Goal: Task Accomplishment & Management: Manage account settings

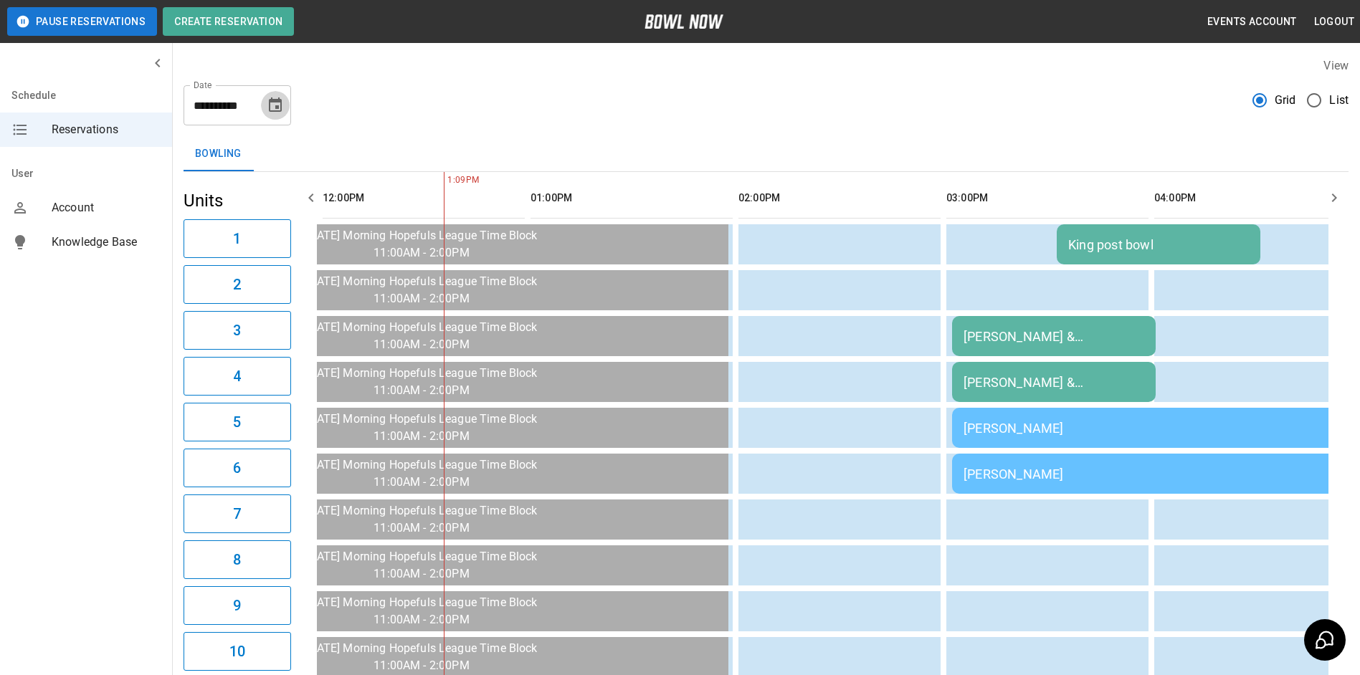
click at [273, 101] on icon "Choose date, selected date is Sep 8, 2025" at bounding box center [275, 104] width 13 height 14
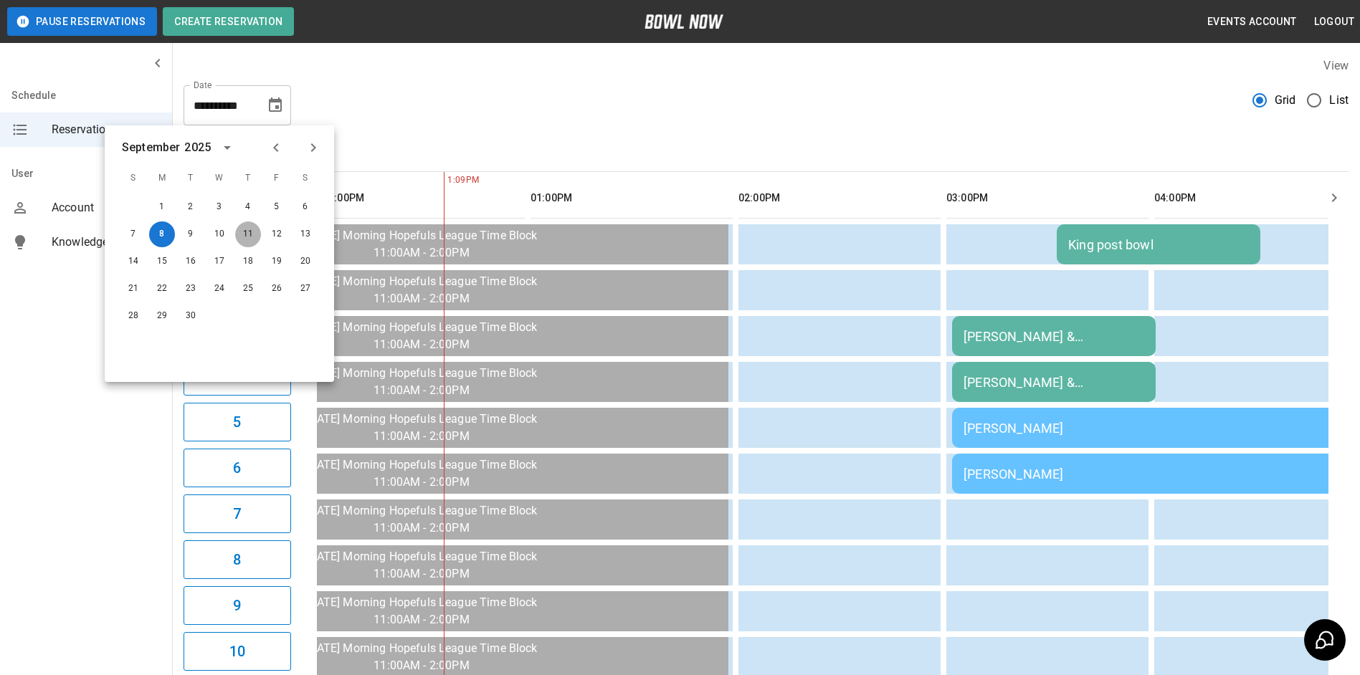
click at [244, 238] on button "11" at bounding box center [248, 235] width 26 height 26
type input "**********"
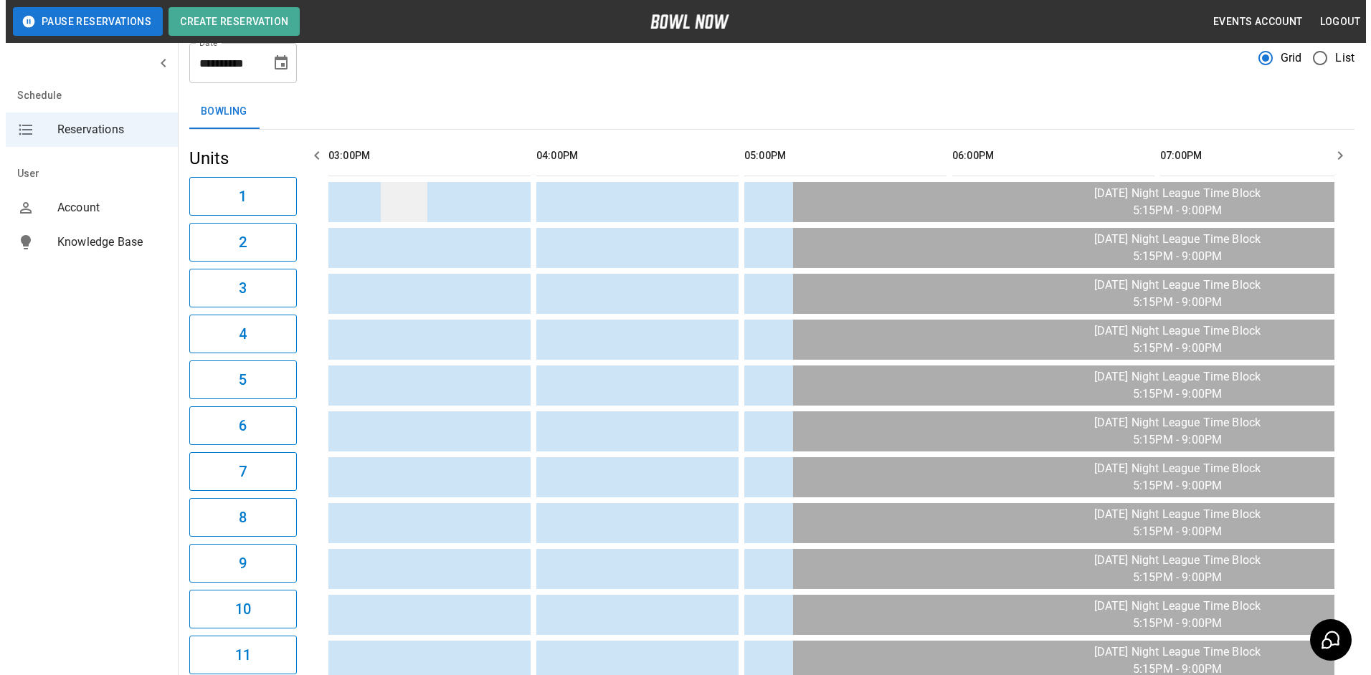
scroll to position [72, 0]
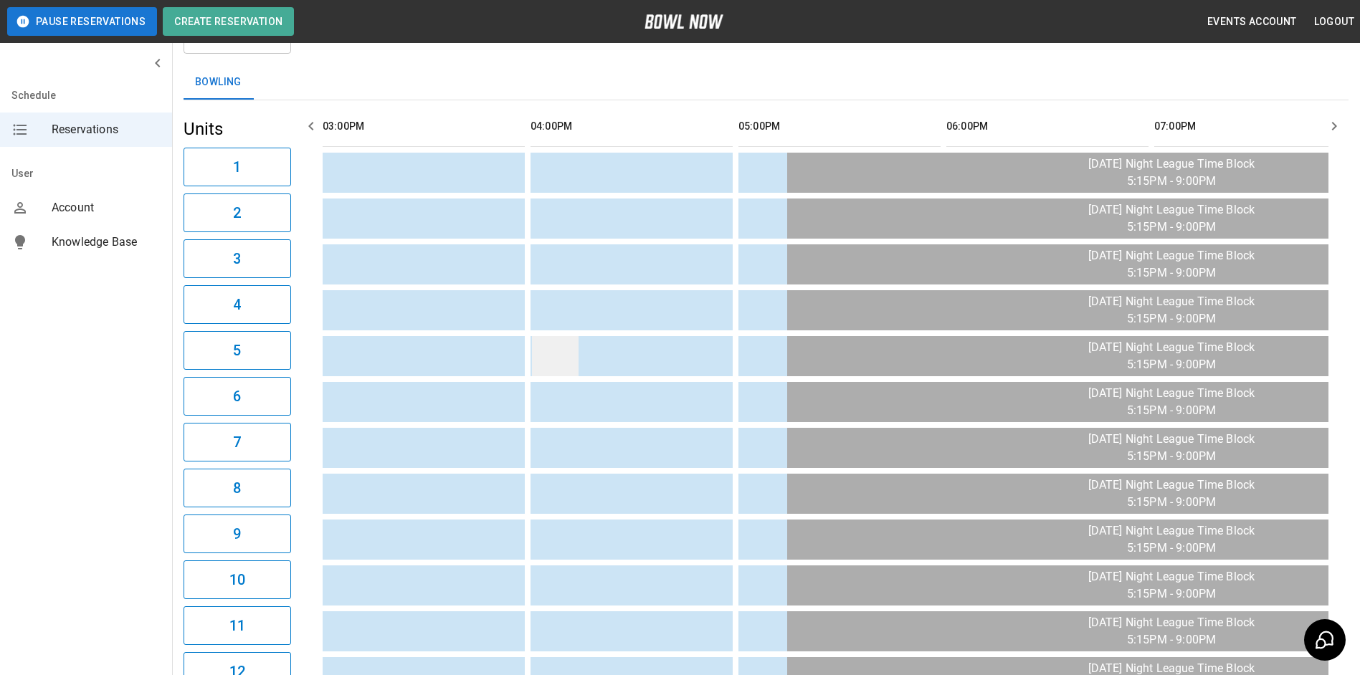
click at [566, 361] on td "sticky table" at bounding box center [555, 356] width 47 height 40
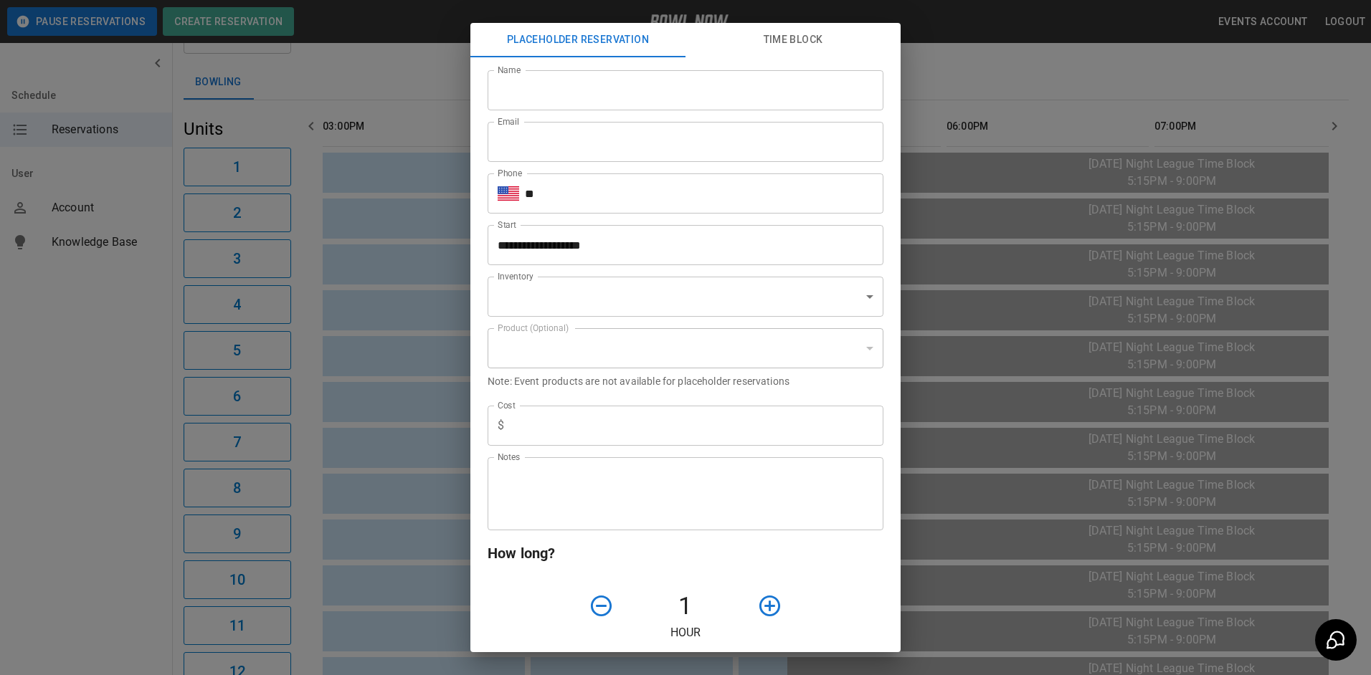
type input "**********"
click at [580, 82] on input "Name" at bounding box center [685, 90] width 396 height 40
type input "**********"
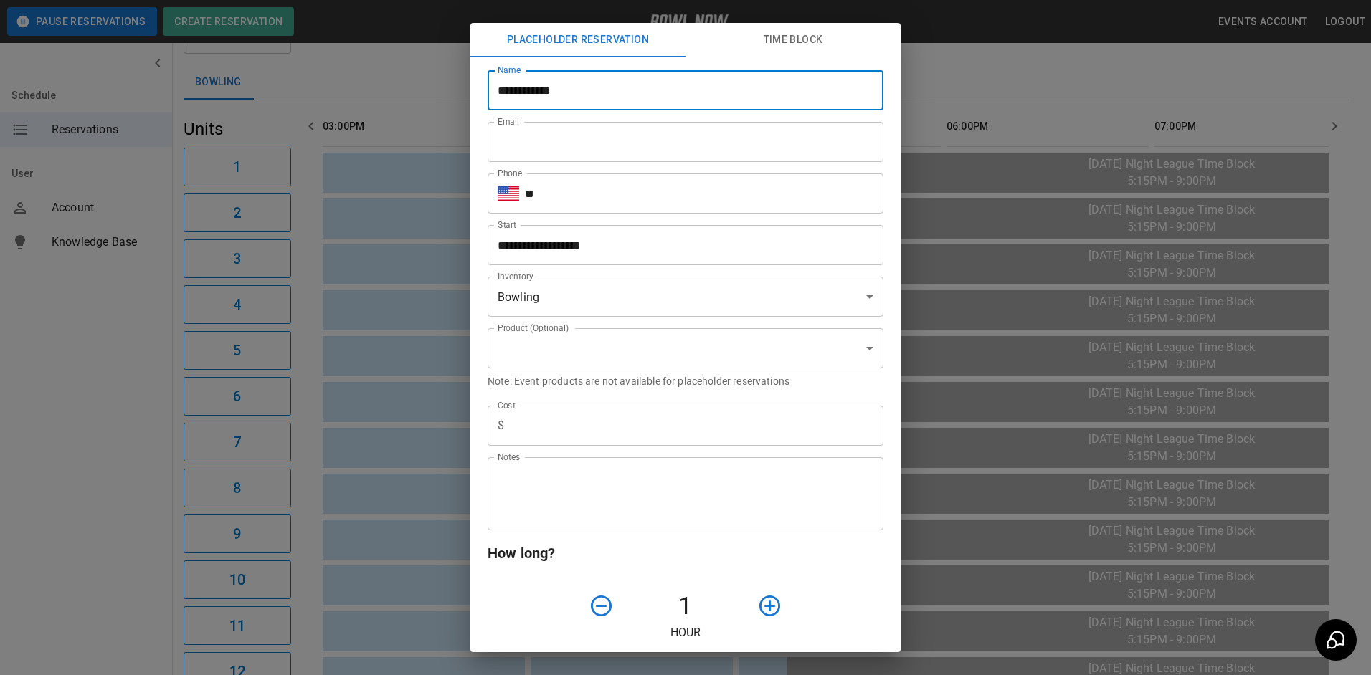
type input "**********"
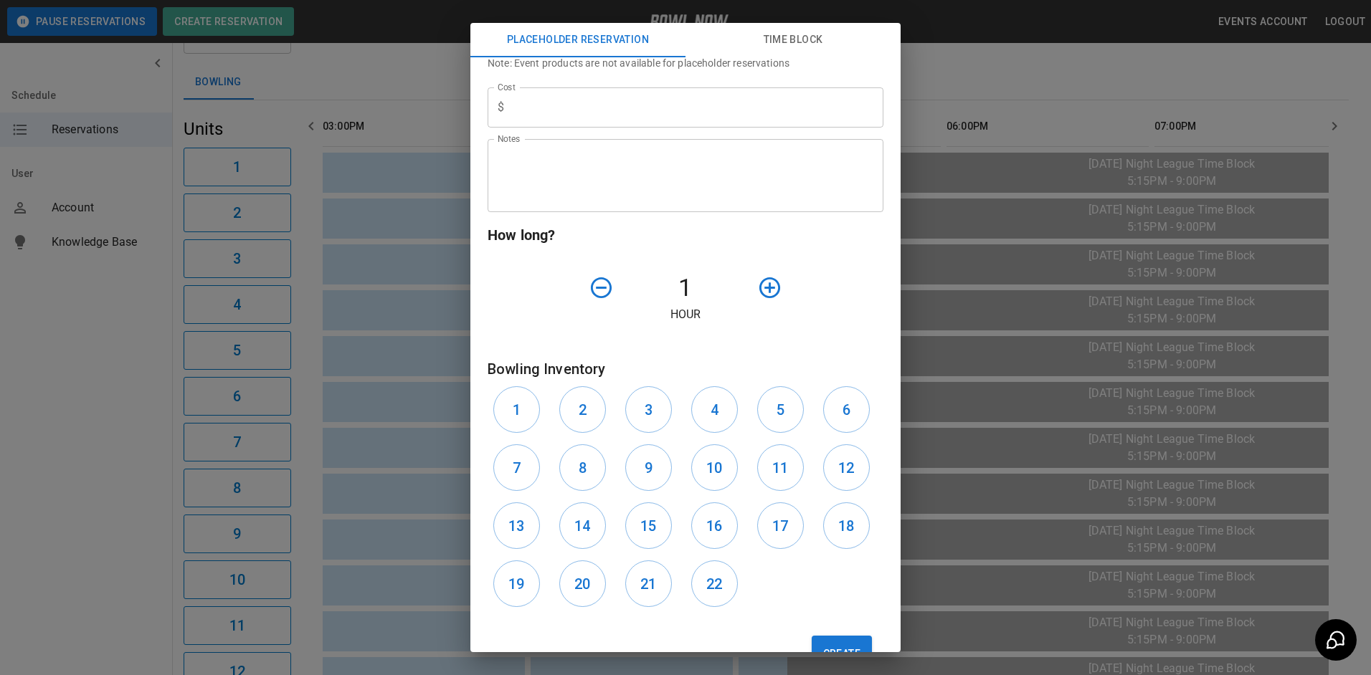
scroll to position [293, 0]
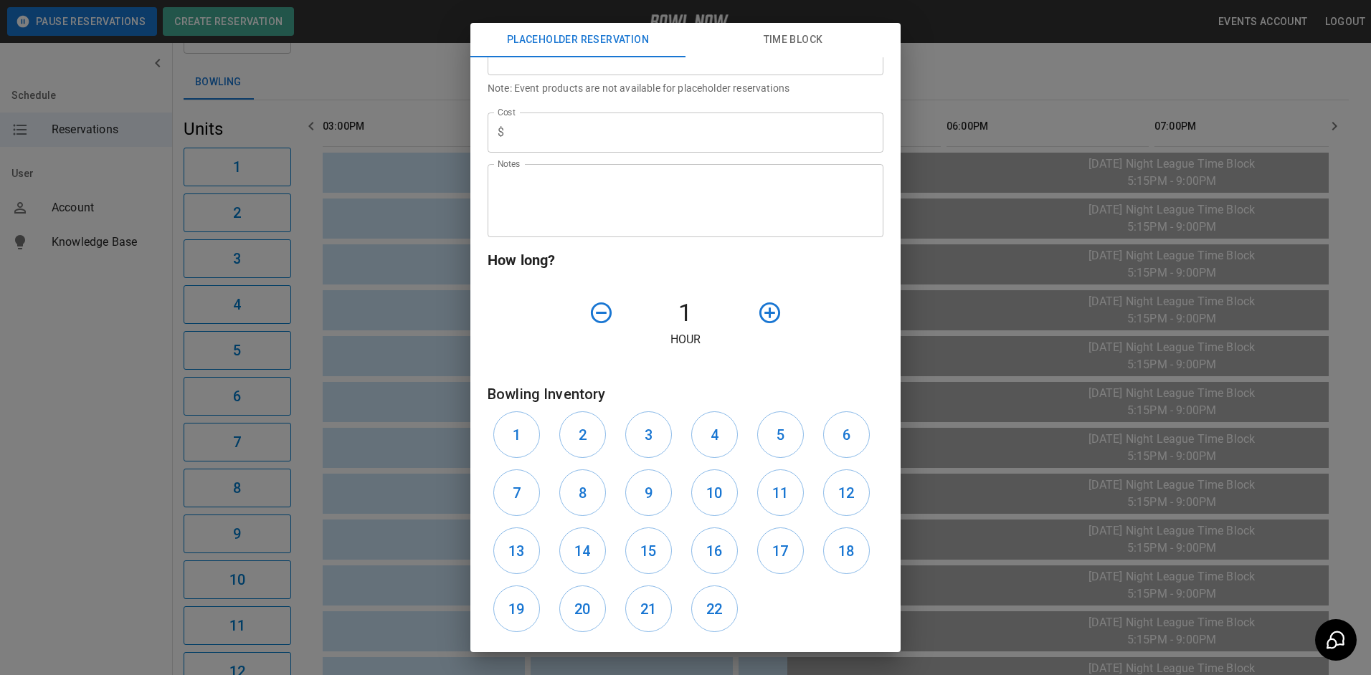
click at [534, 148] on input "text" at bounding box center [697, 133] width 374 height 40
type input "*"
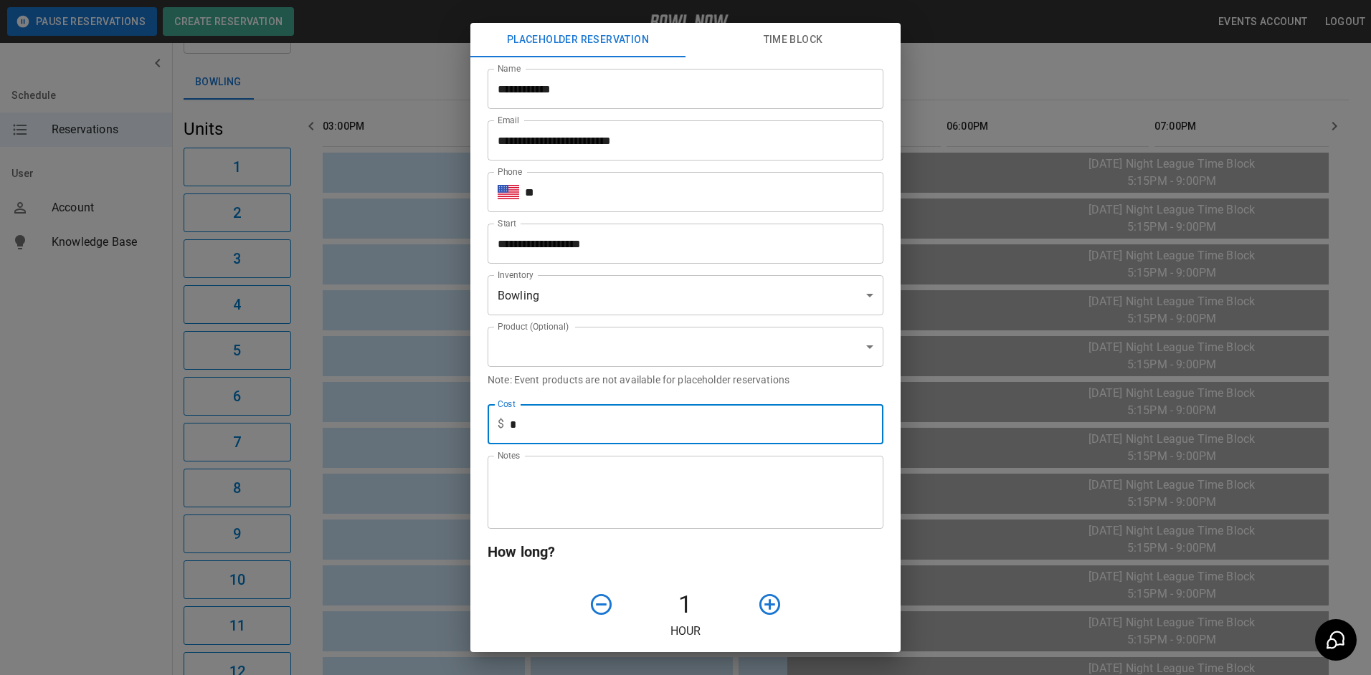
scroll to position [0, 0]
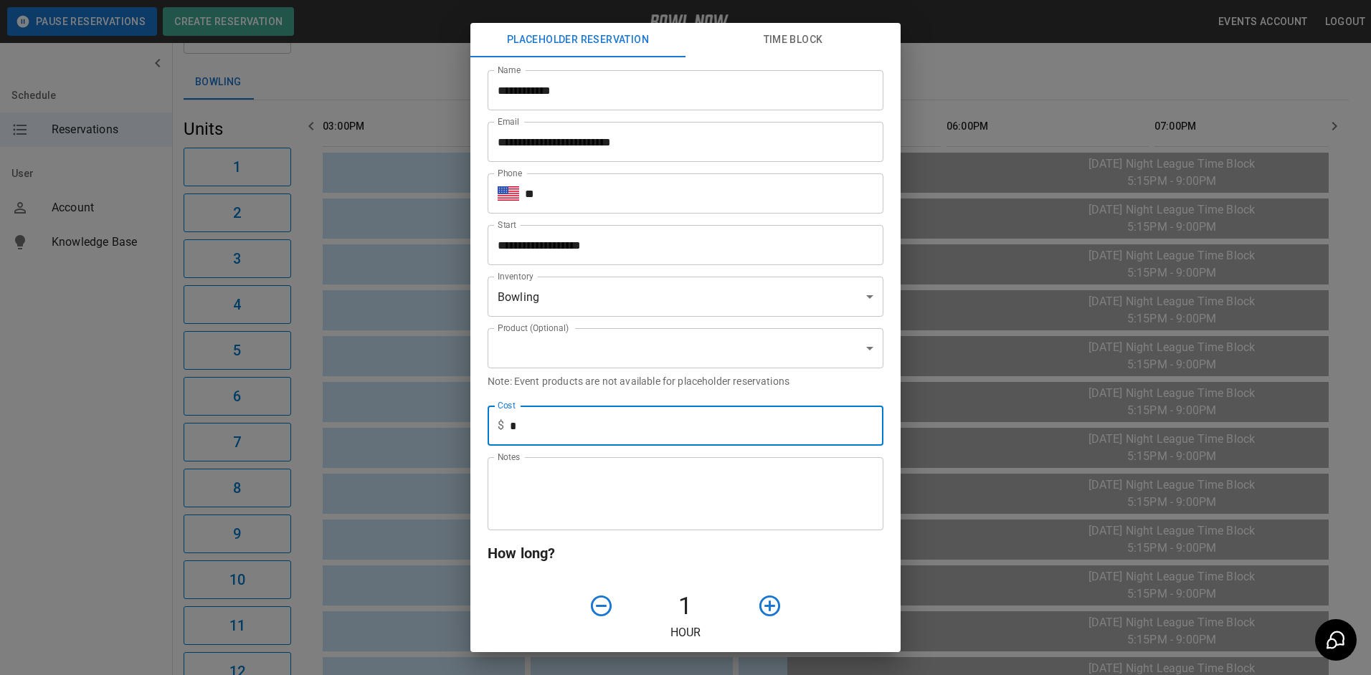
click at [615, 347] on body "**********" at bounding box center [685, 589] width 1371 height 1323
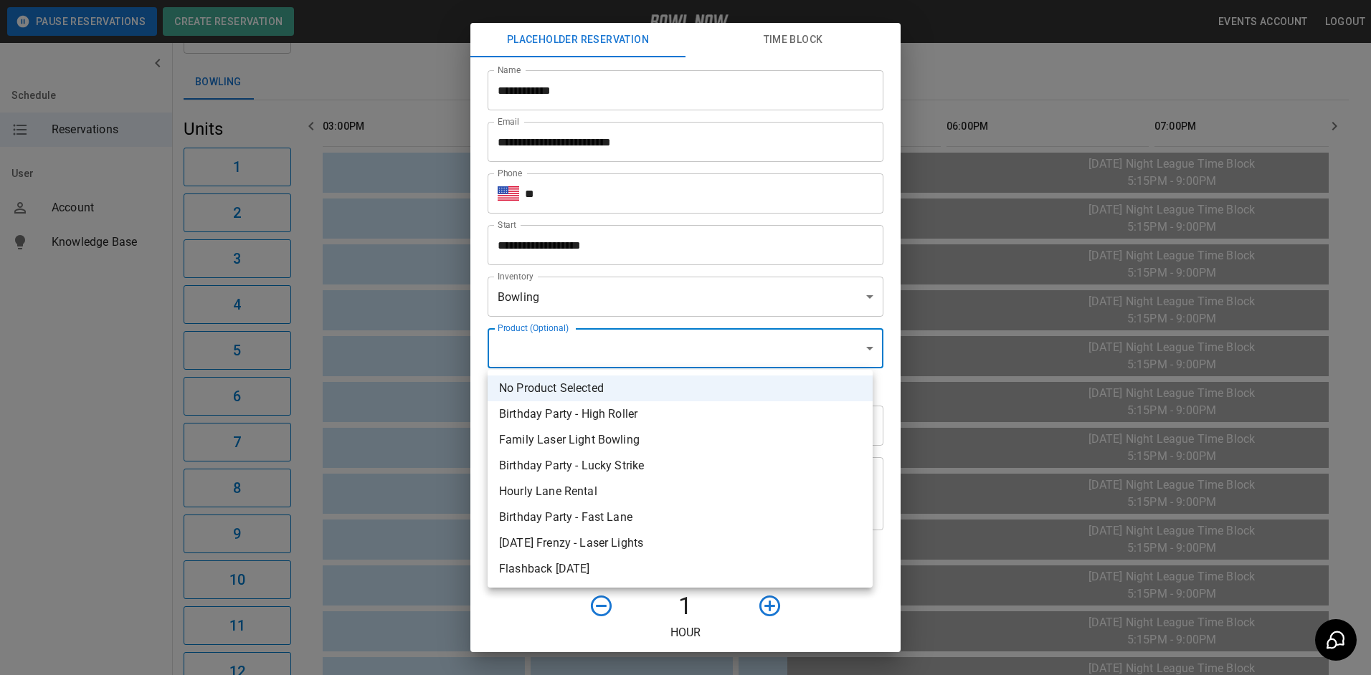
click at [593, 492] on li "Hourly Lane Rental" at bounding box center [679, 492] width 385 height 26
type input "**********"
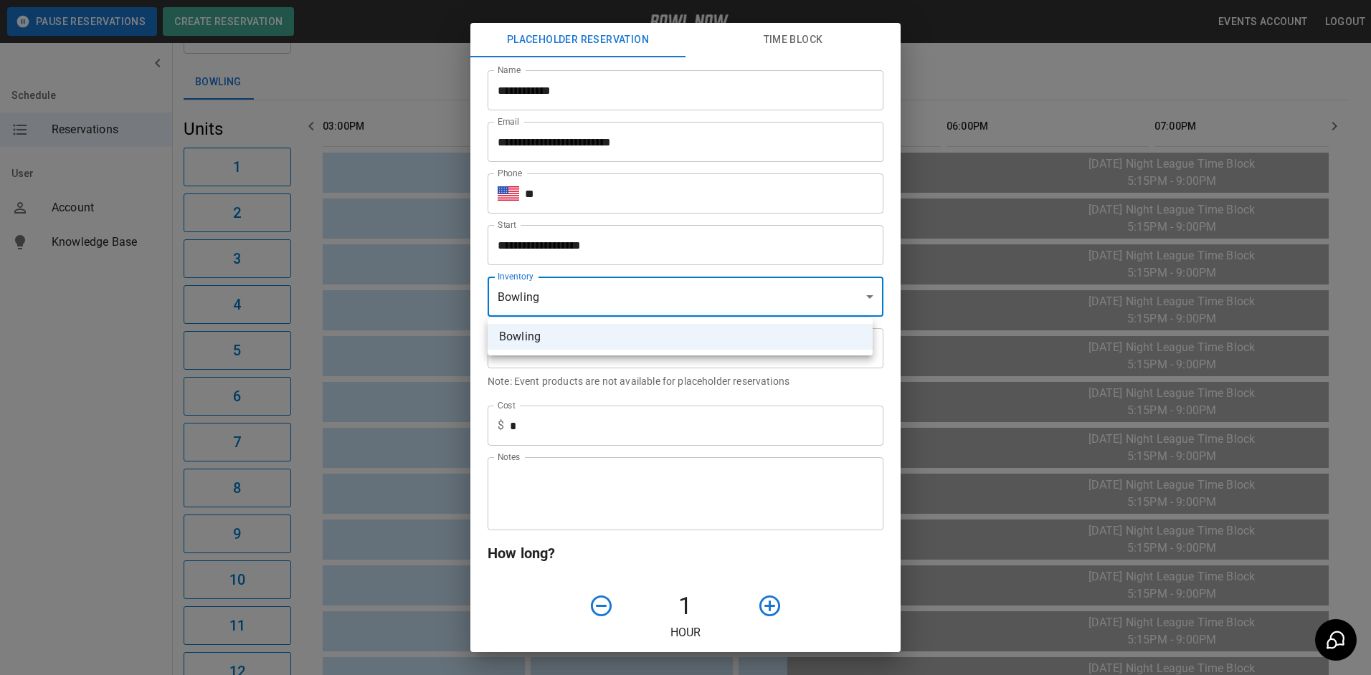
click at [607, 305] on body "**********" at bounding box center [685, 589] width 1371 height 1323
click at [594, 236] on div at bounding box center [685, 337] width 1371 height 675
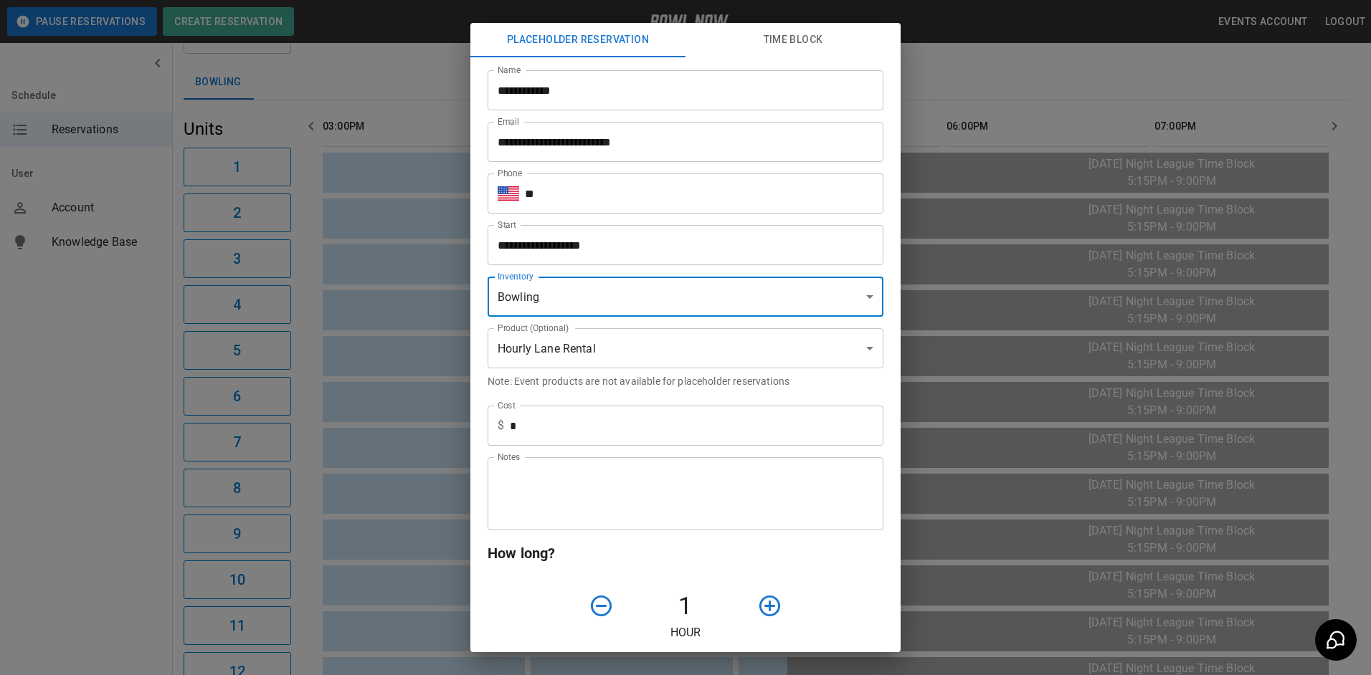
click at [581, 248] on input "**********" at bounding box center [680, 245] width 386 height 40
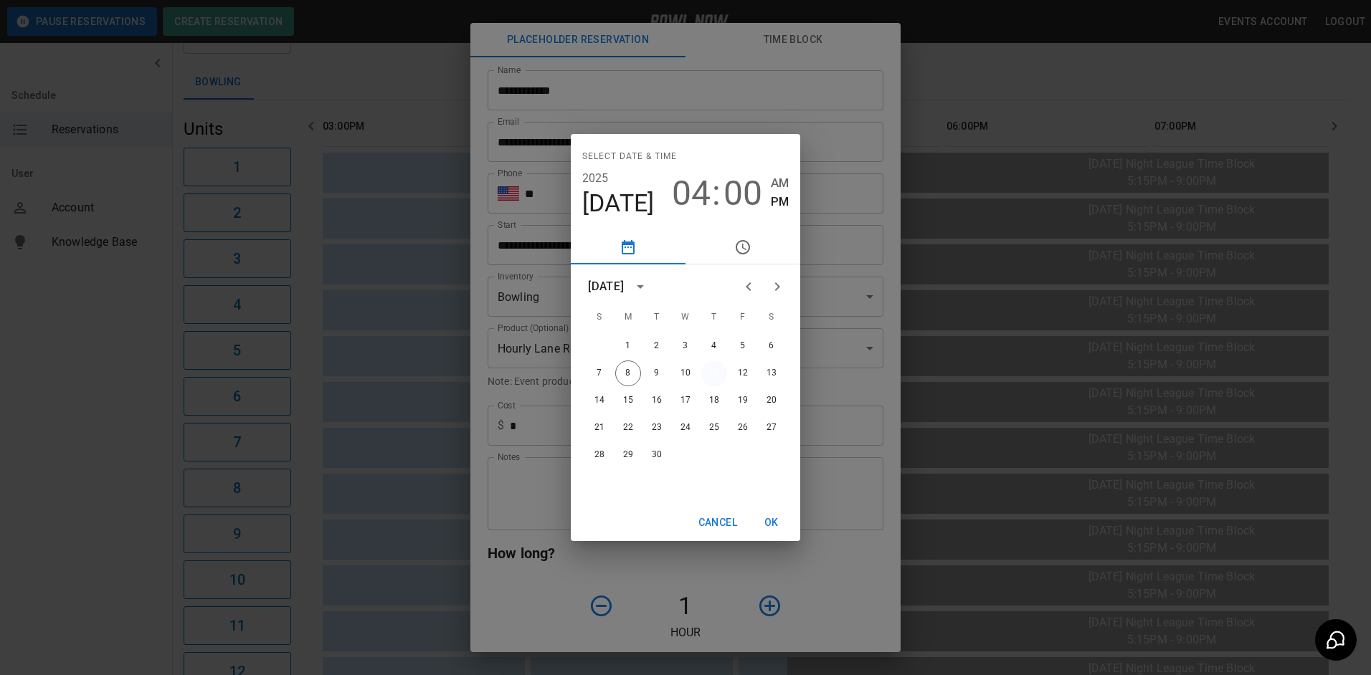
click at [710, 370] on button "11" at bounding box center [714, 374] width 26 height 26
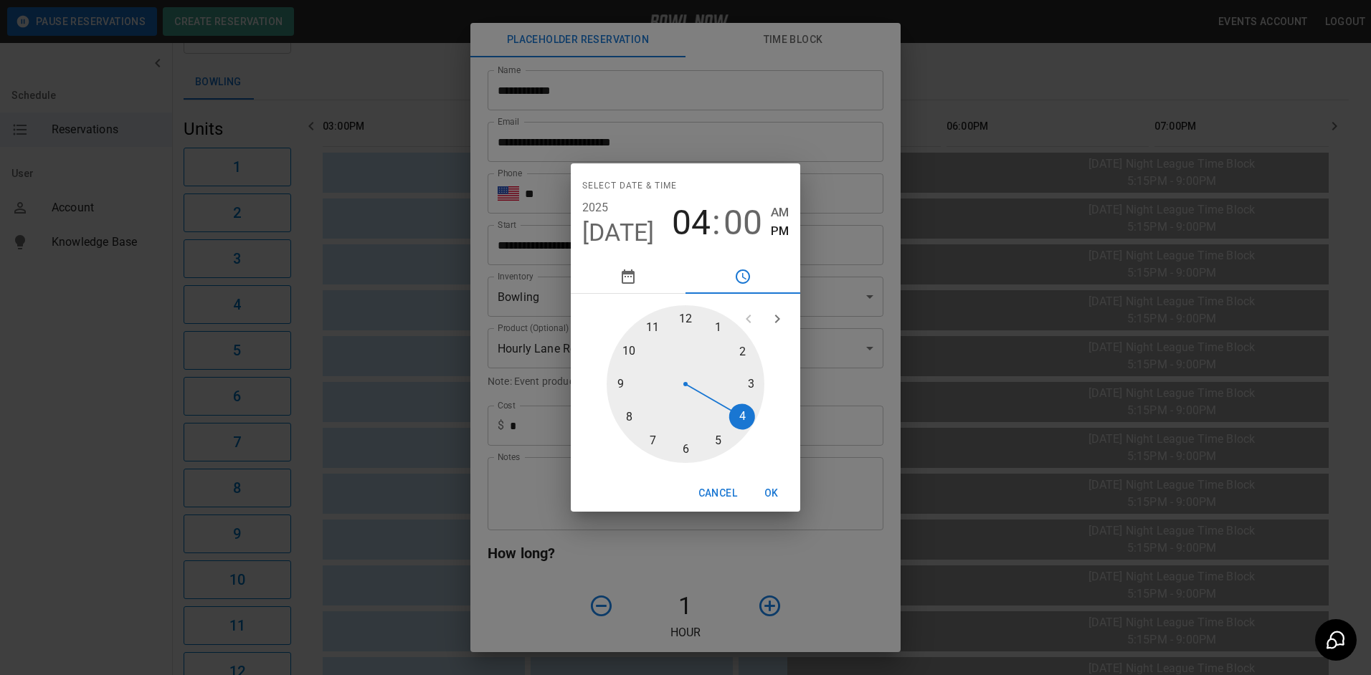
click at [745, 413] on div at bounding box center [685, 384] width 158 height 158
click at [753, 386] on div at bounding box center [685, 384] width 158 height 158
type input "**********"
click at [766, 487] on button "OK" at bounding box center [771, 493] width 46 height 27
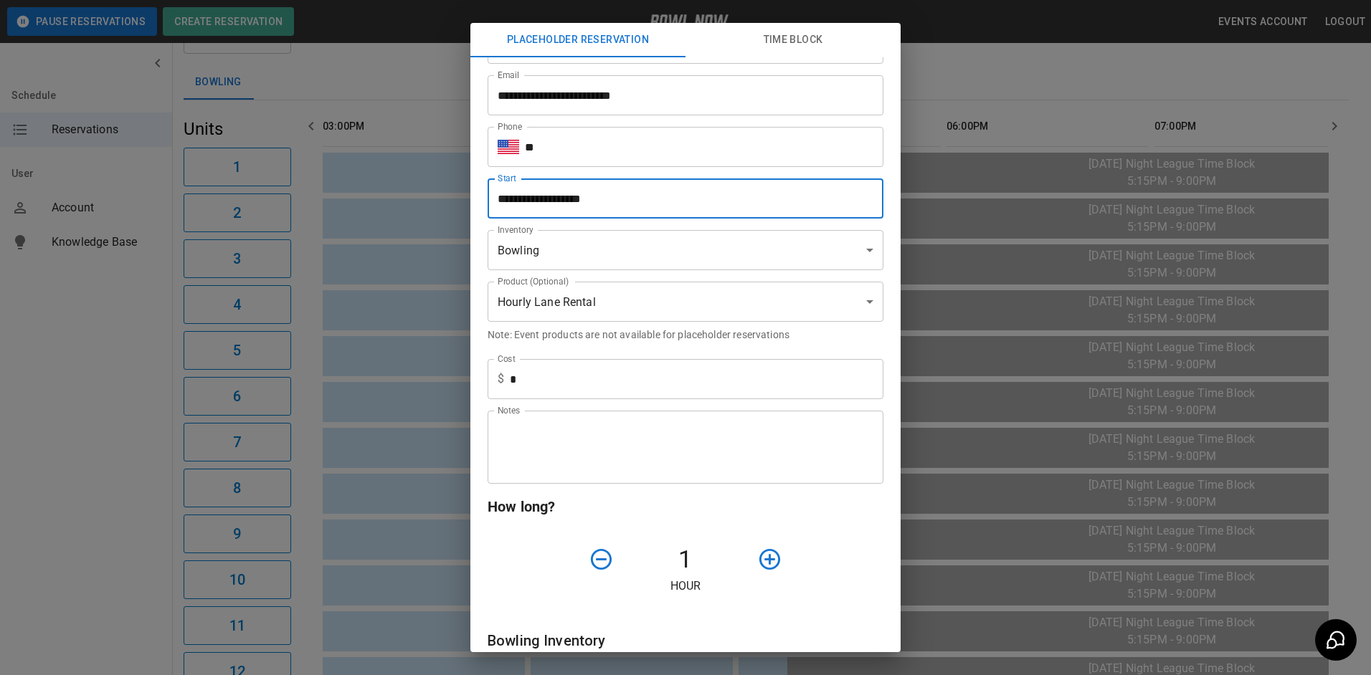
scroll to position [72, 0]
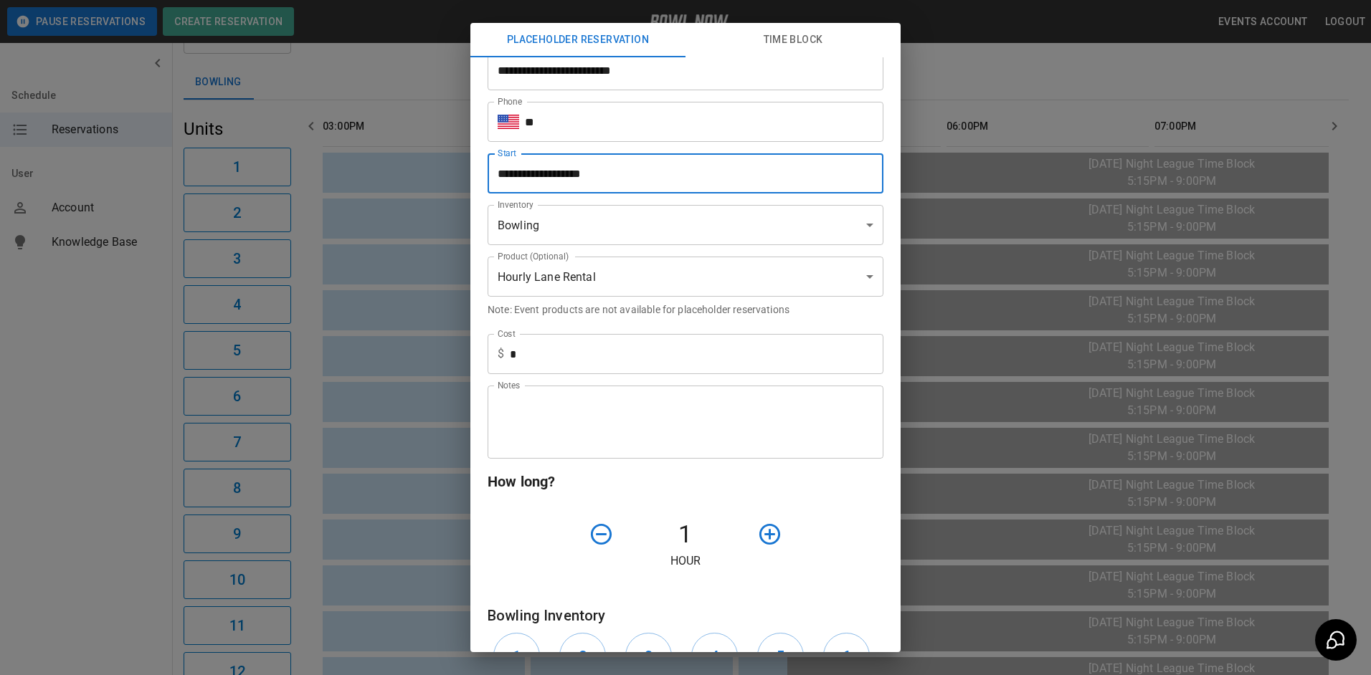
click at [639, 135] on input "**" at bounding box center [704, 122] width 358 height 40
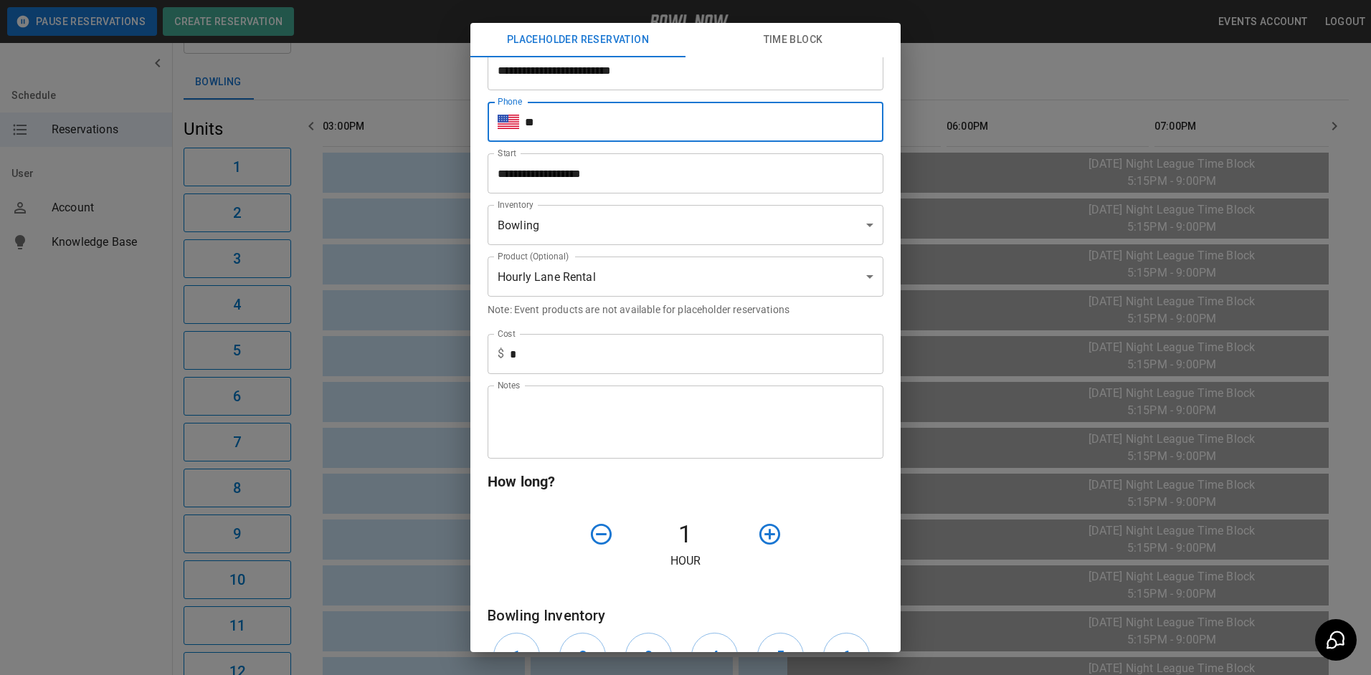
type input "**********"
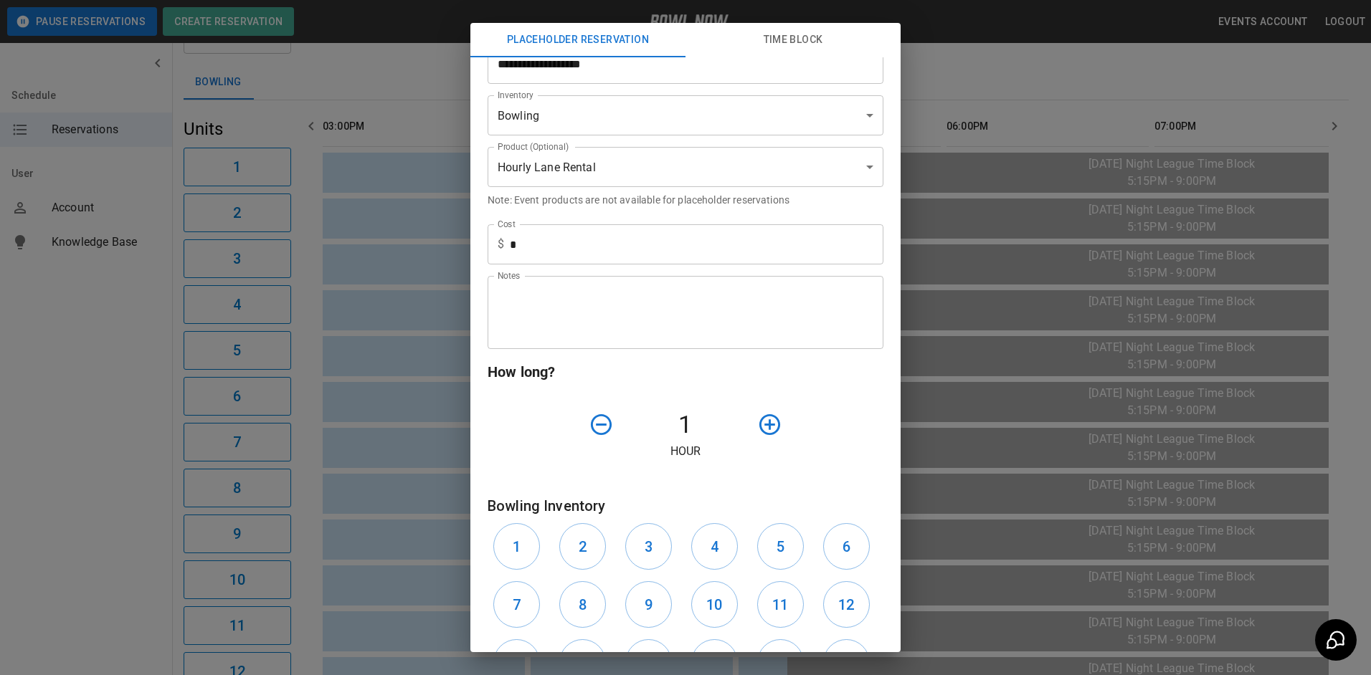
scroll to position [215, 0]
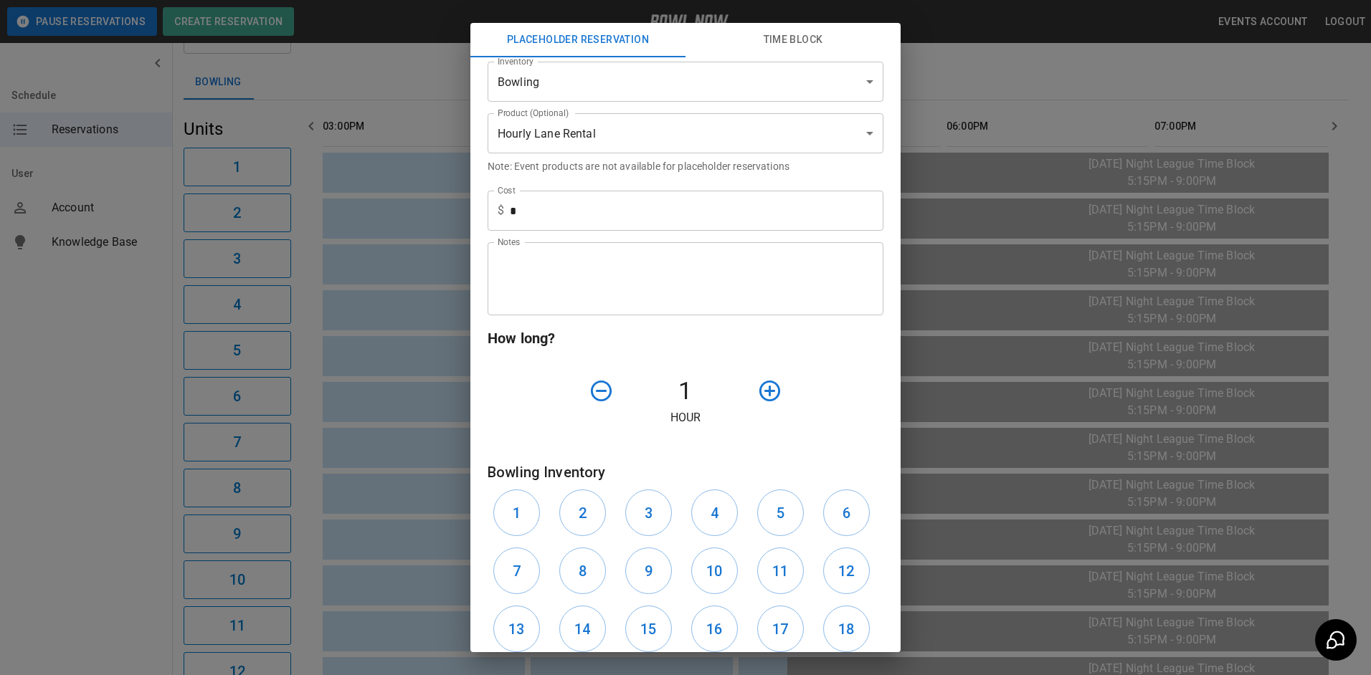
click at [653, 282] on textarea "Notes" at bounding box center [686, 278] width 376 height 49
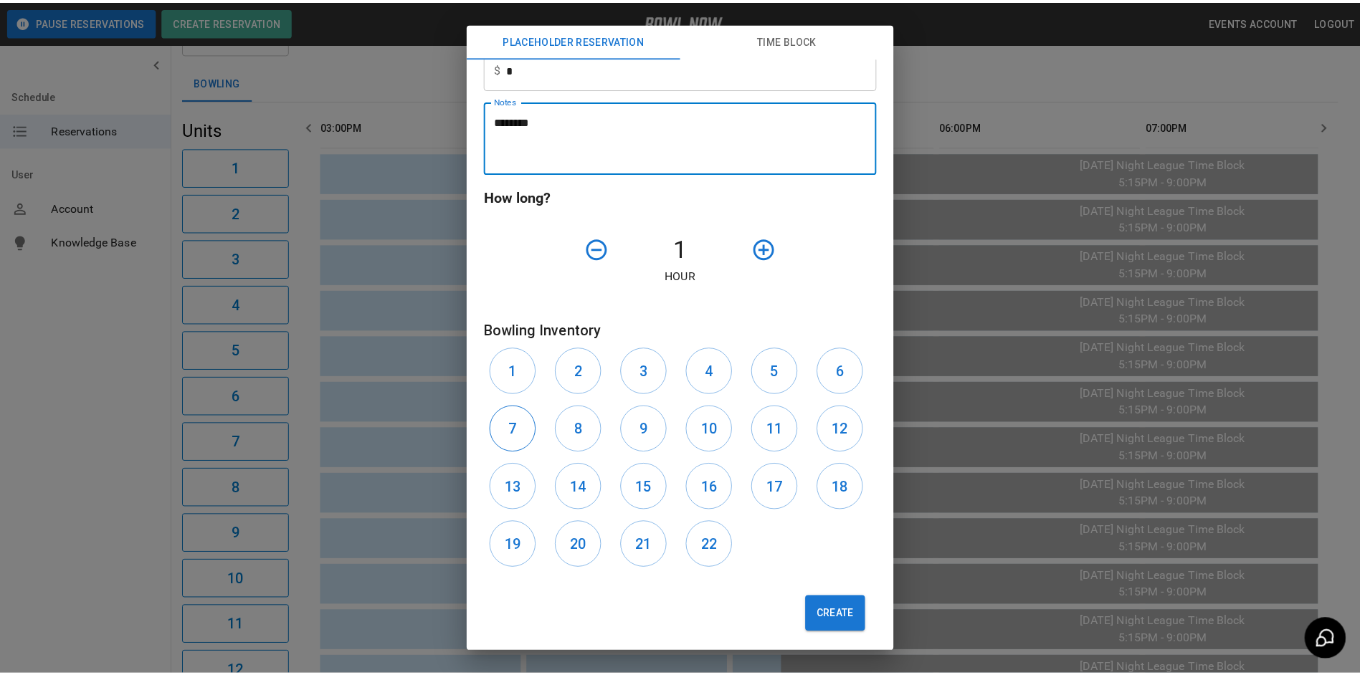
scroll to position [358, 0]
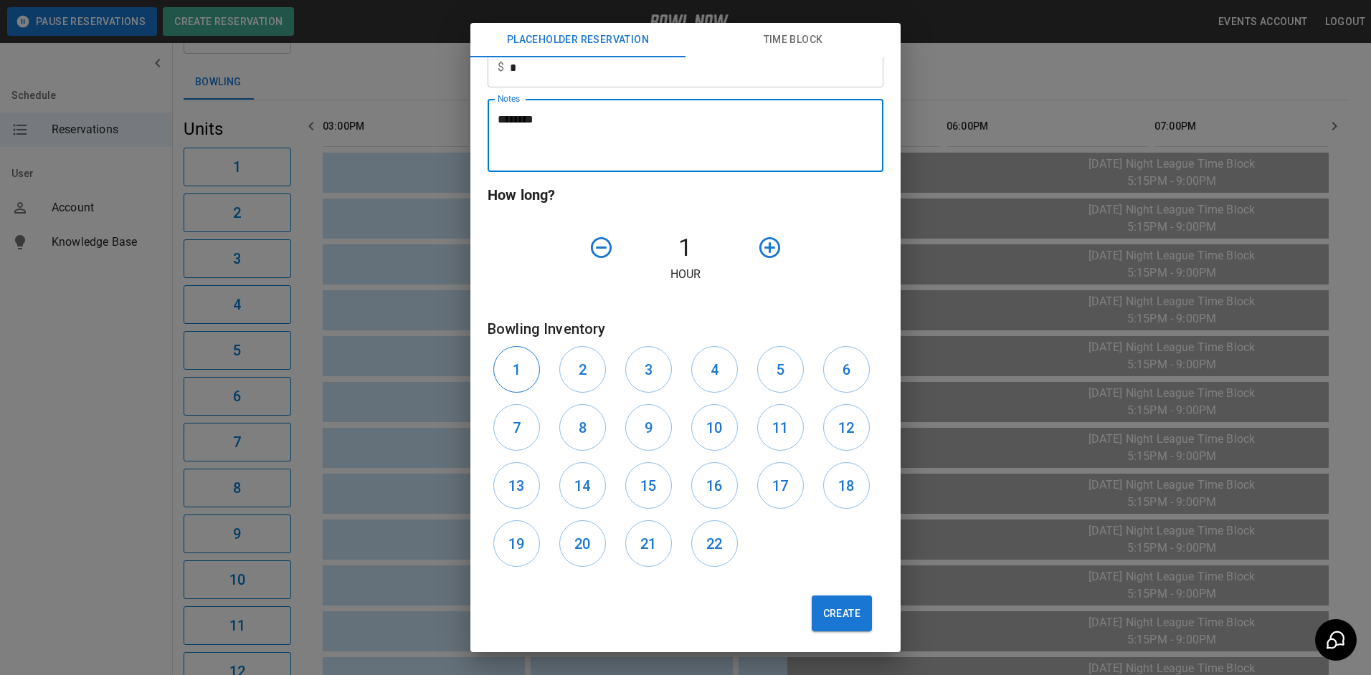
type textarea "********"
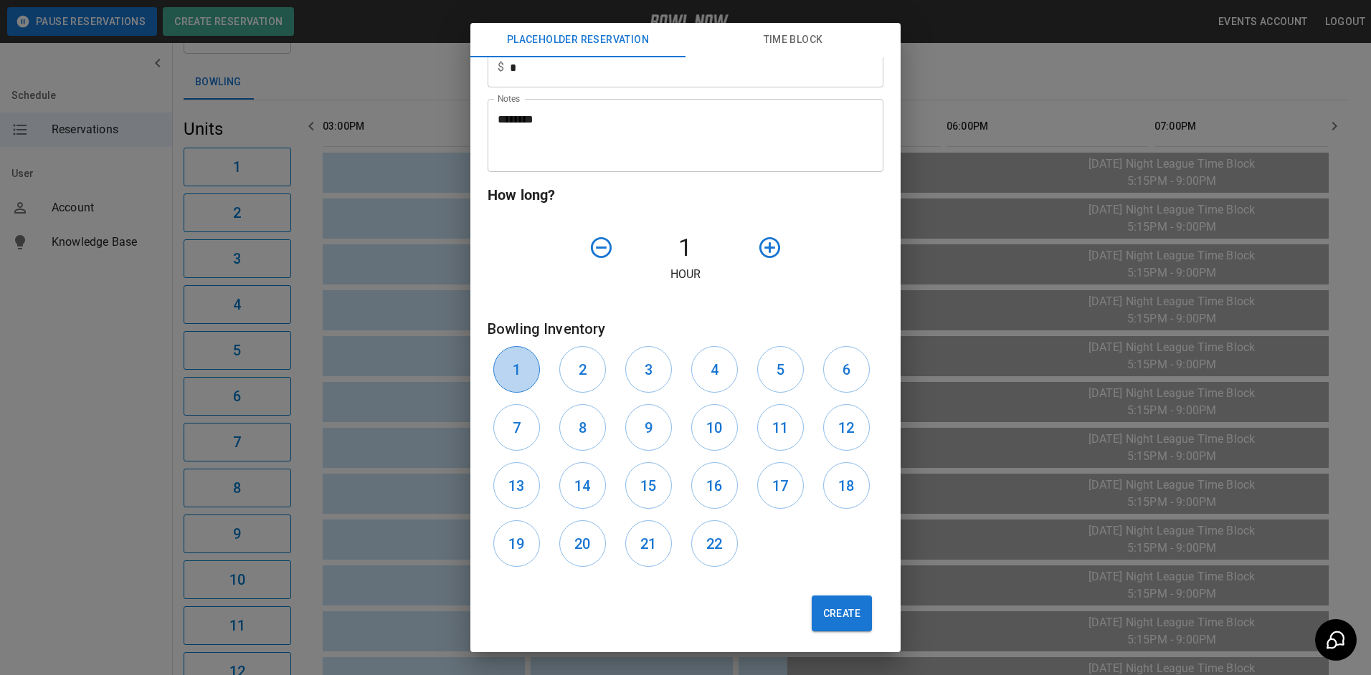
click at [508, 374] on button "1" at bounding box center [516, 369] width 47 height 47
drag, startPoint x: 572, startPoint y: 376, endPoint x: 579, endPoint y: 374, distance: 7.7
click at [573, 376] on button "2" at bounding box center [582, 369] width 47 height 47
click at [836, 609] on button "Create" at bounding box center [842, 614] width 60 height 36
type input "**********"
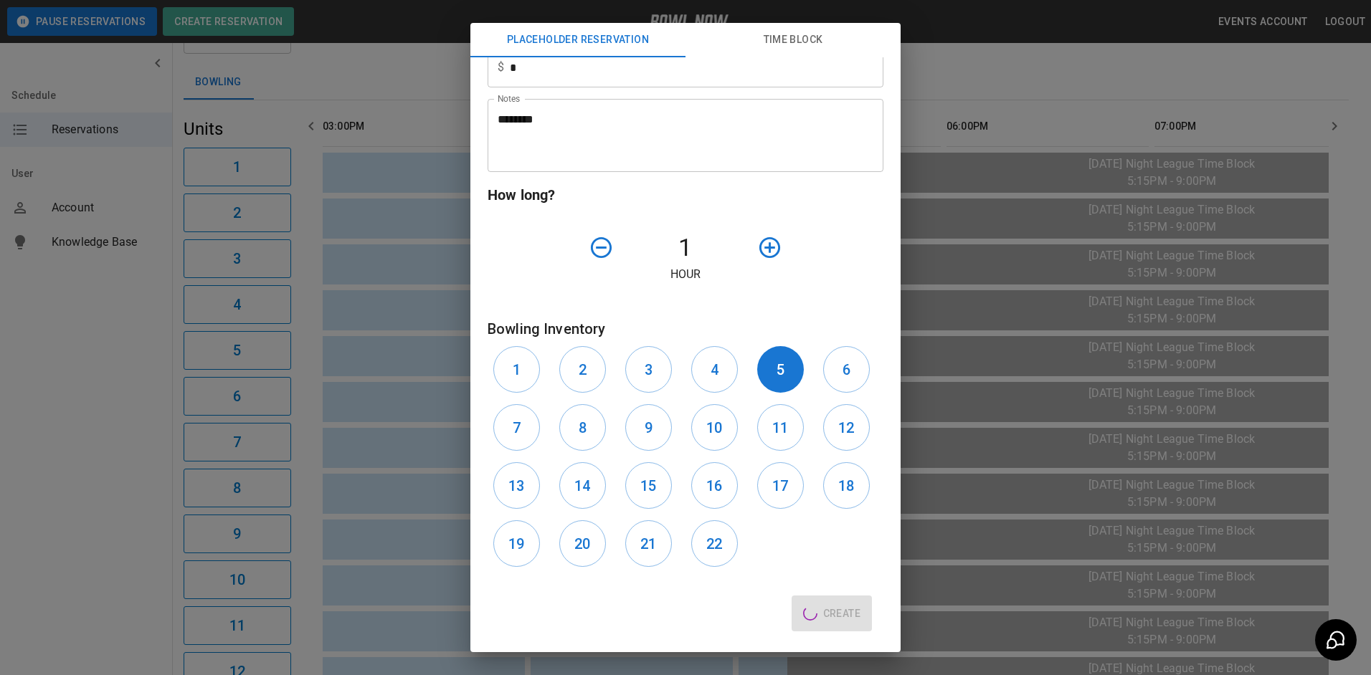
type input "**"
type input "**********"
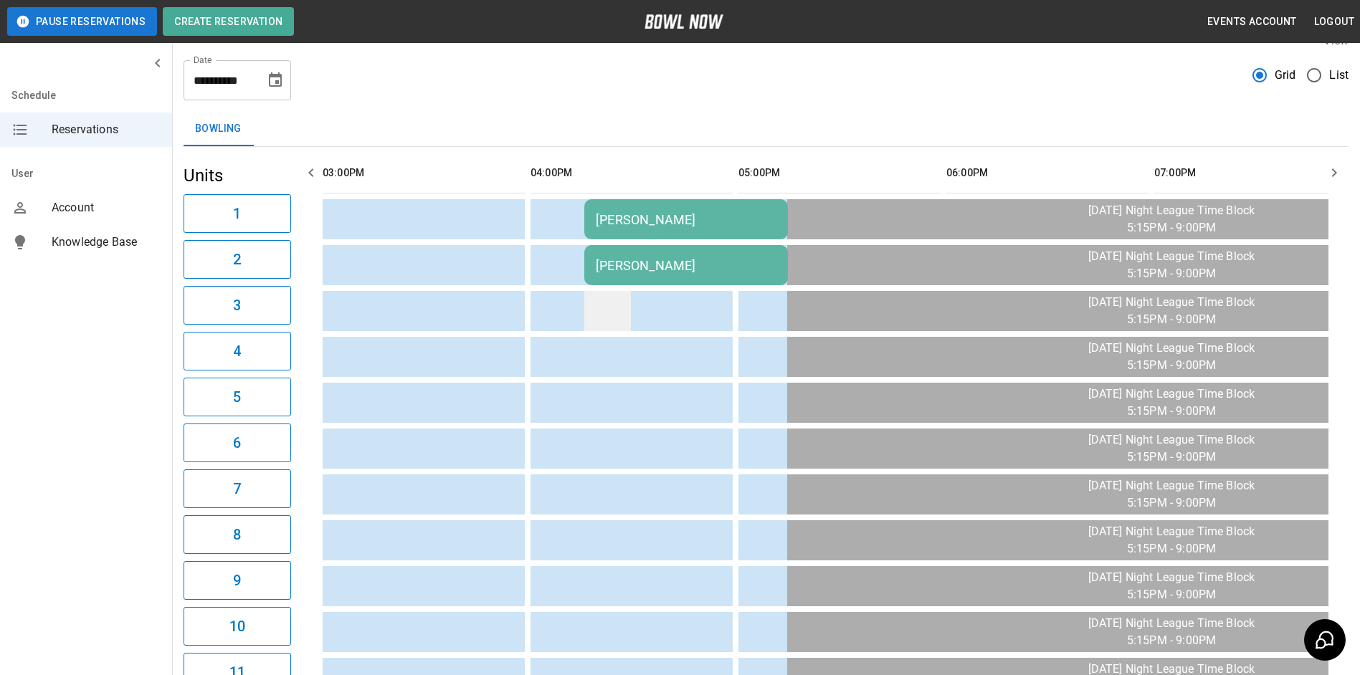
scroll to position [0, 0]
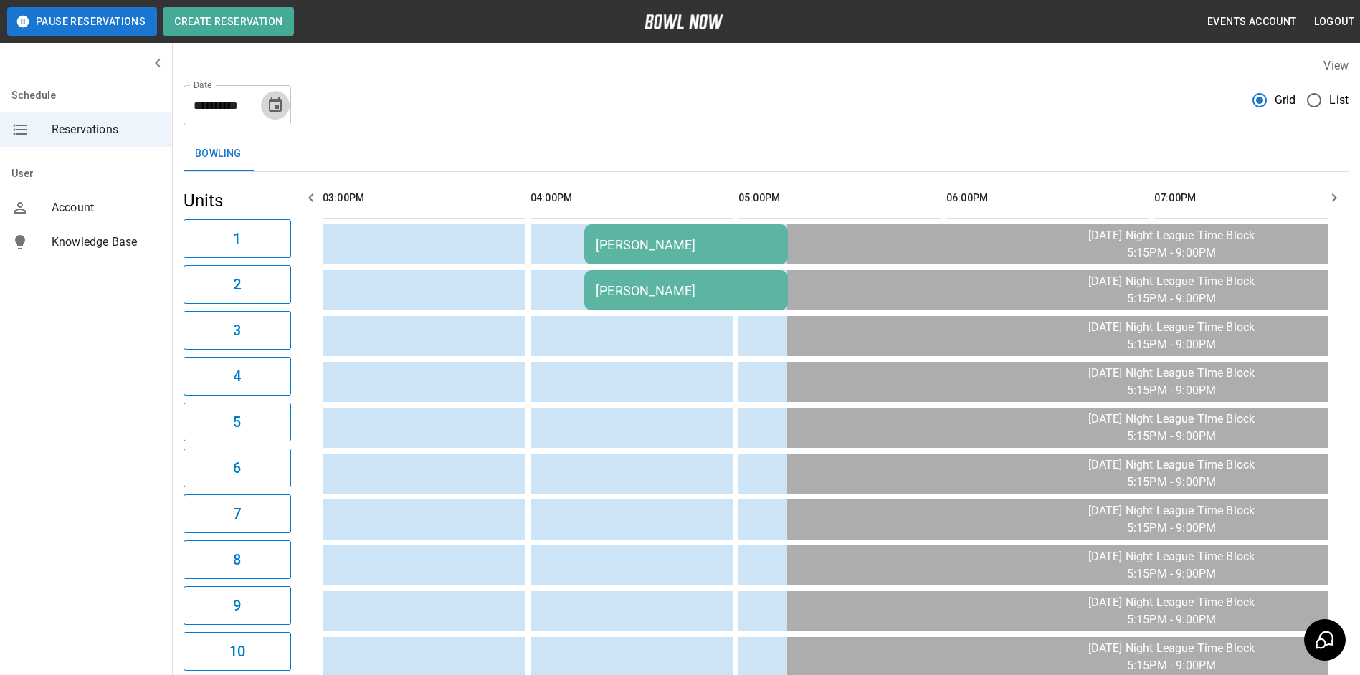
click at [268, 108] on icon "Choose date, selected date is Sep 11, 2025" at bounding box center [275, 105] width 17 height 17
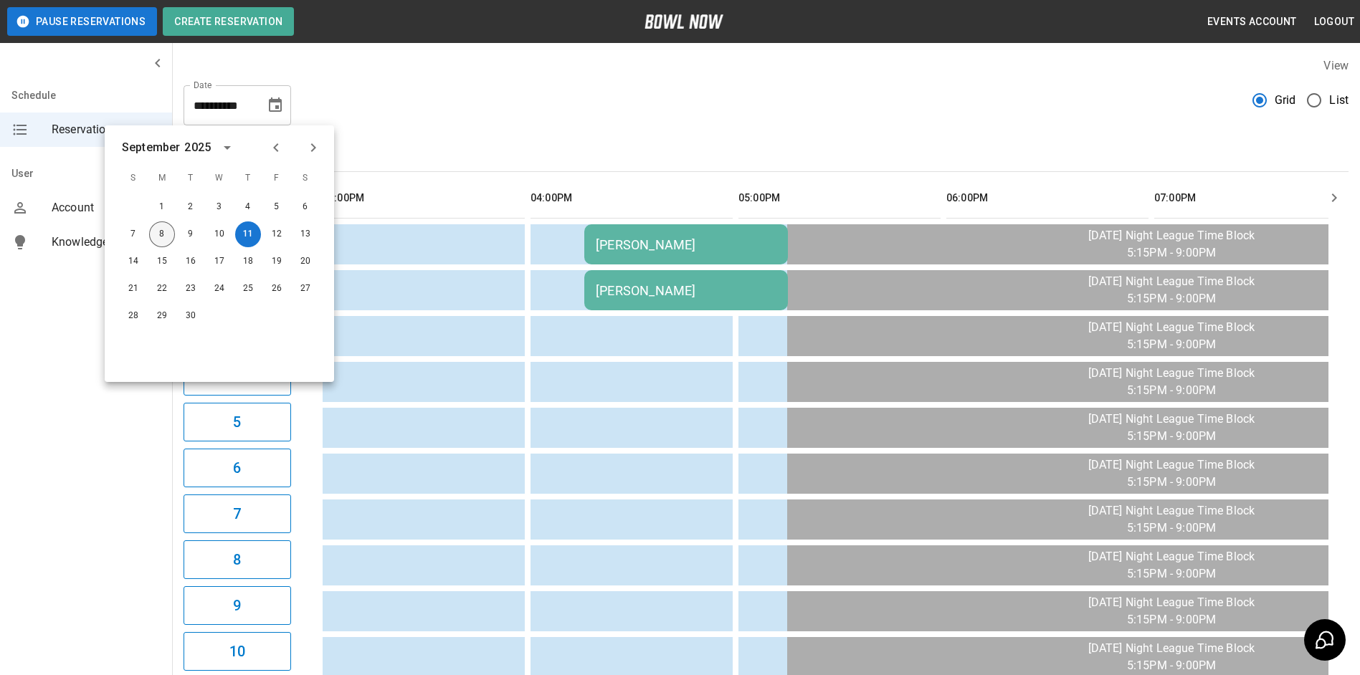
click at [166, 234] on button "8" at bounding box center [162, 235] width 26 height 26
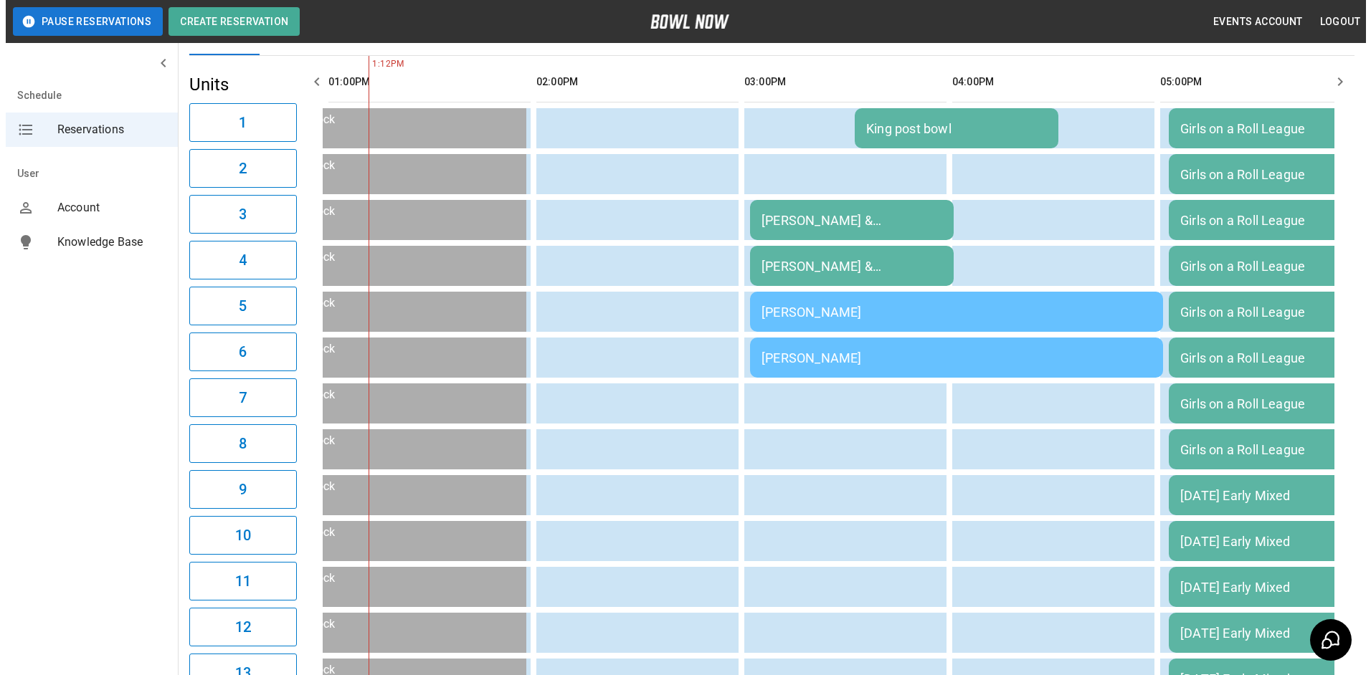
scroll to position [143, 0]
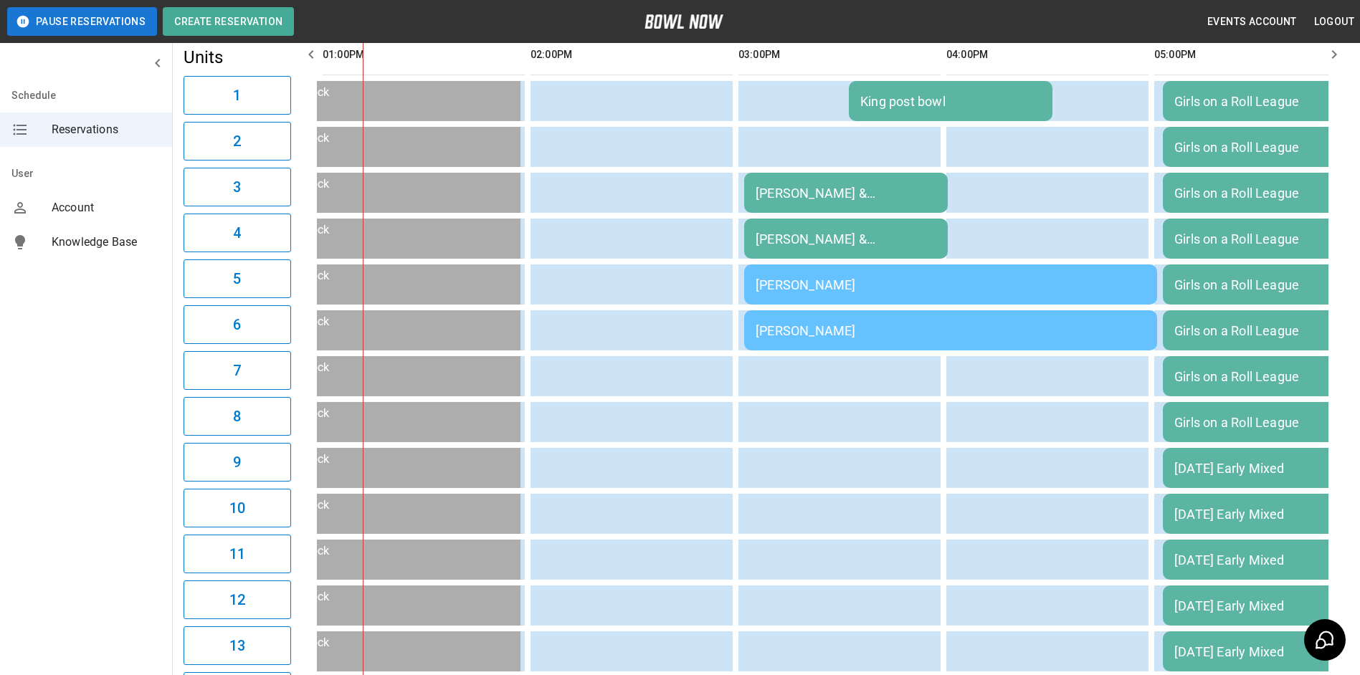
click at [796, 282] on div "[PERSON_NAME]" at bounding box center [951, 284] width 390 height 15
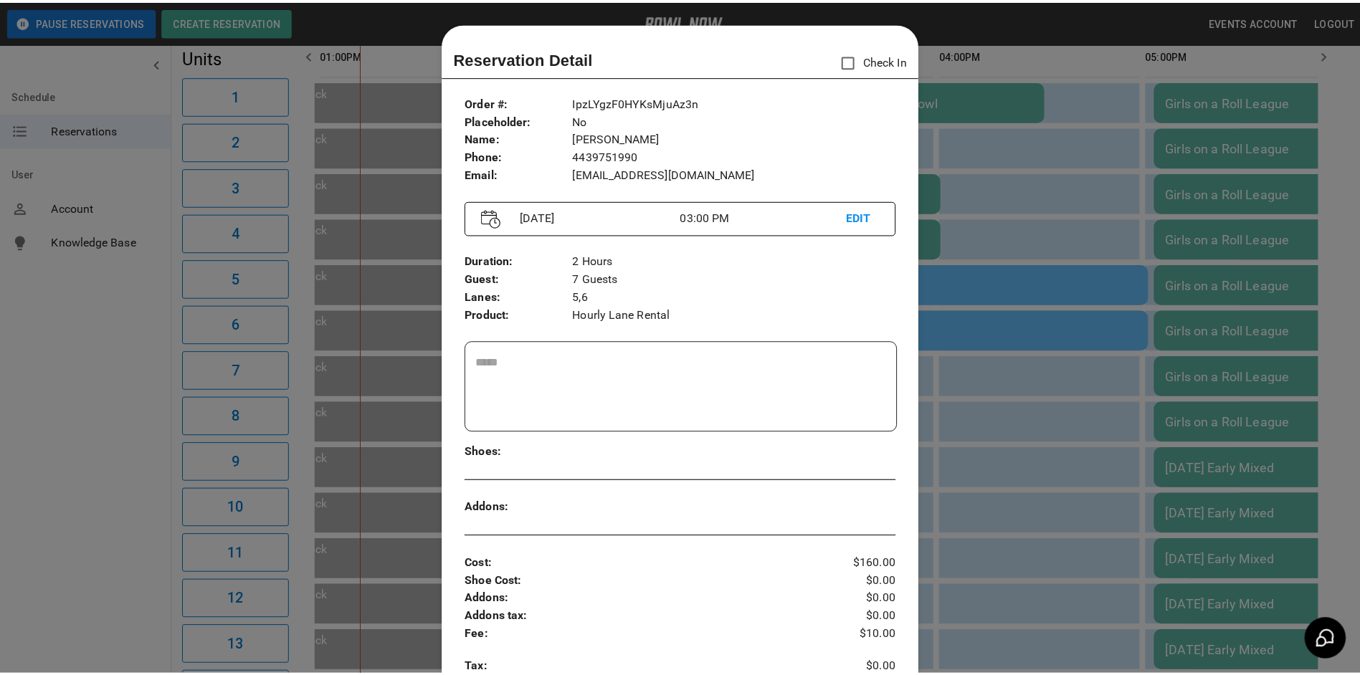
scroll to position [23, 0]
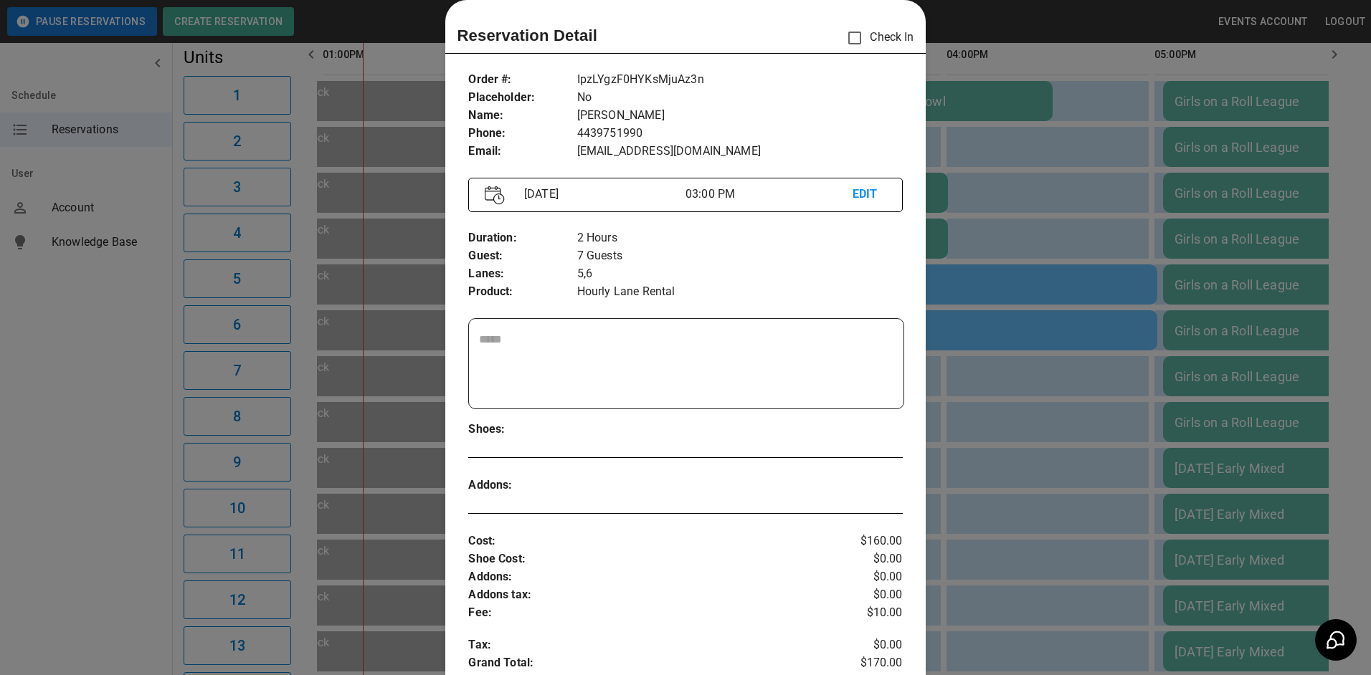
drag, startPoint x: 957, startPoint y: 277, endPoint x: 923, endPoint y: 277, distance: 33.7
click at [952, 277] on div at bounding box center [685, 337] width 1371 height 675
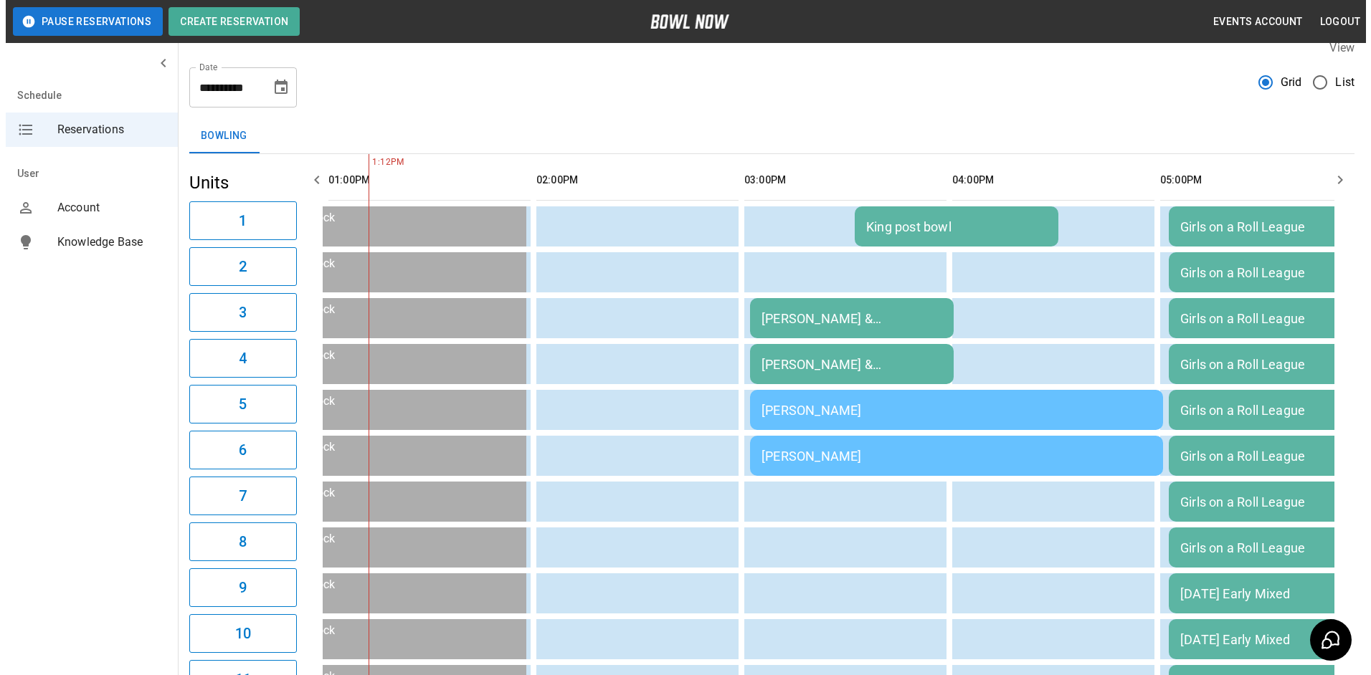
scroll to position [0, 0]
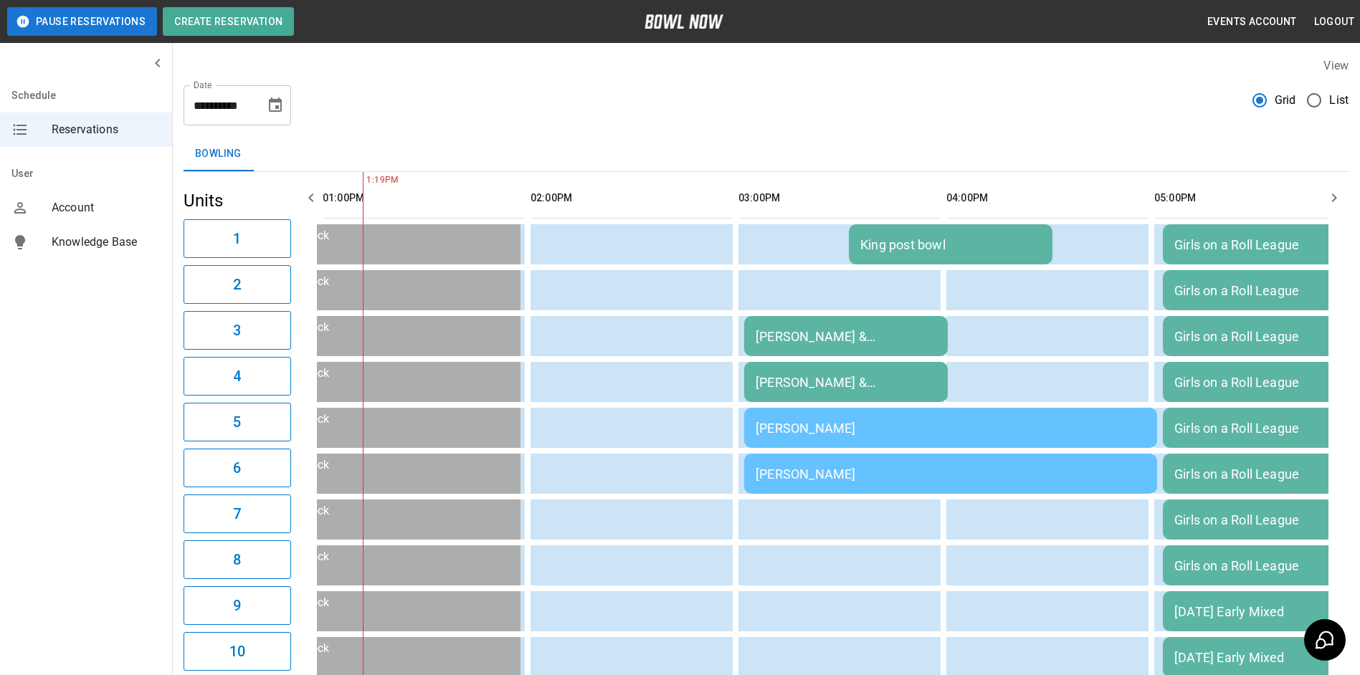
click at [836, 336] on div "[PERSON_NAME] & [PERSON_NAME] [PERSON_NAME] post bowl" at bounding box center [846, 336] width 181 height 15
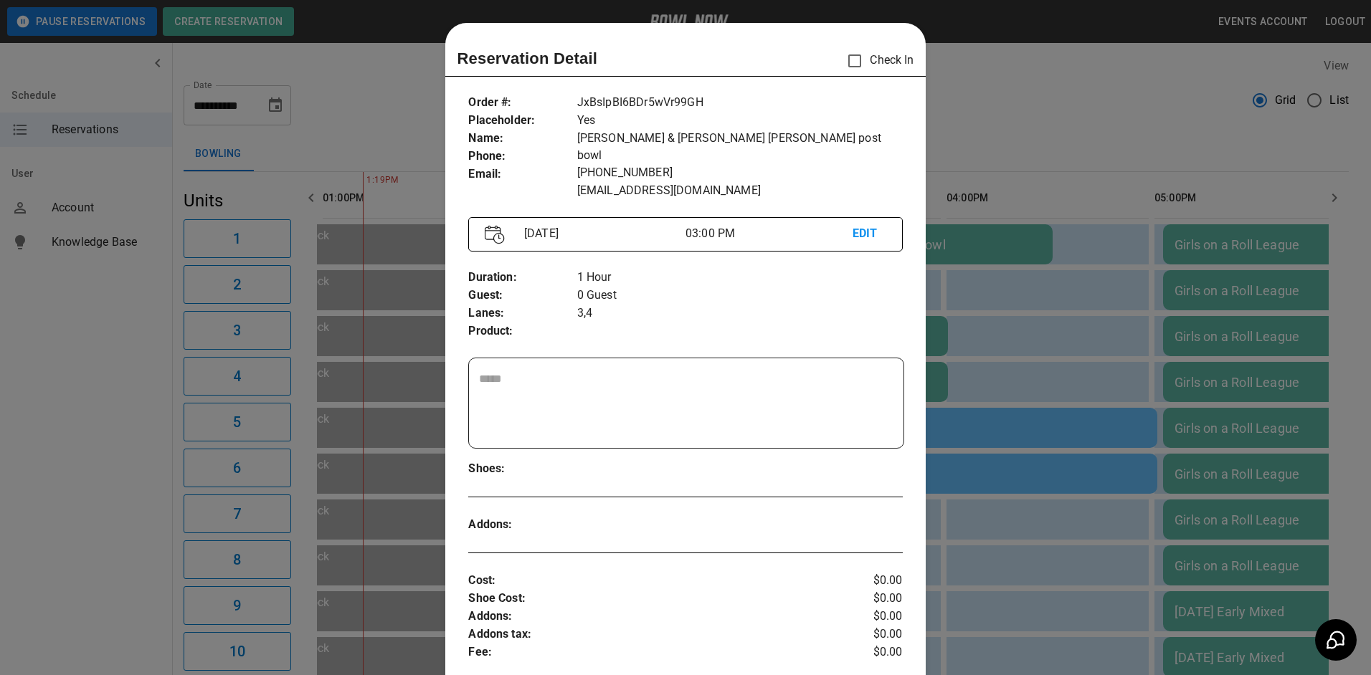
scroll to position [23, 0]
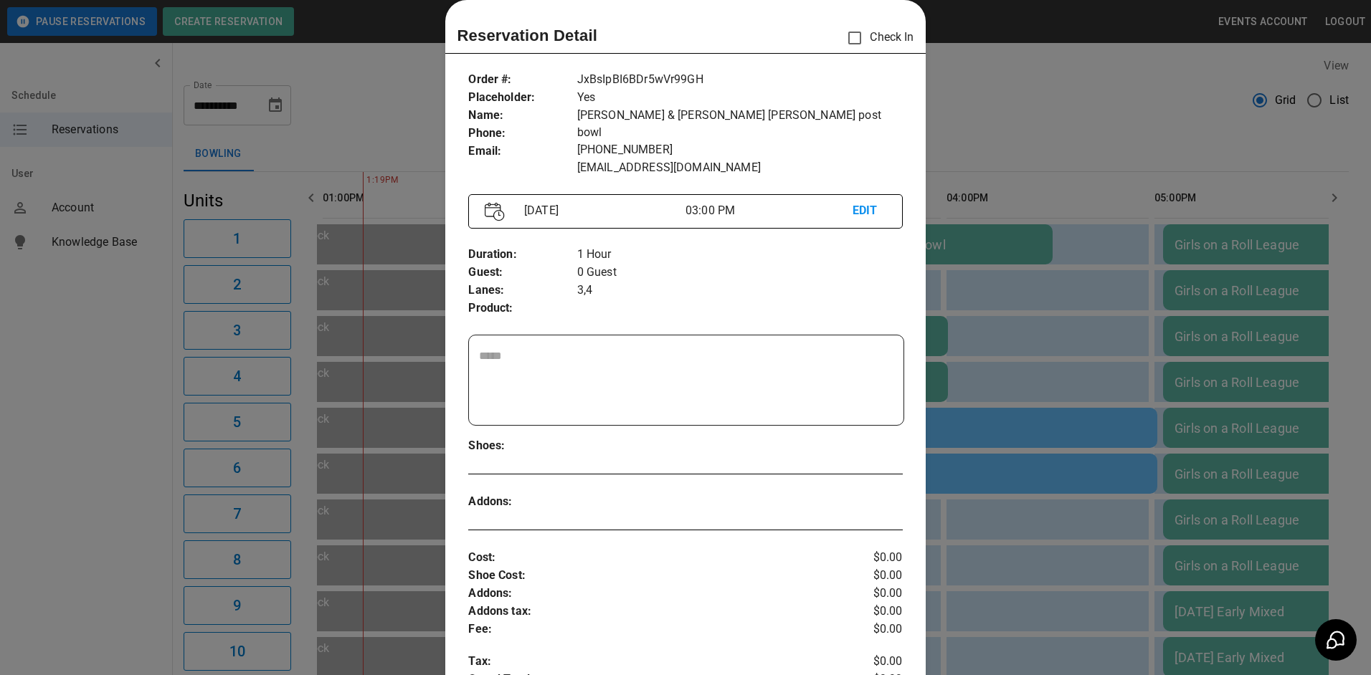
click at [984, 275] on div at bounding box center [685, 337] width 1371 height 675
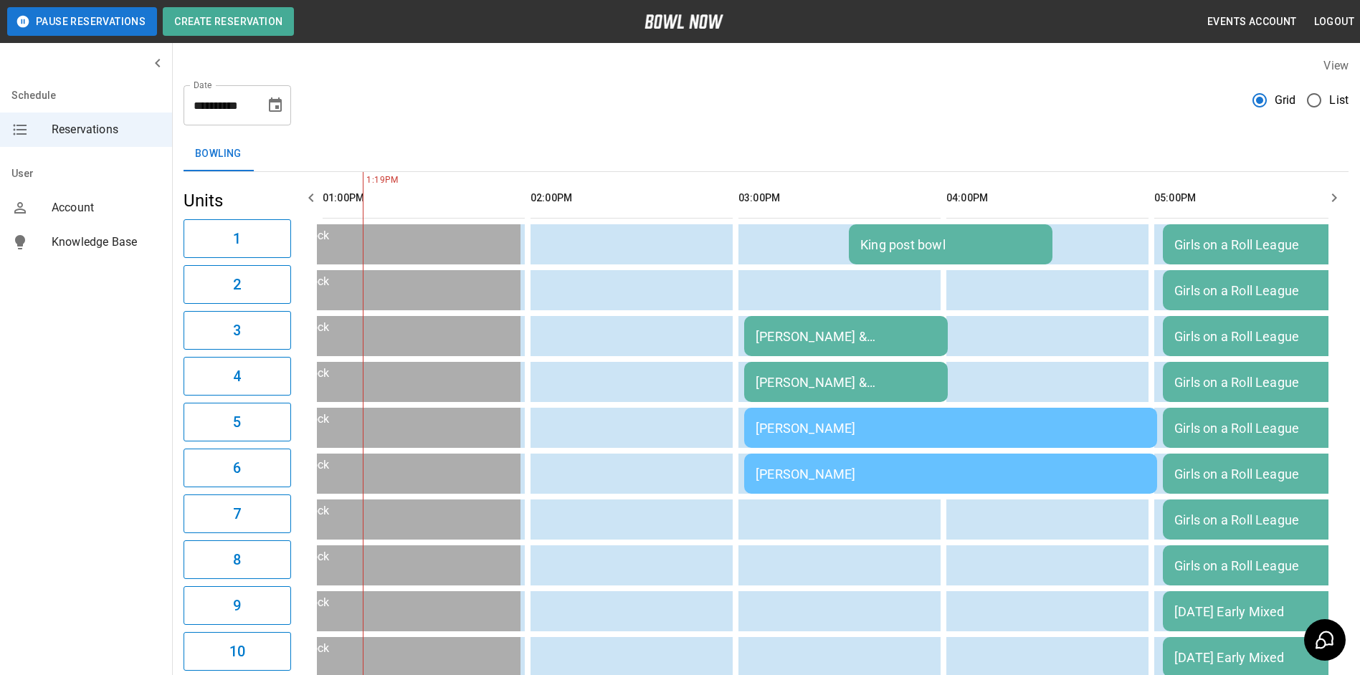
click at [882, 327] on td "[PERSON_NAME] & [PERSON_NAME] [PERSON_NAME] post bowl" at bounding box center [846, 336] width 204 height 40
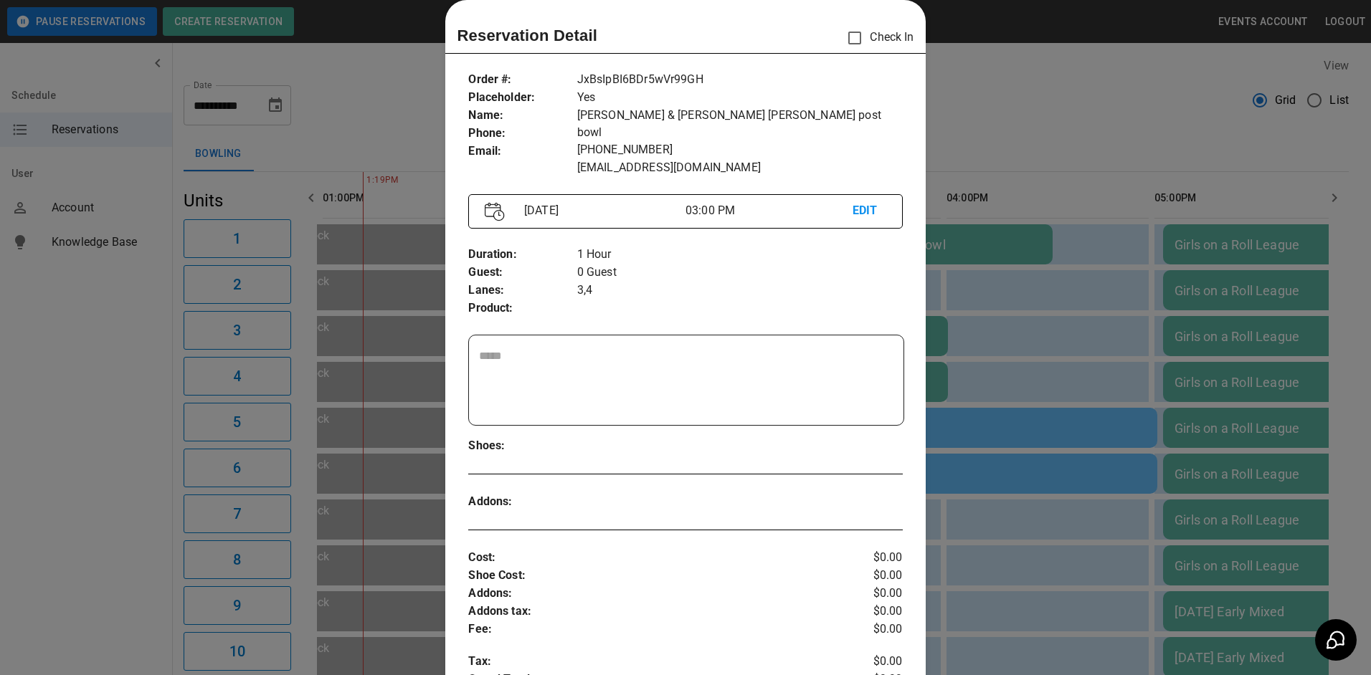
drag, startPoint x: 882, startPoint y: 327, endPoint x: 1073, endPoint y: 139, distance: 268.2
click at [1072, 138] on div at bounding box center [685, 337] width 1371 height 675
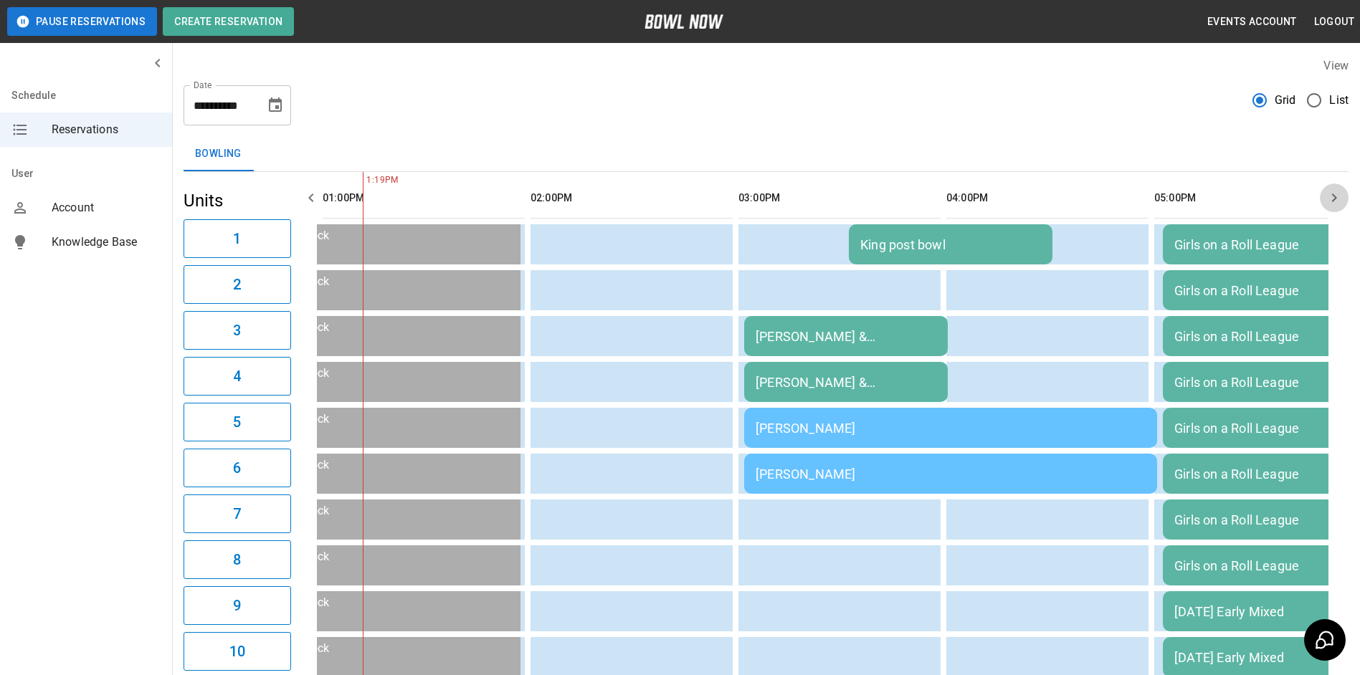
click at [1339, 200] on icon "button" at bounding box center [1334, 197] width 17 height 17
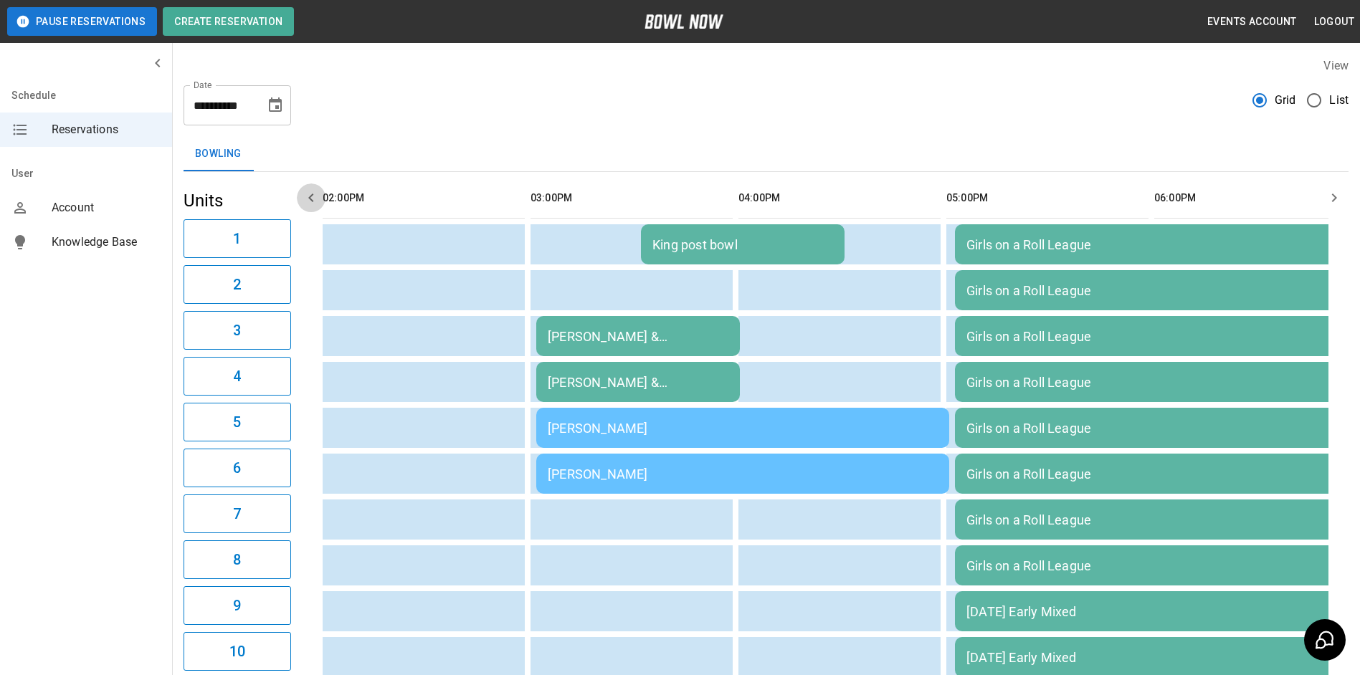
click at [319, 199] on icon "button" at bounding box center [311, 197] width 17 height 17
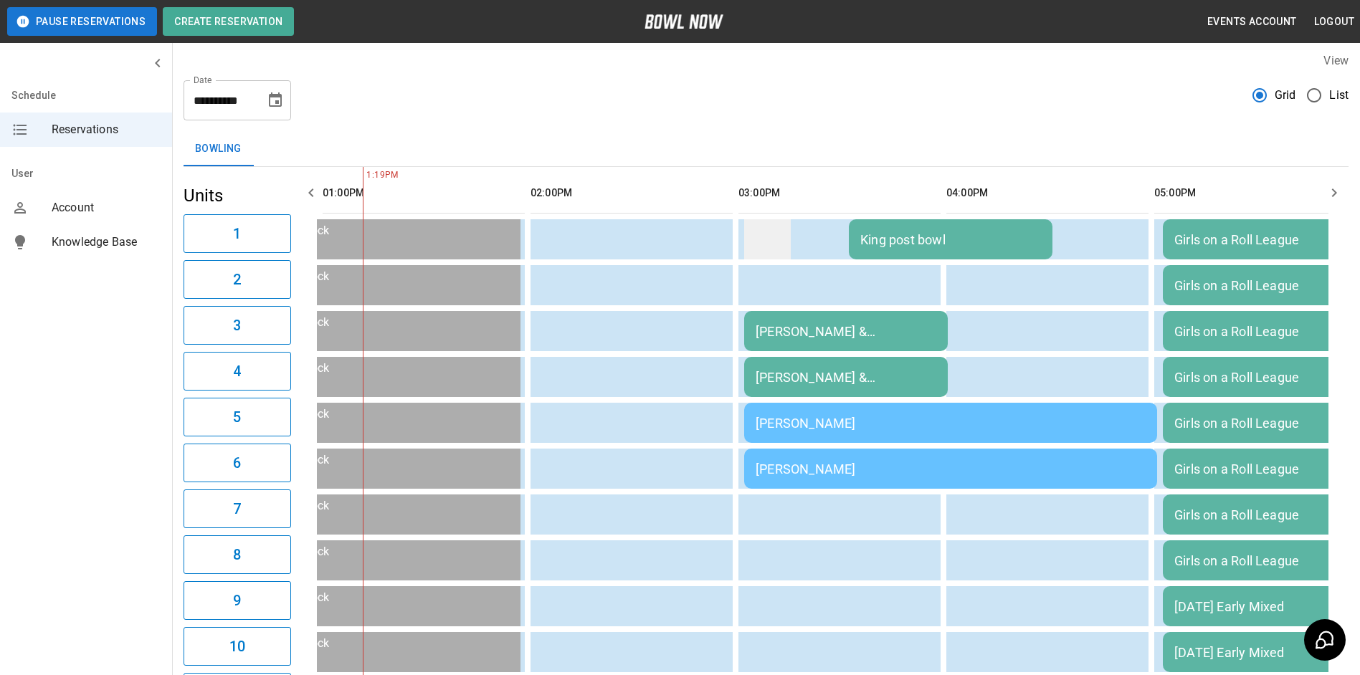
scroll to position [0, 0]
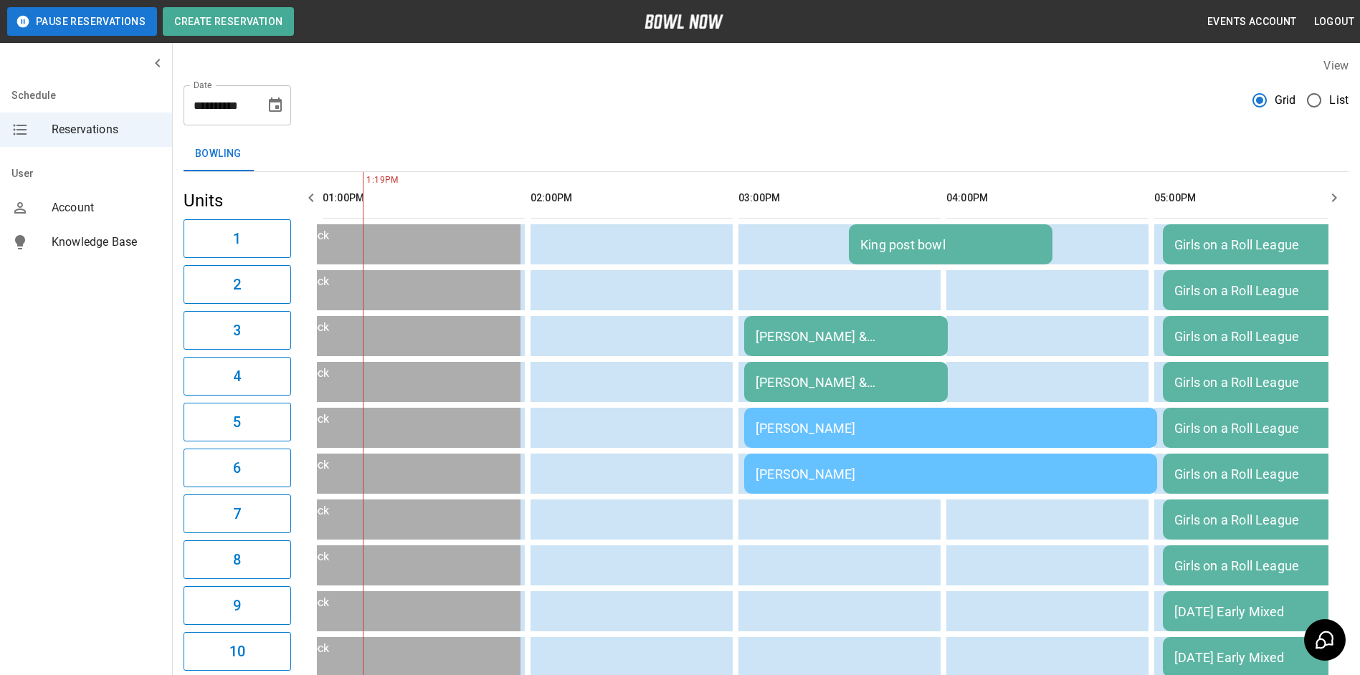
click at [265, 103] on button "Choose date, selected date is Sep 8, 2025" at bounding box center [275, 105] width 29 height 29
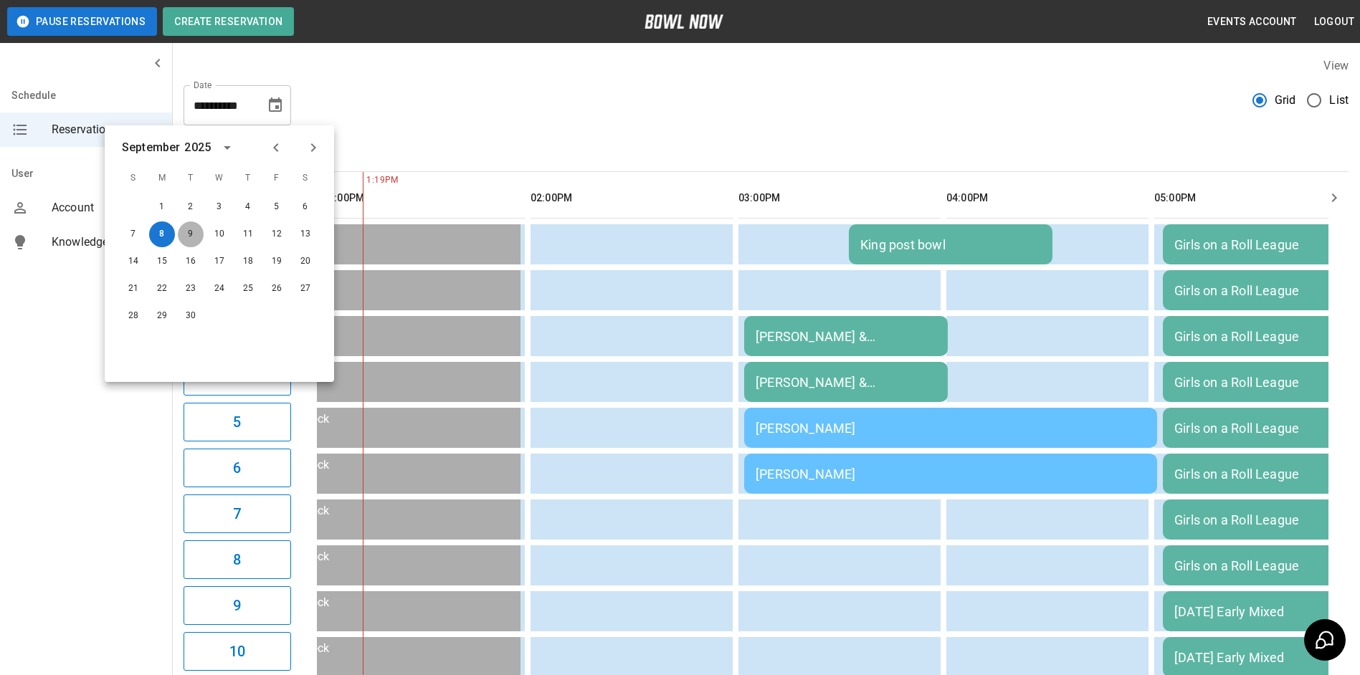
click at [188, 237] on button "9" at bounding box center [191, 235] width 26 height 26
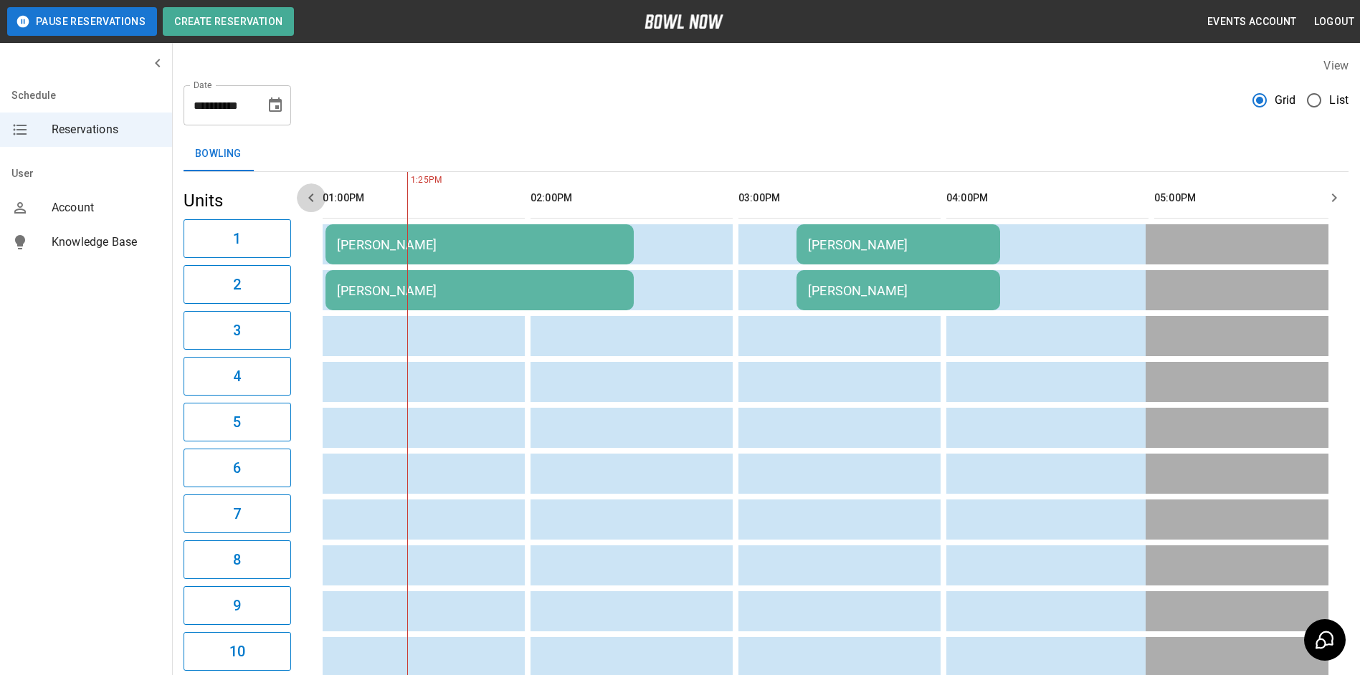
click at [303, 197] on icon "button" at bounding box center [311, 197] width 17 height 17
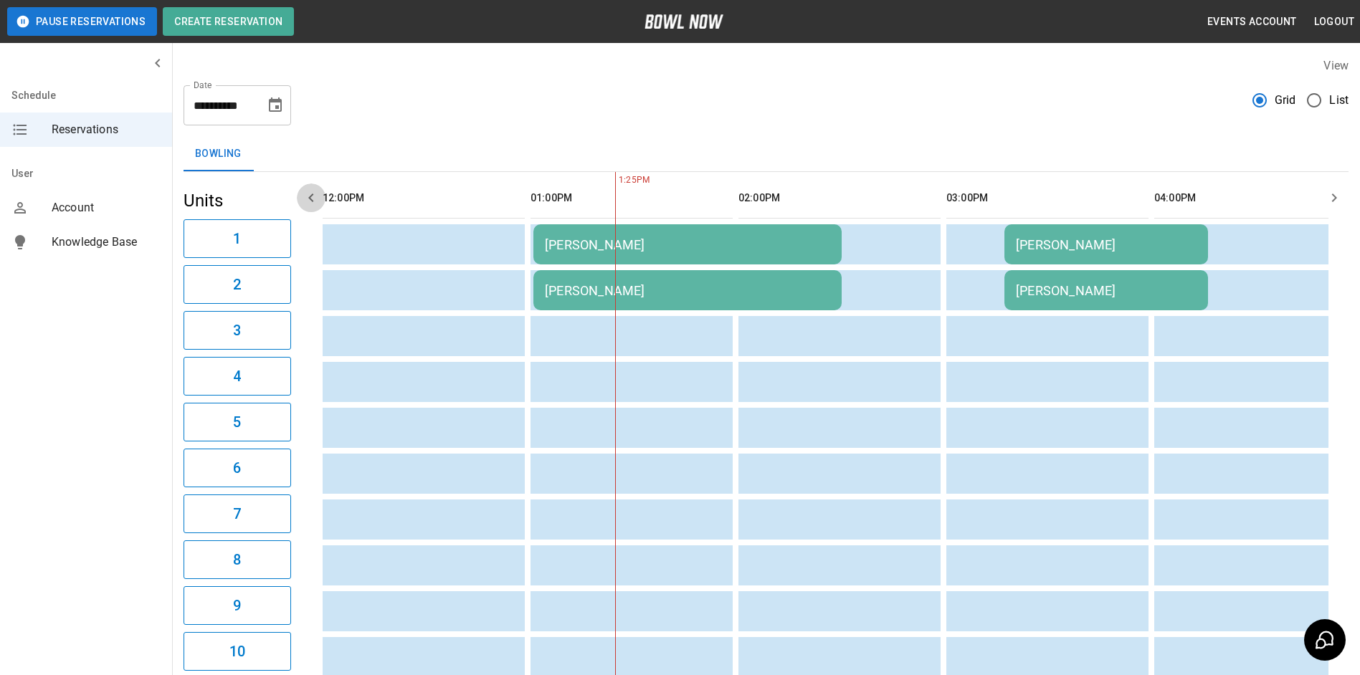
click at [303, 197] on icon "button" at bounding box center [311, 197] width 17 height 17
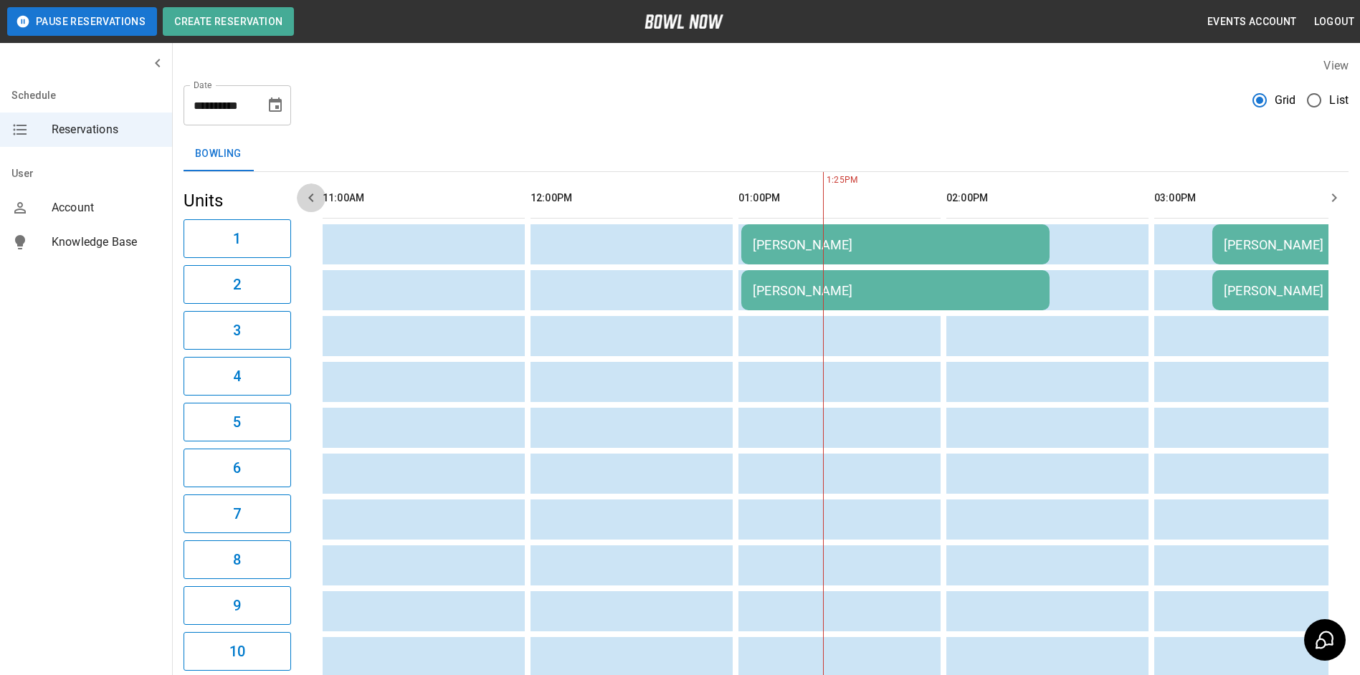
click at [303, 198] on icon "button" at bounding box center [311, 197] width 17 height 17
drag, startPoint x: 303, startPoint y: 198, endPoint x: 427, endPoint y: 198, distance: 124.0
click at [320, 198] on button "button" at bounding box center [311, 198] width 29 height 29
click at [1340, 198] on icon "button" at bounding box center [1334, 197] width 17 height 17
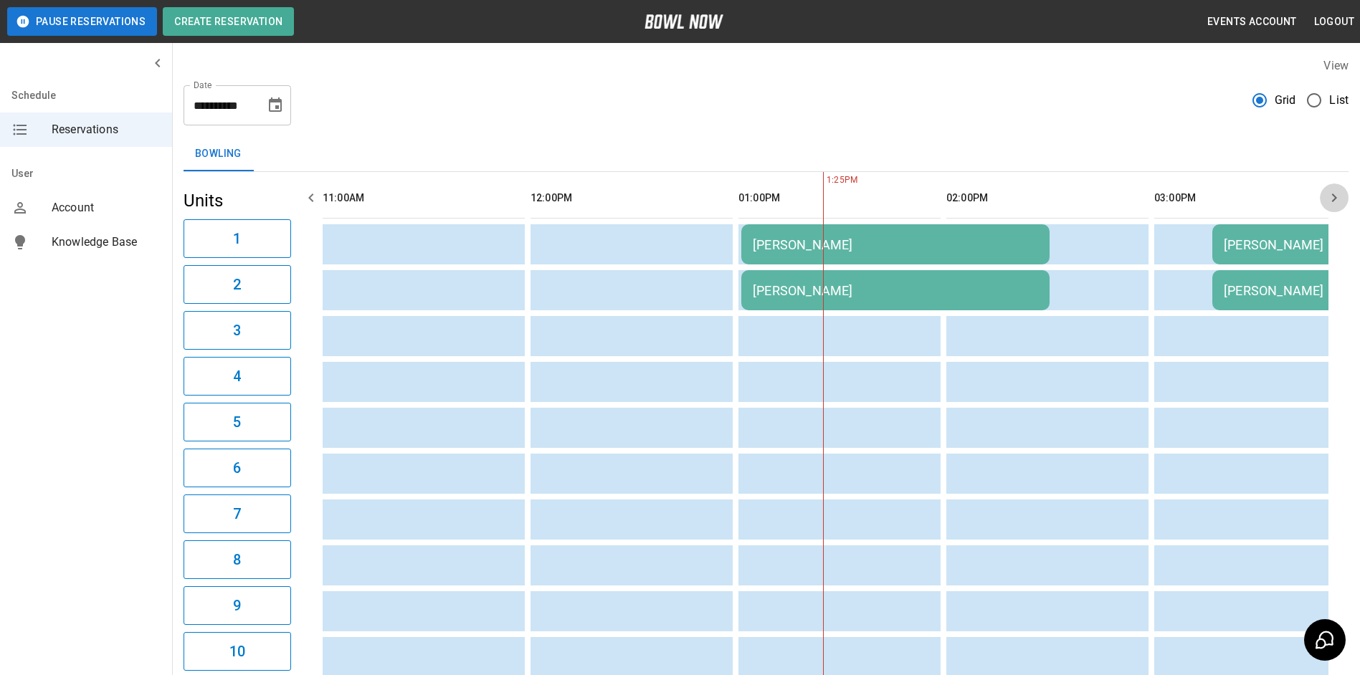
scroll to position [0, 208]
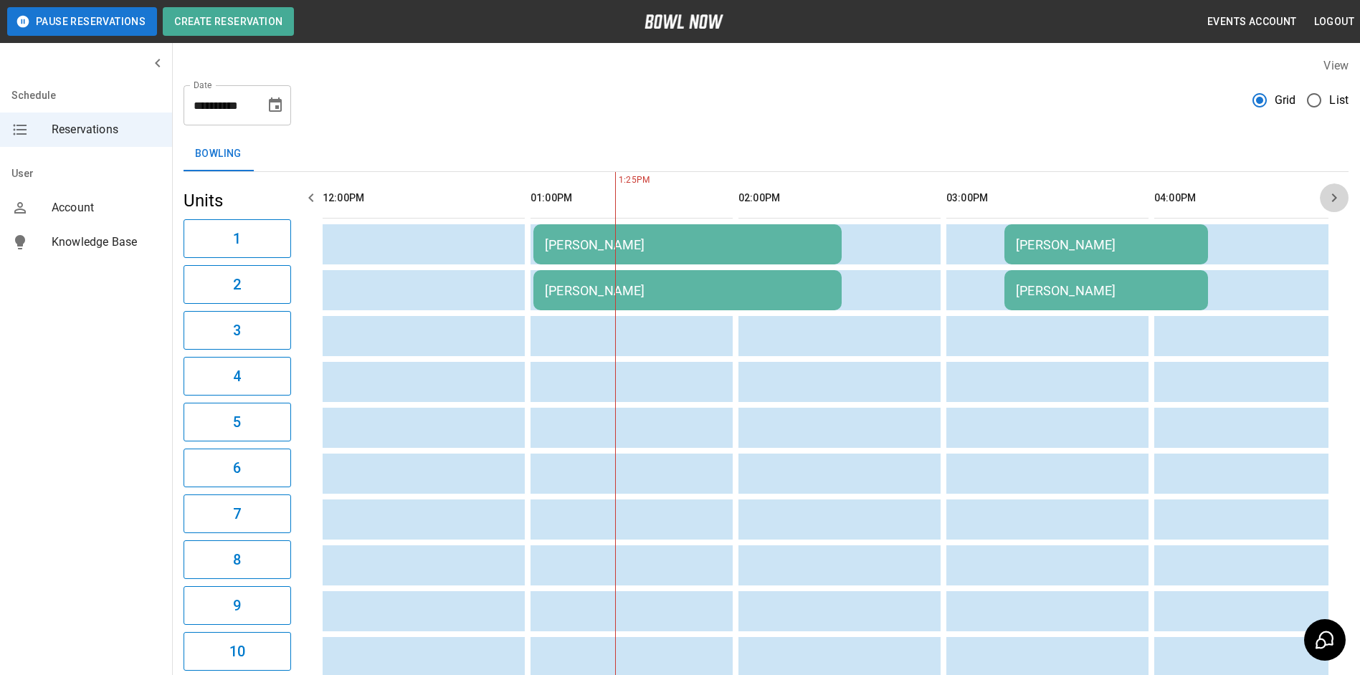
click at [1338, 198] on icon "button" at bounding box center [1334, 197] width 17 height 17
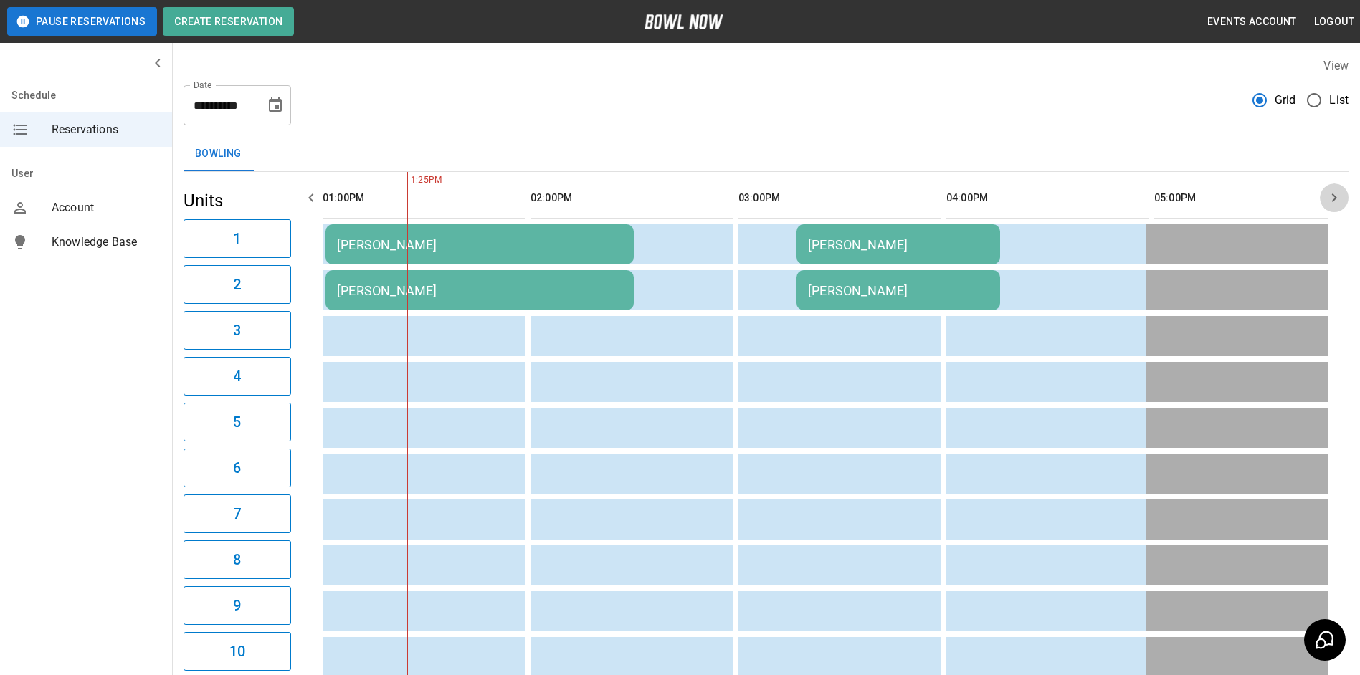
click at [1336, 198] on icon "button" at bounding box center [1334, 197] width 17 height 17
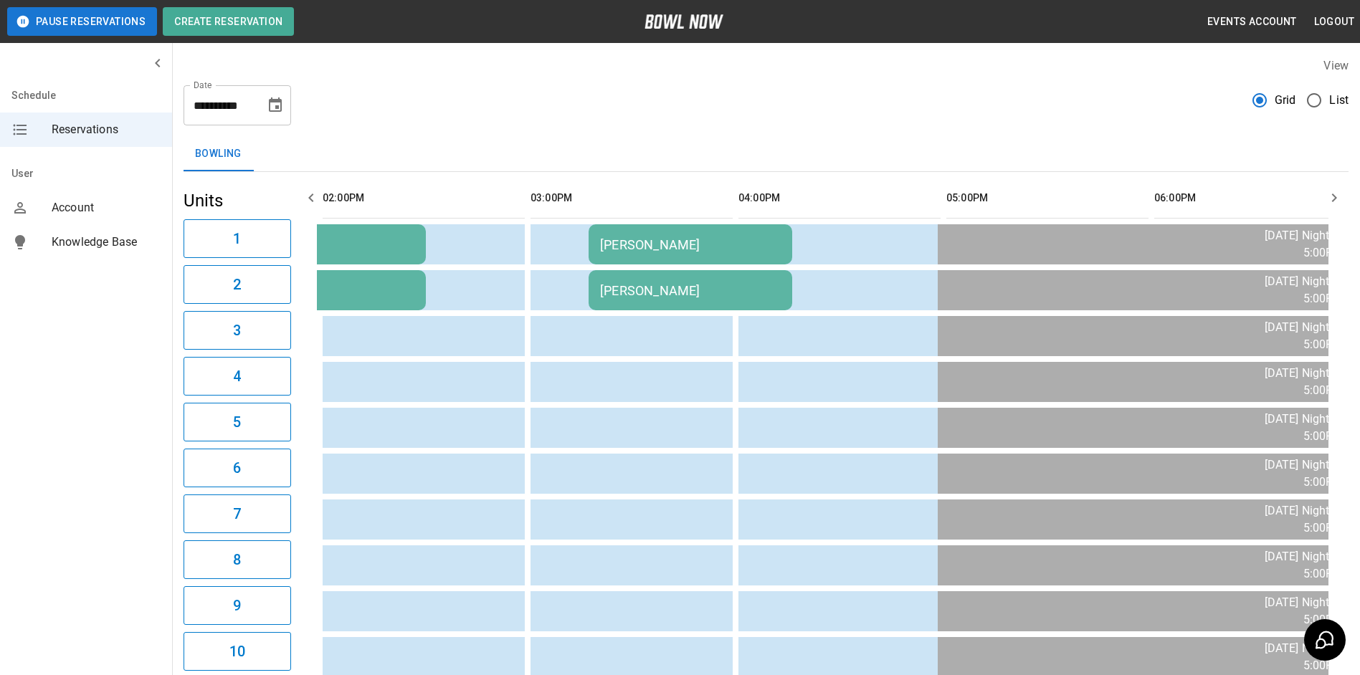
click at [1333, 198] on icon "button" at bounding box center [1334, 197] width 17 height 17
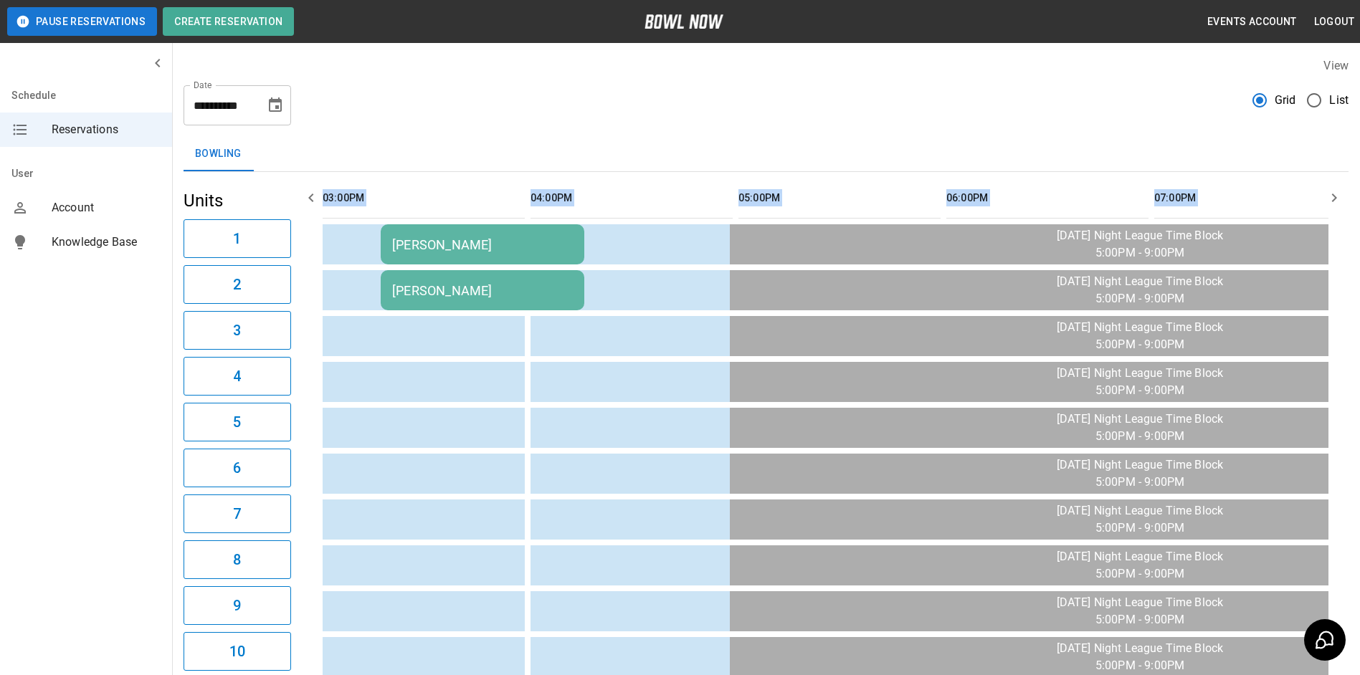
drag, startPoint x: 277, startPoint y: 203, endPoint x: 328, endPoint y: 203, distance: 50.9
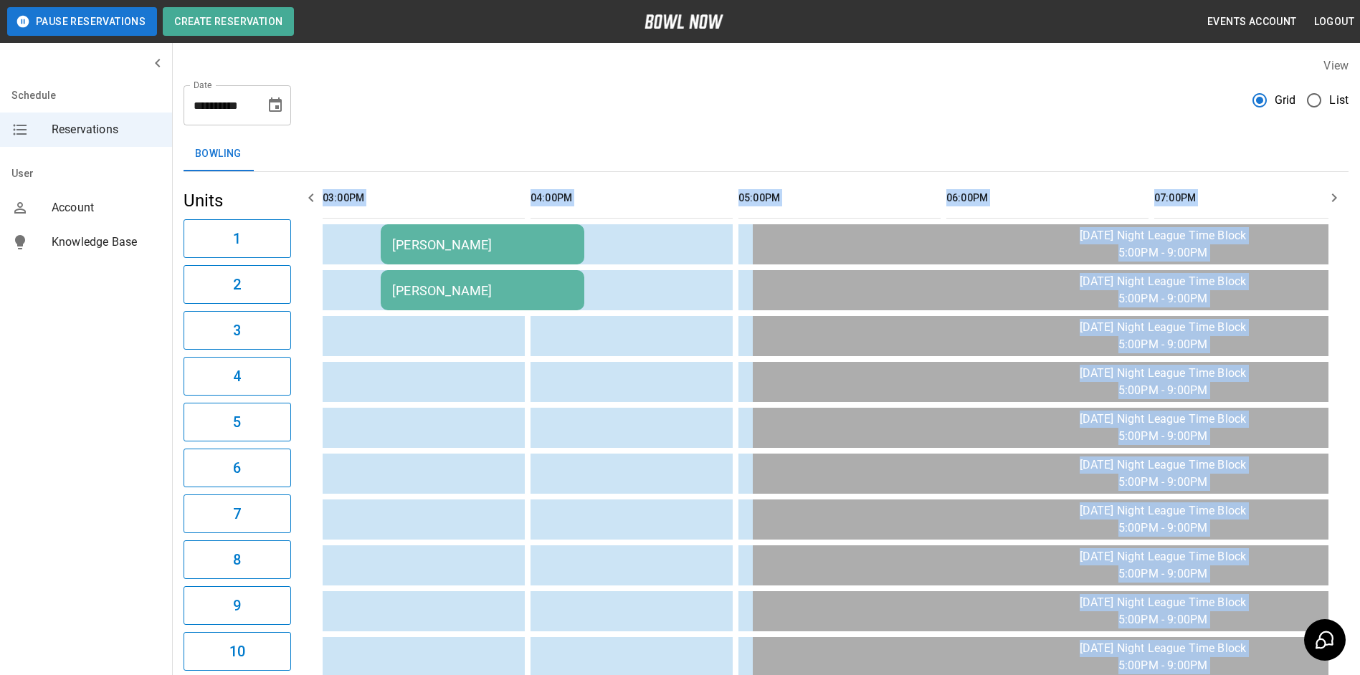
click at [319, 202] on icon "button" at bounding box center [311, 197] width 17 height 17
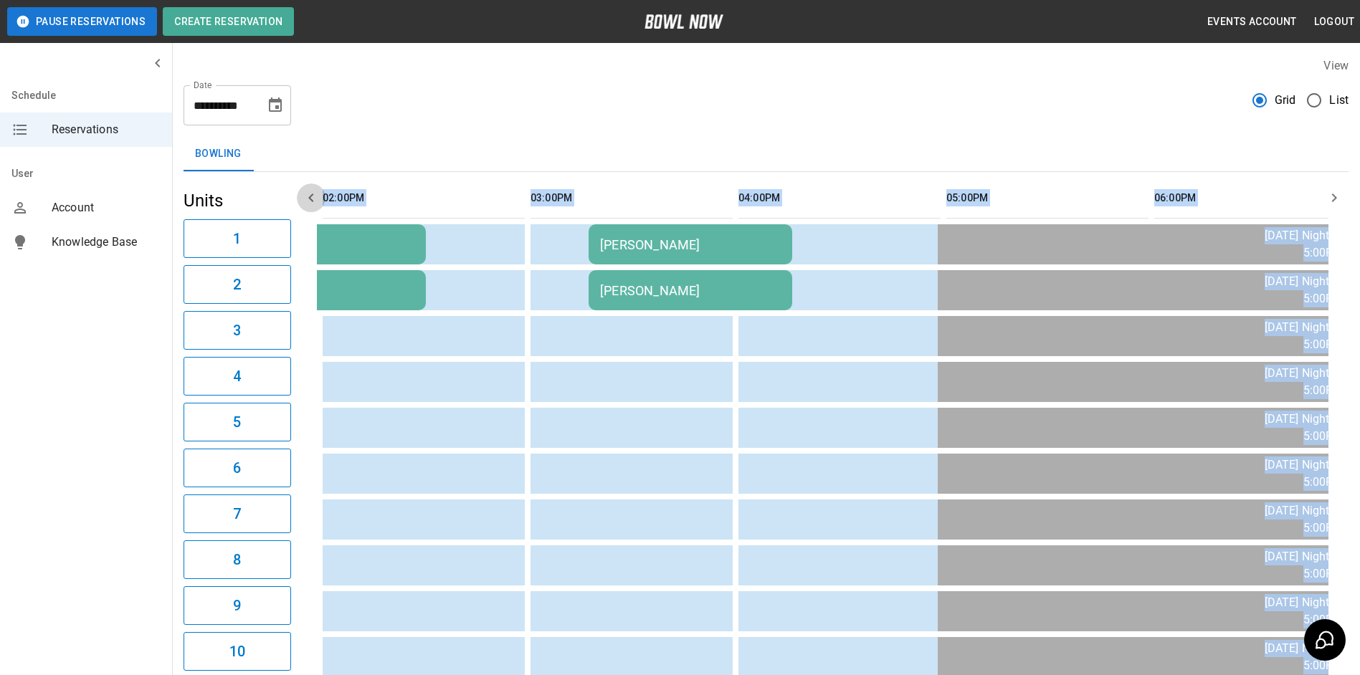
click at [318, 202] on icon "button" at bounding box center [311, 197] width 17 height 17
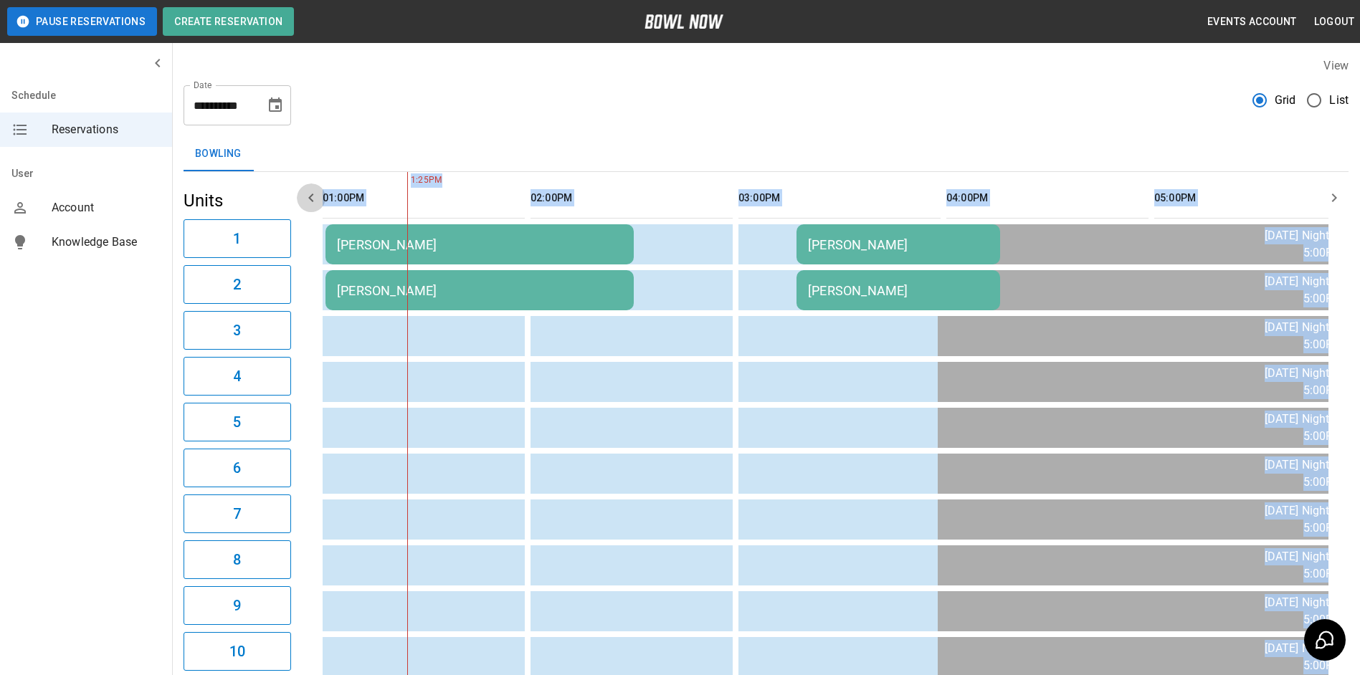
scroll to position [0, 416]
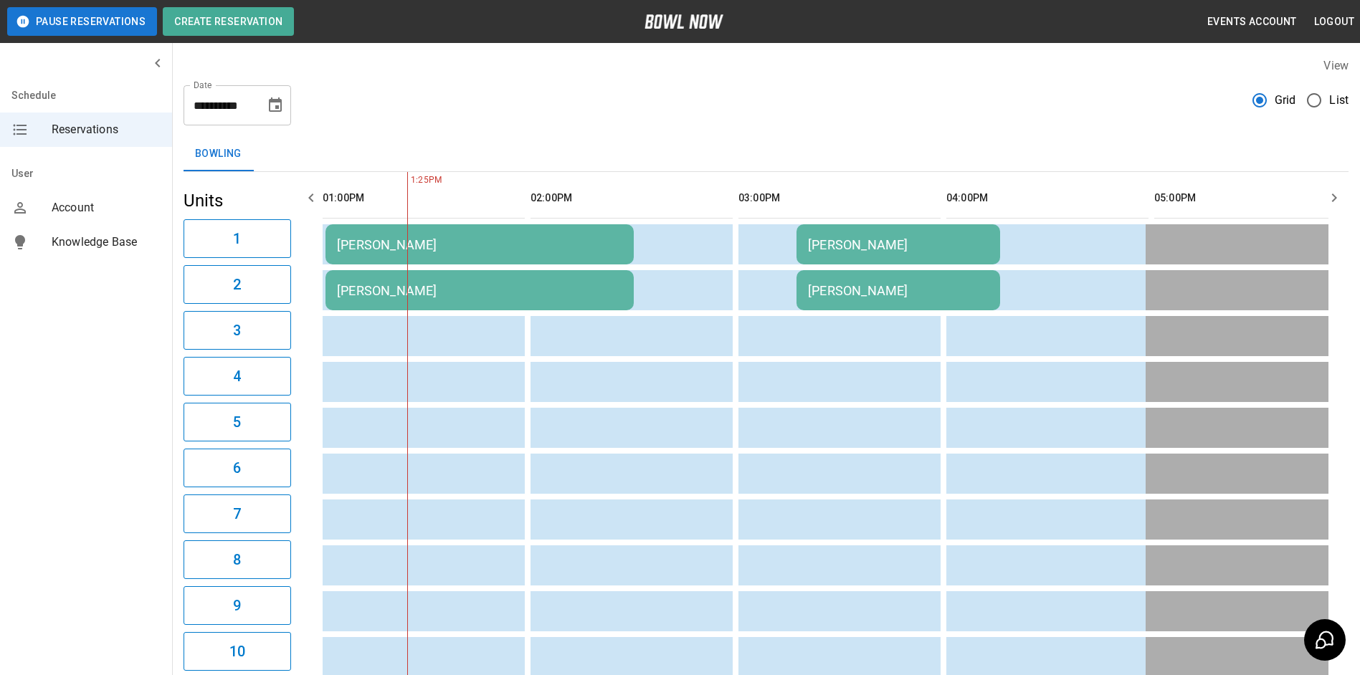
drag, startPoint x: 318, startPoint y: 202, endPoint x: 541, endPoint y: 104, distance: 243.0
click at [544, 105] on div "**********" at bounding box center [766, 100] width 1165 height 52
click at [286, 112] on button "Choose date, selected date is Sep 9, 2025" at bounding box center [275, 105] width 29 height 29
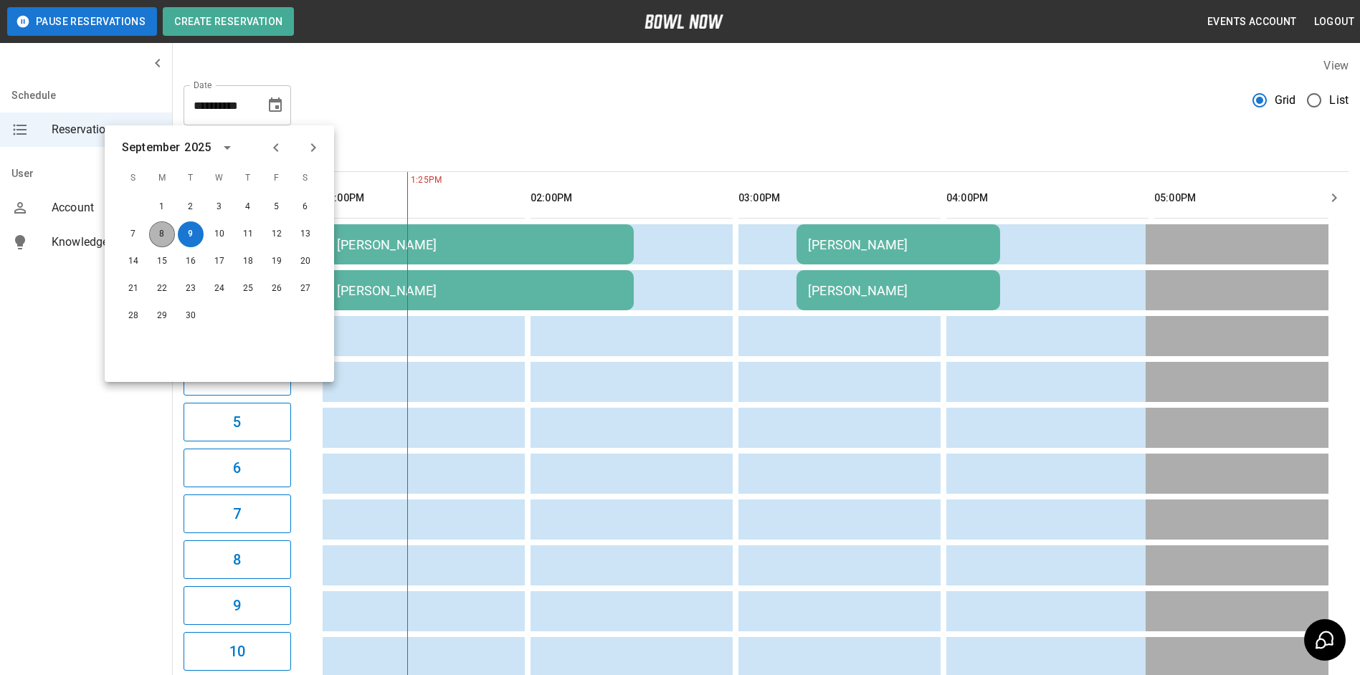
click at [167, 234] on button "8" at bounding box center [162, 235] width 26 height 26
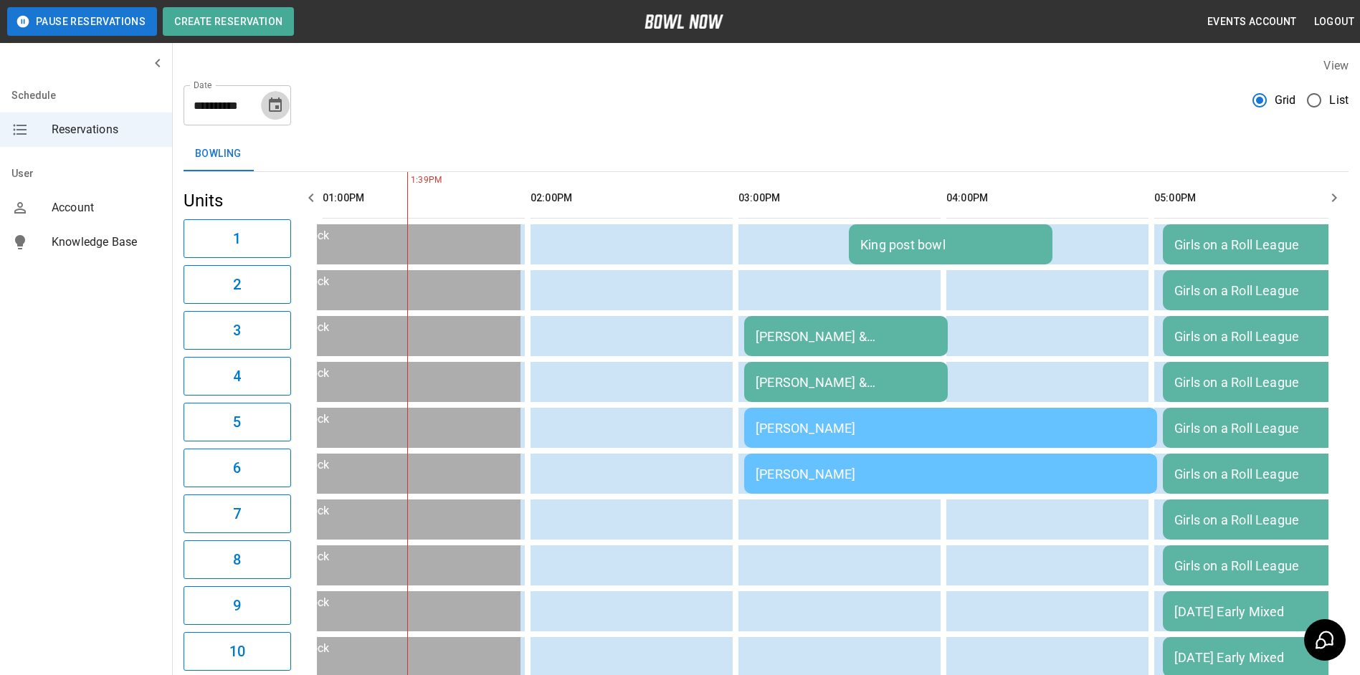
click at [277, 102] on icon "Choose date, selected date is Sep 8, 2025" at bounding box center [275, 105] width 17 height 17
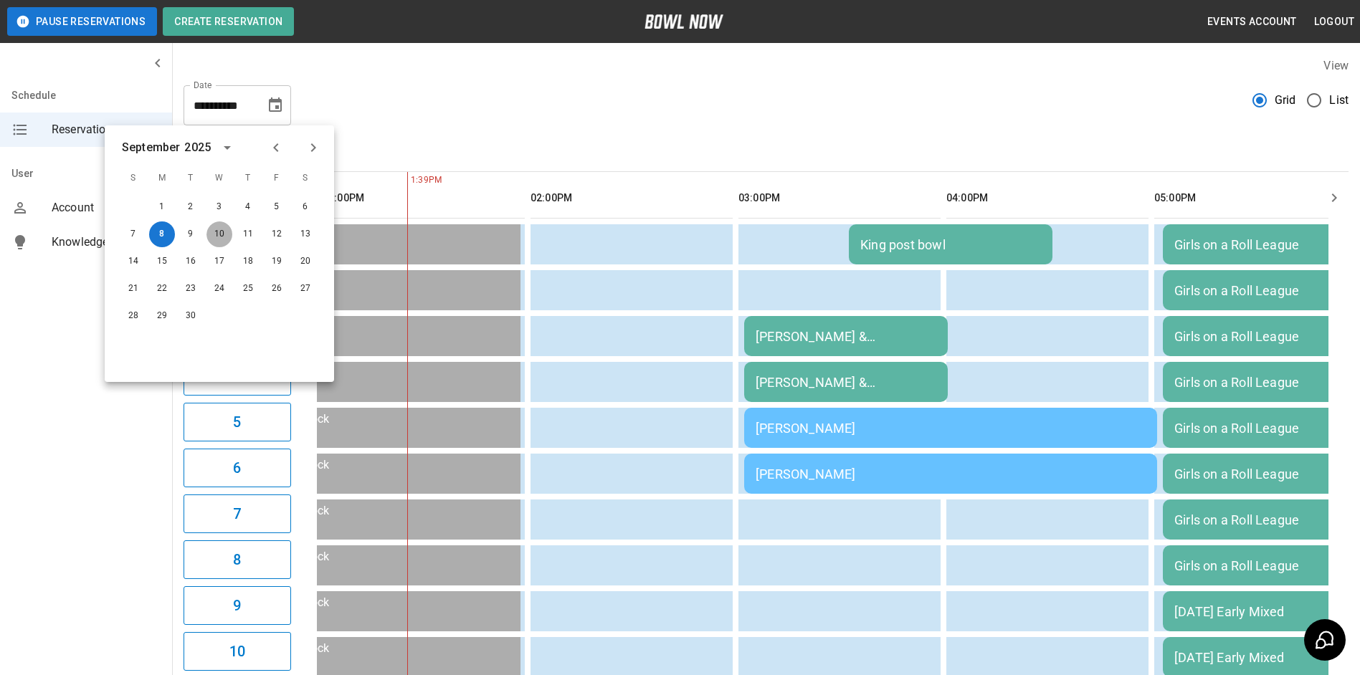
click at [225, 234] on button "10" at bounding box center [219, 235] width 26 height 26
type input "**********"
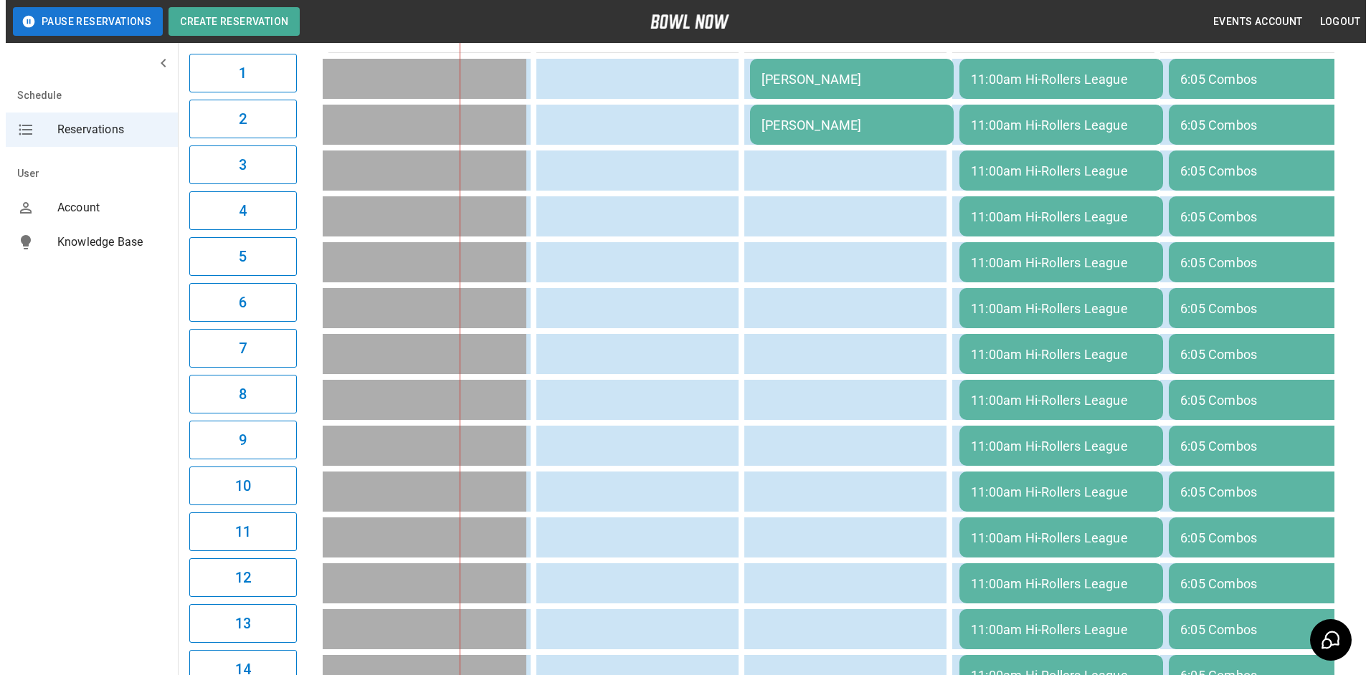
scroll to position [143, 0]
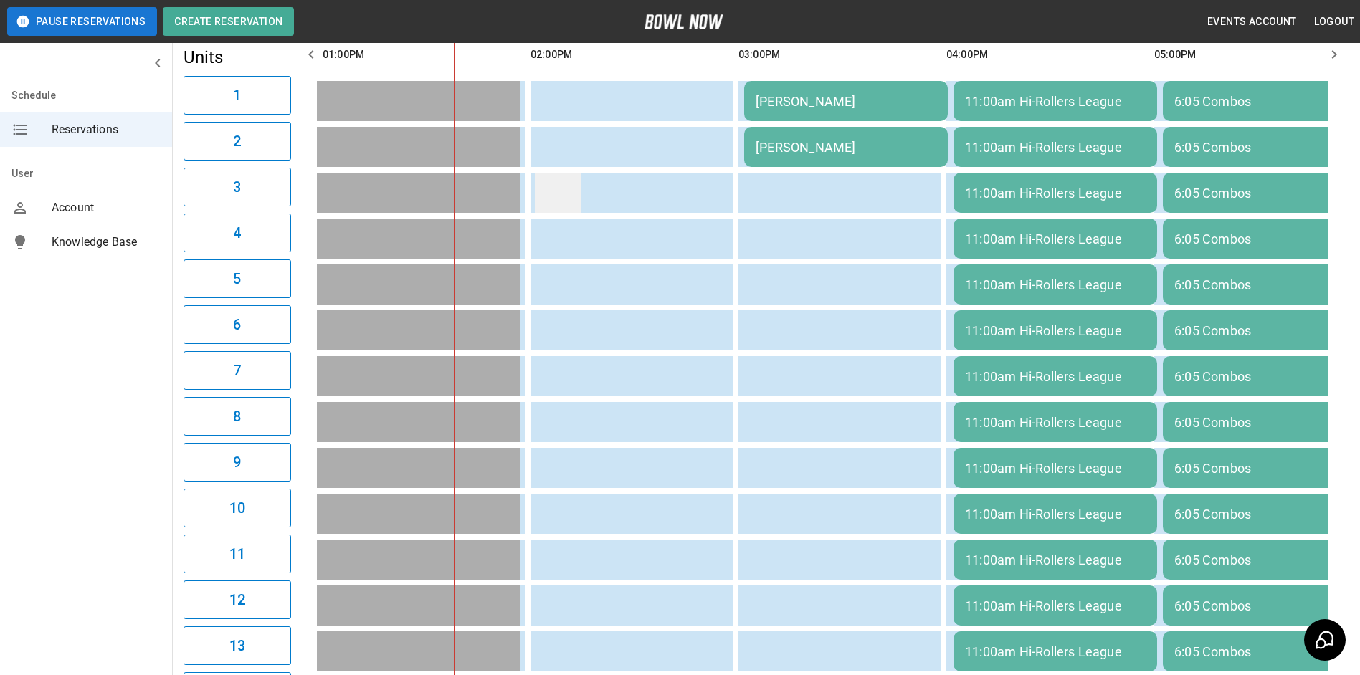
click at [558, 199] on td "sticky table" at bounding box center [558, 193] width 47 height 40
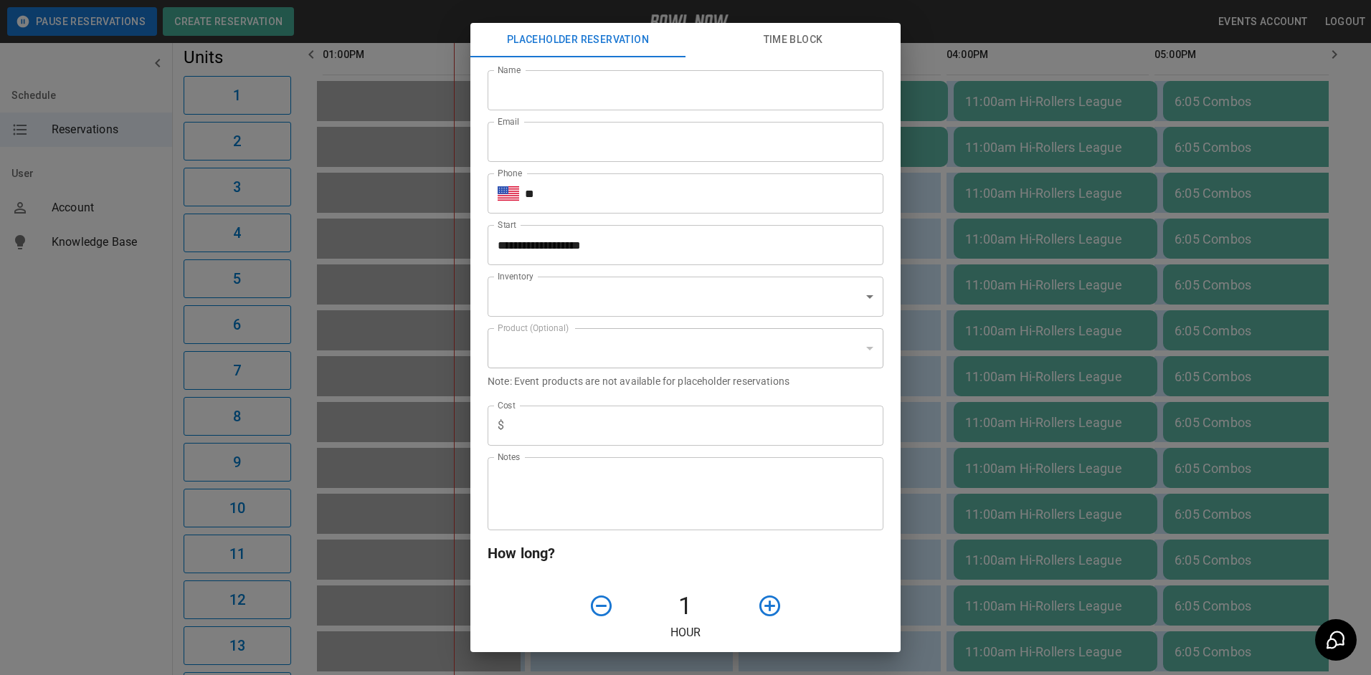
type input "**********"
click at [542, 97] on input "Name" at bounding box center [685, 90] width 396 height 40
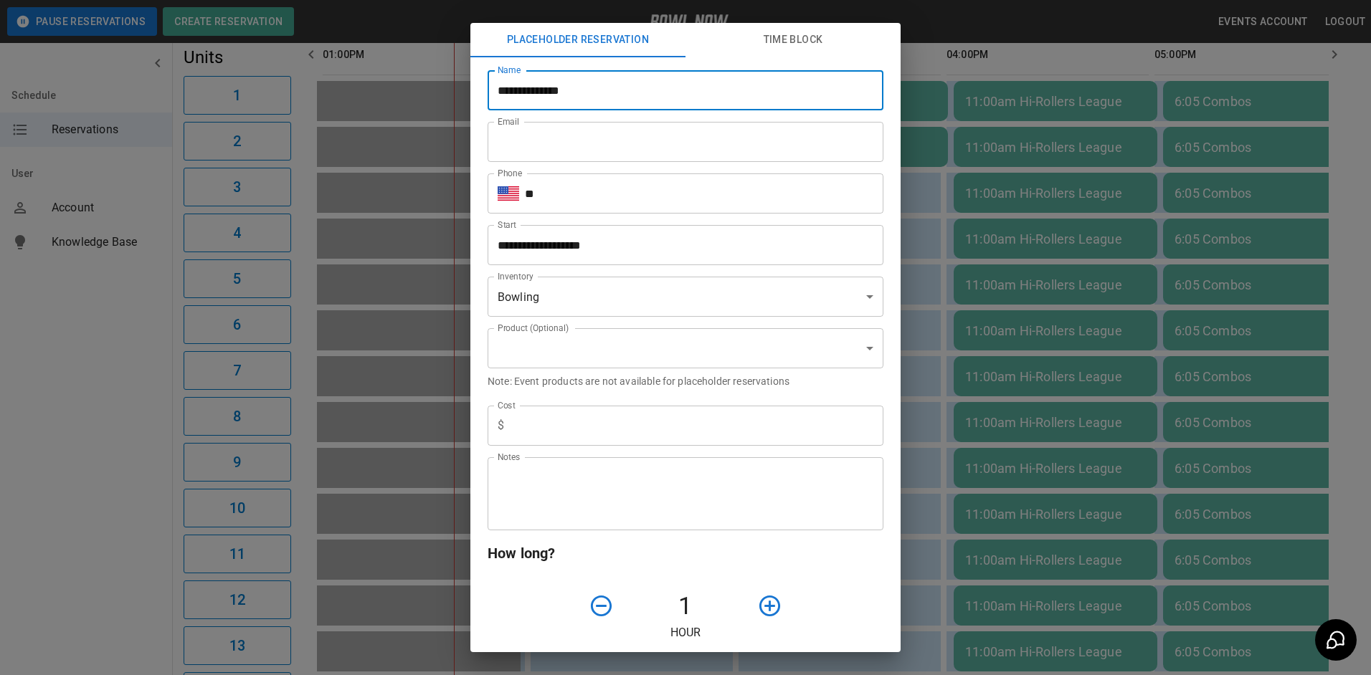
type input "**********"
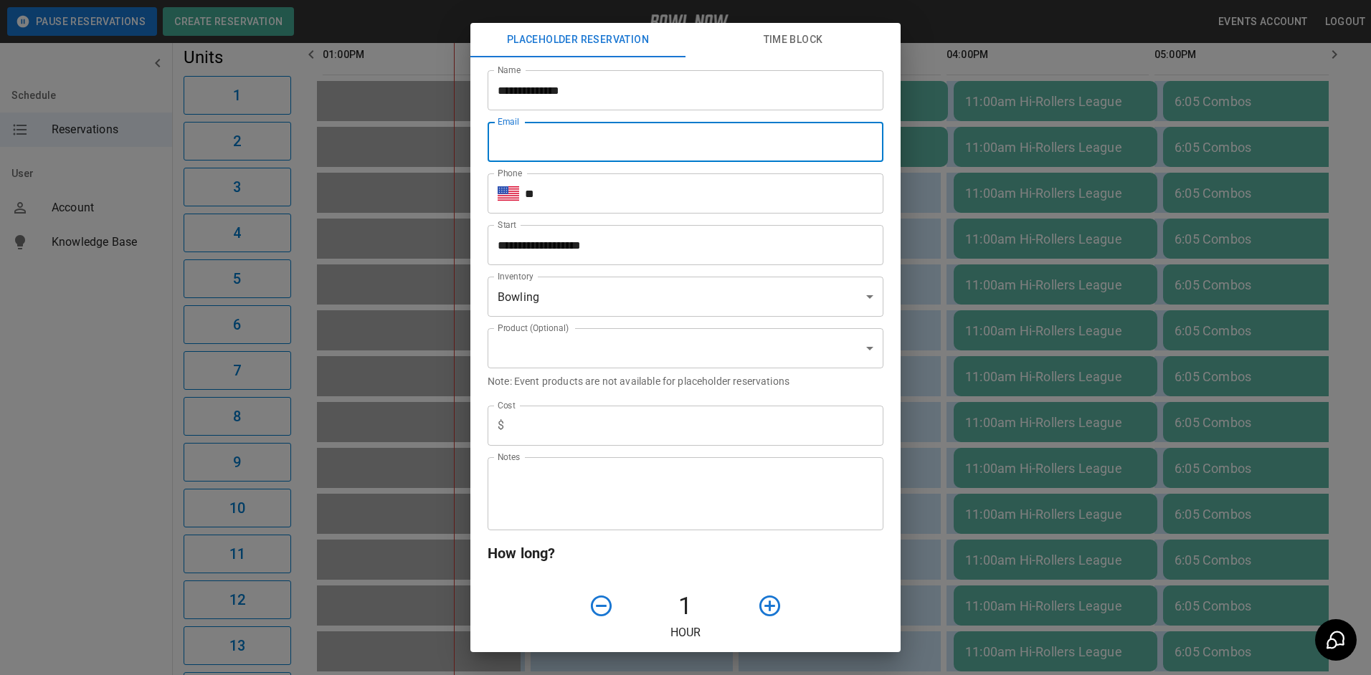
click at [548, 127] on input "Email" at bounding box center [685, 142] width 396 height 40
type input "**********"
type input "*"
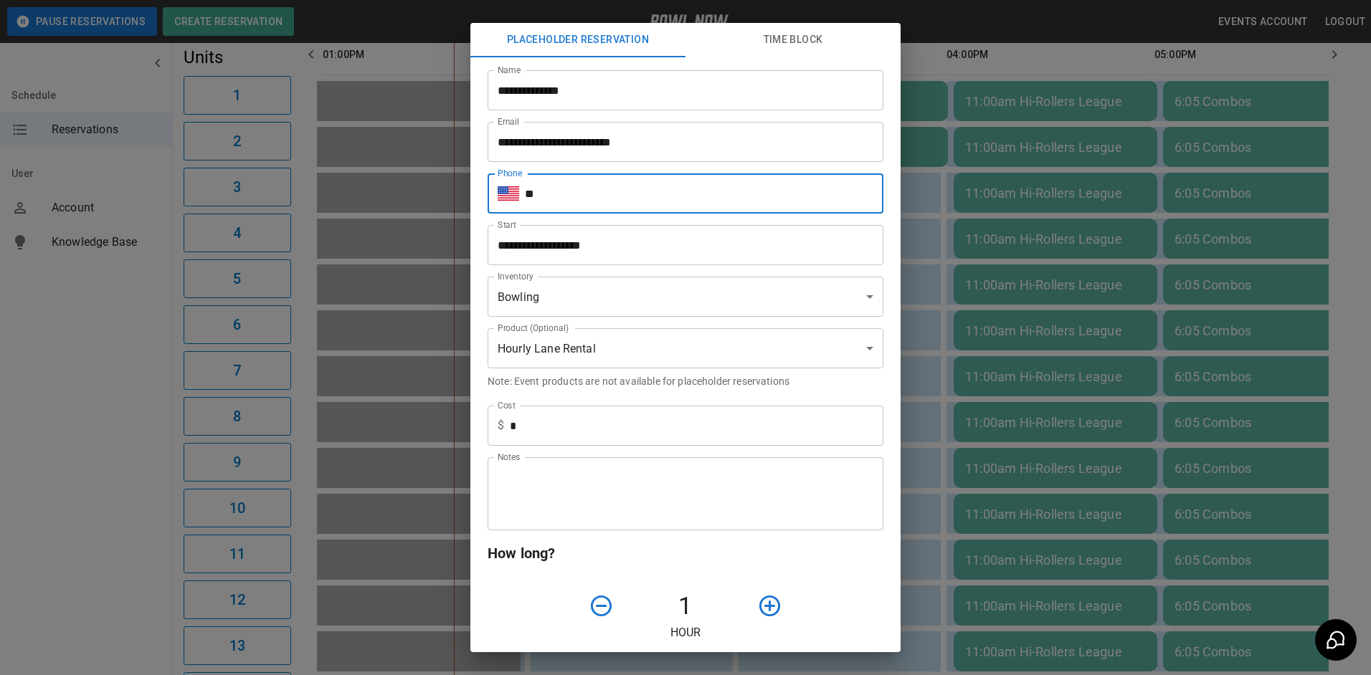
drag, startPoint x: 588, startPoint y: 214, endPoint x: 589, endPoint y: 204, distance: 10.8
click at [589, 205] on input "**" at bounding box center [704, 193] width 358 height 40
type input "**********"
click at [574, 310] on body "**********" at bounding box center [685, 518] width 1371 height 1323
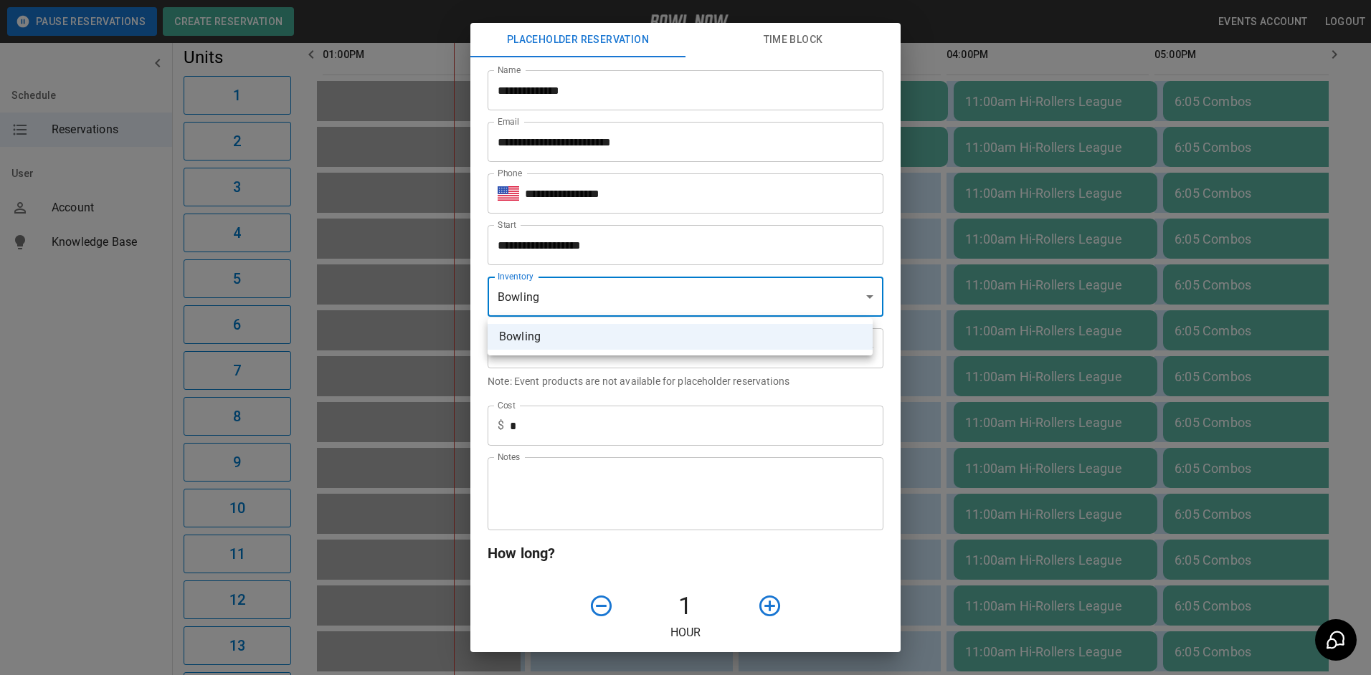
click at [566, 478] on div at bounding box center [685, 337] width 1371 height 675
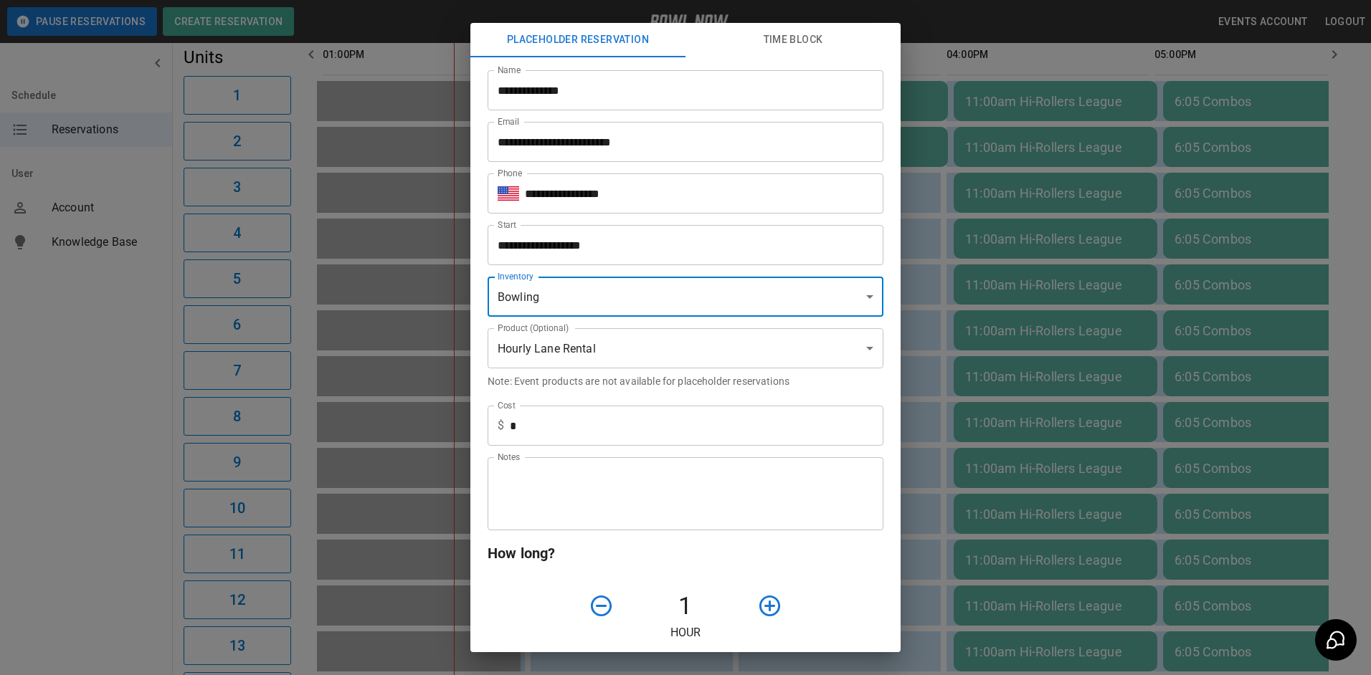
click at [566, 480] on textarea "Notes" at bounding box center [686, 494] width 376 height 49
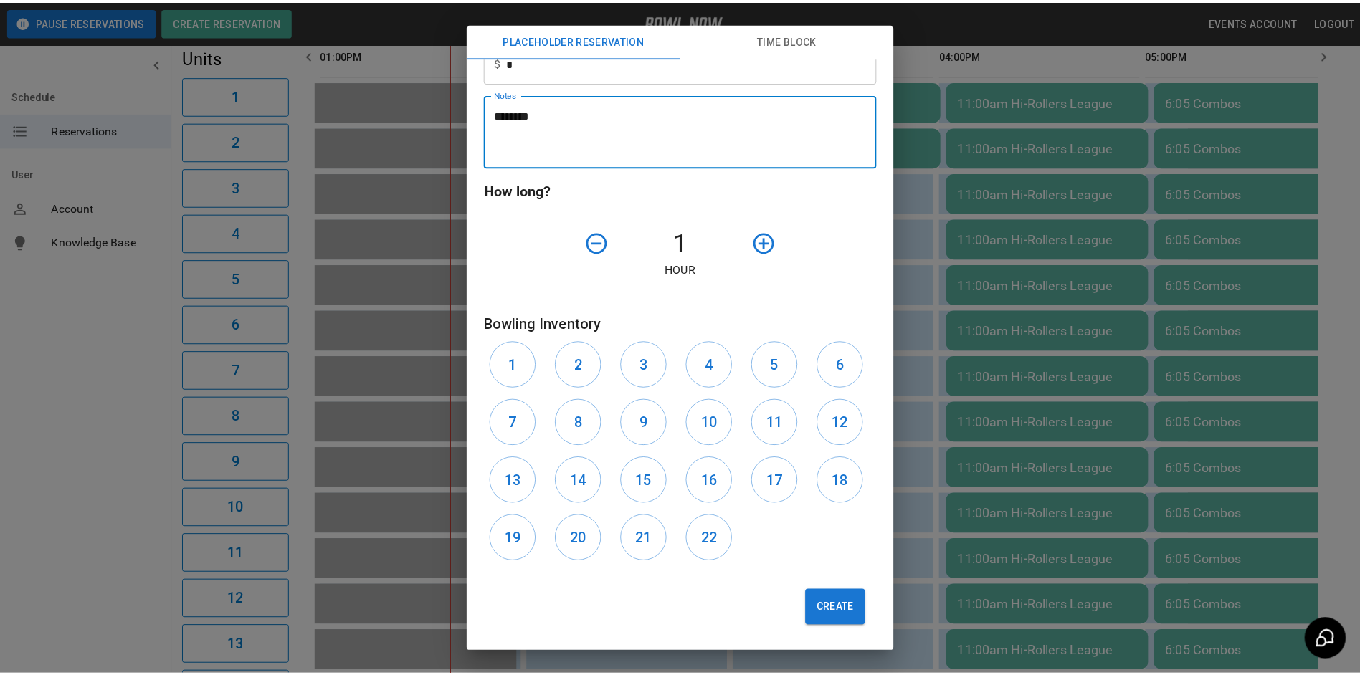
scroll to position [365, 0]
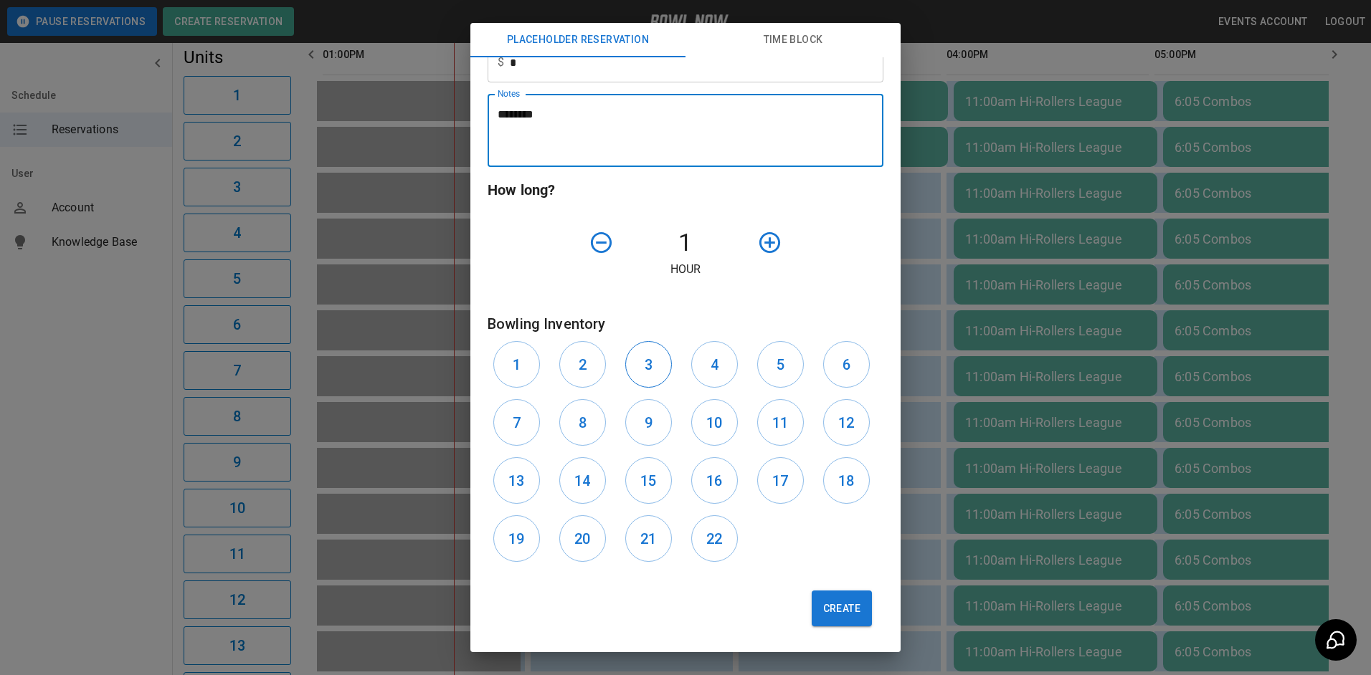
type textarea "********"
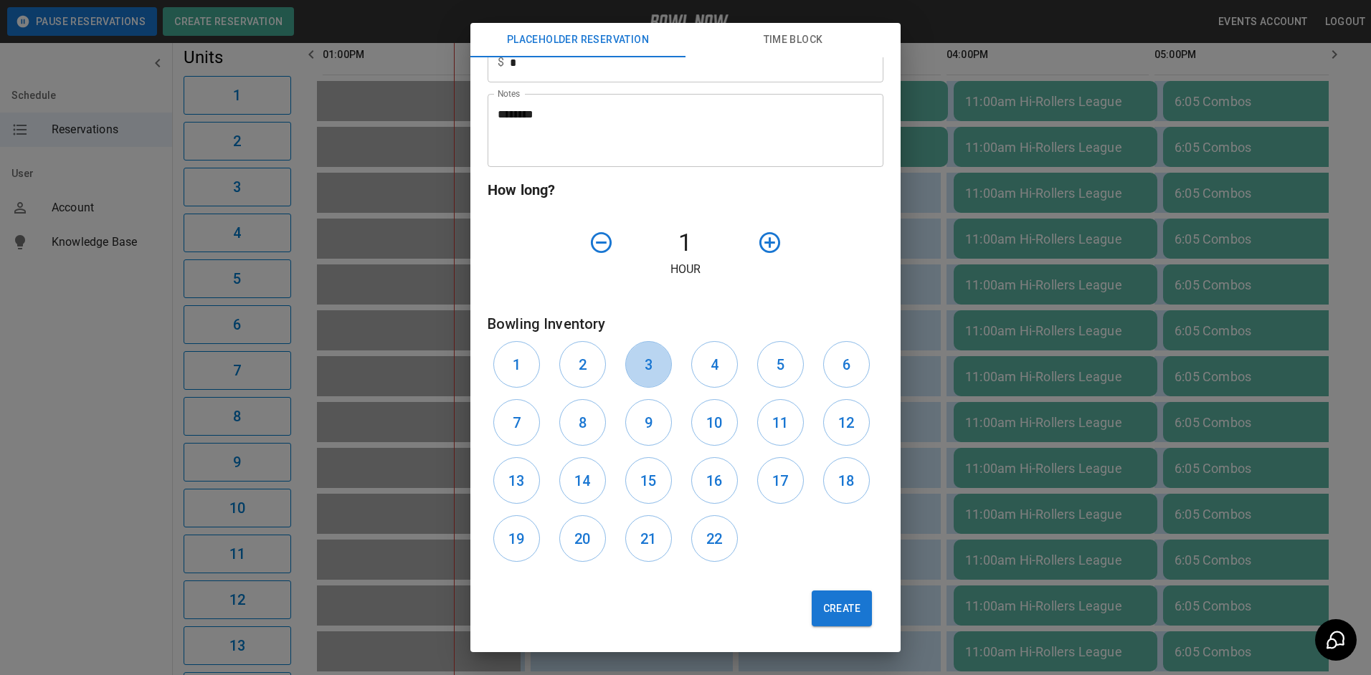
drag, startPoint x: 635, startPoint y: 368, endPoint x: 680, endPoint y: 366, distance: 44.5
click at [635, 367] on button "3" at bounding box center [648, 364] width 47 height 47
click at [695, 366] on button "4" at bounding box center [714, 364] width 47 height 47
click at [824, 612] on button "Create" at bounding box center [842, 609] width 60 height 36
type input "**"
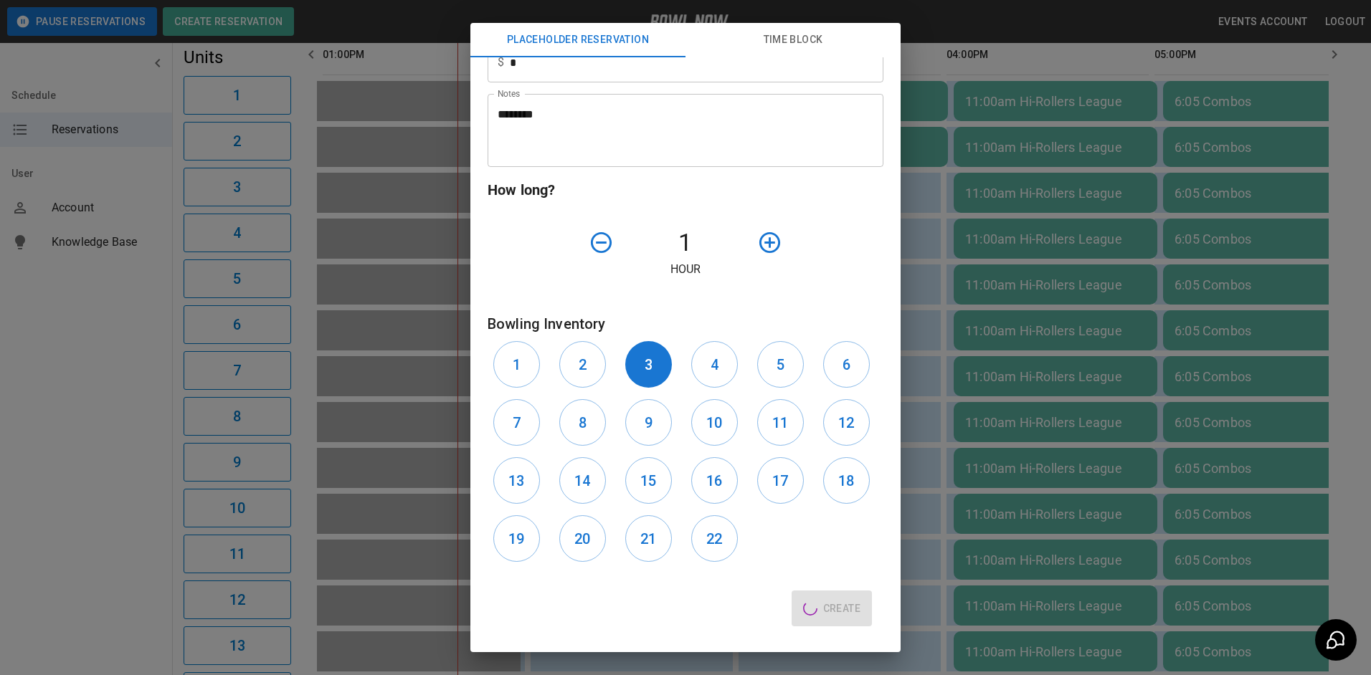
type input "**********"
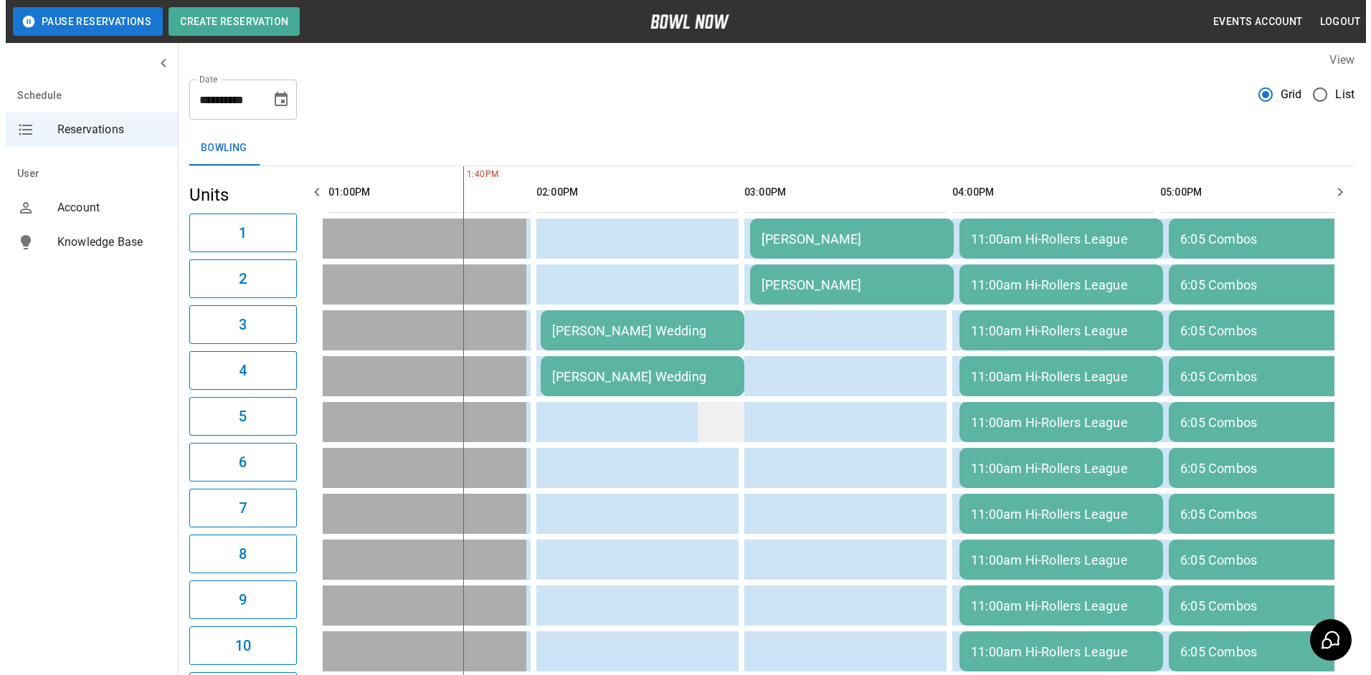
scroll to position [0, 0]
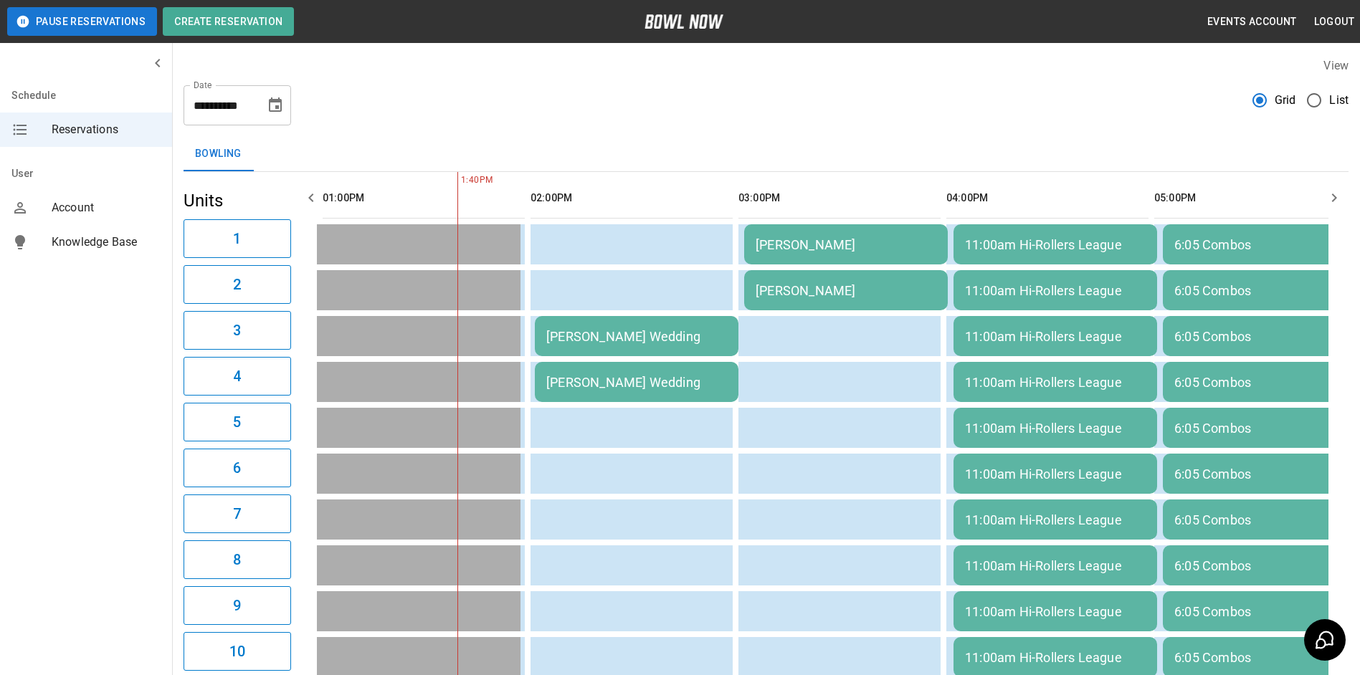
click at [667, 348] on td "[PERSON_NAME] Wedding" at bounding box center [637, 336] width 204 height 40
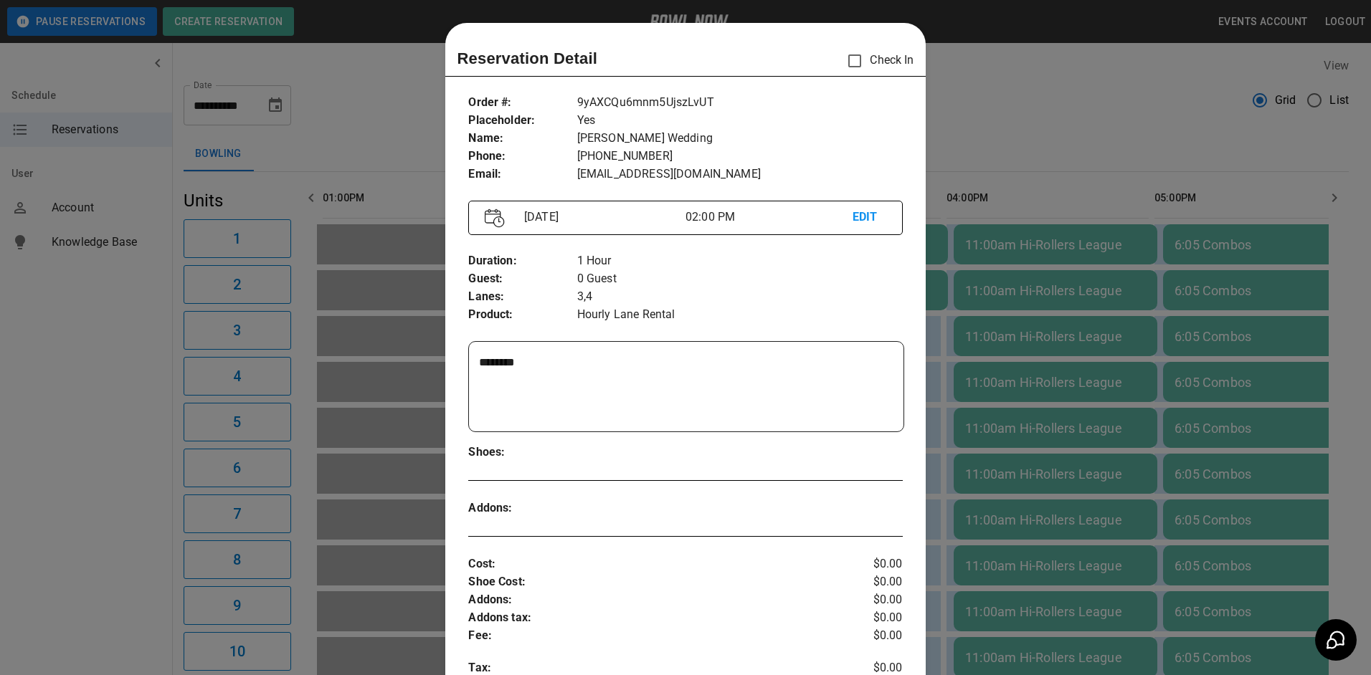
scroll to position [23, 0]
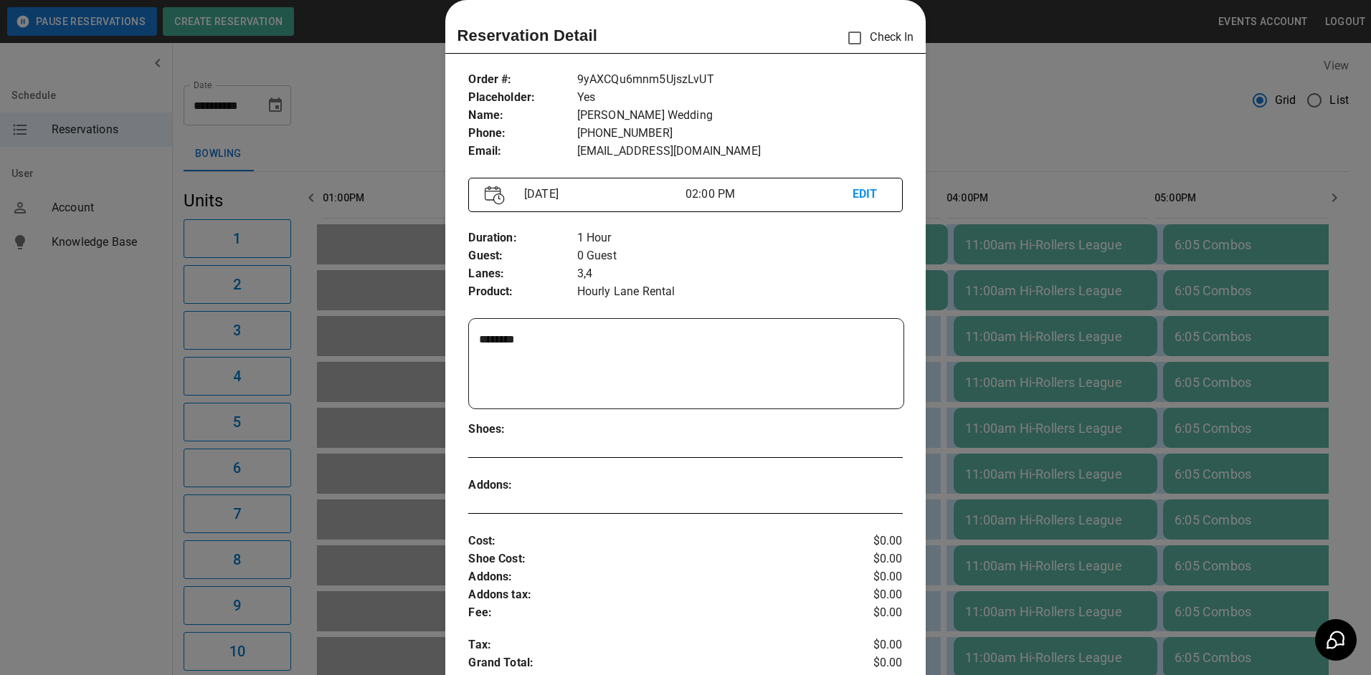
click at [976, 331] on div at bounding box center [685, 337] width 1371 height 675
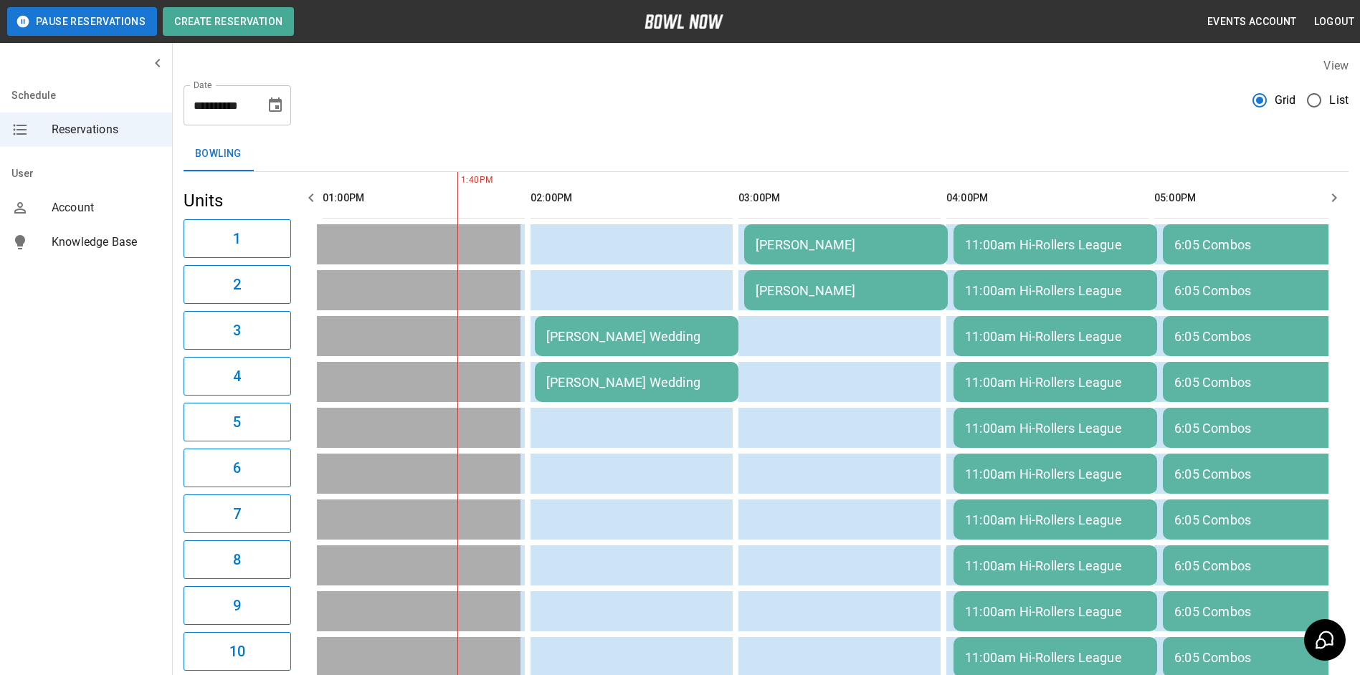
click at [665, 339] on div "[PERSON_NAME] Wedding" at bounding box center [636, 336] width 181 height 15
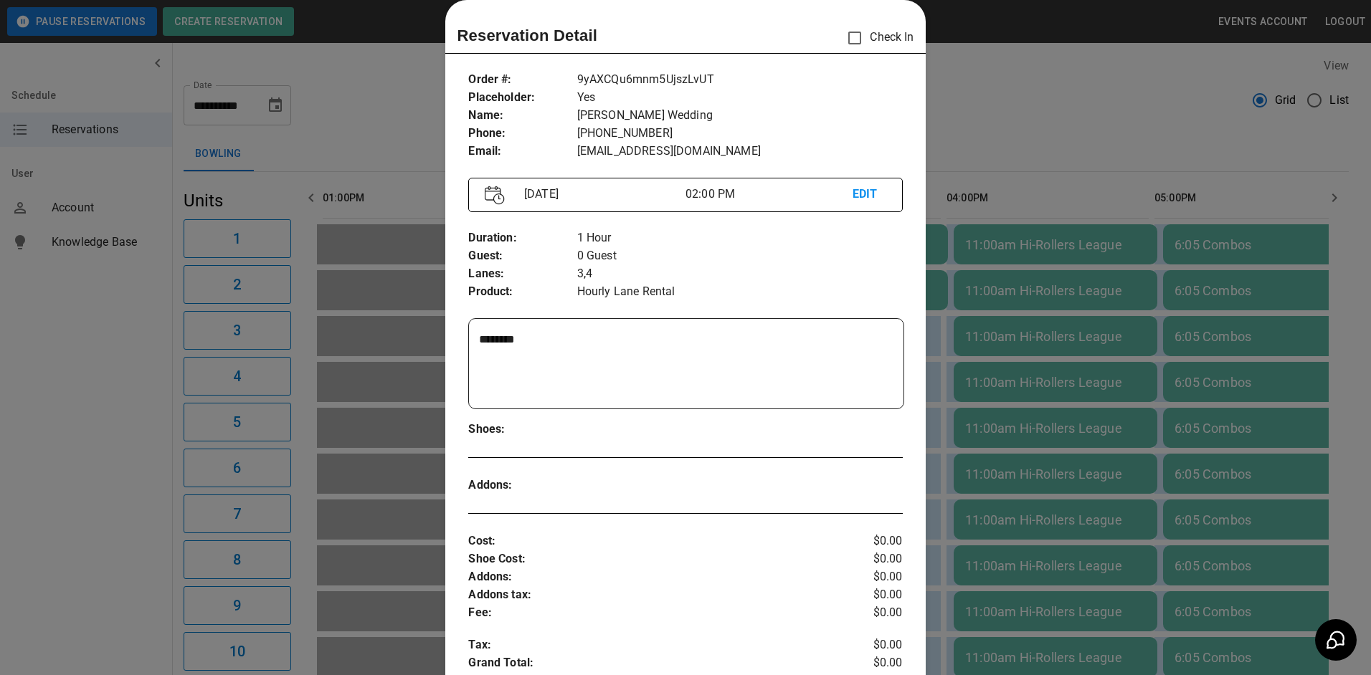
click at [857, 200] on p "EDIT" at bounding box center [869, 195] width 34 height 18
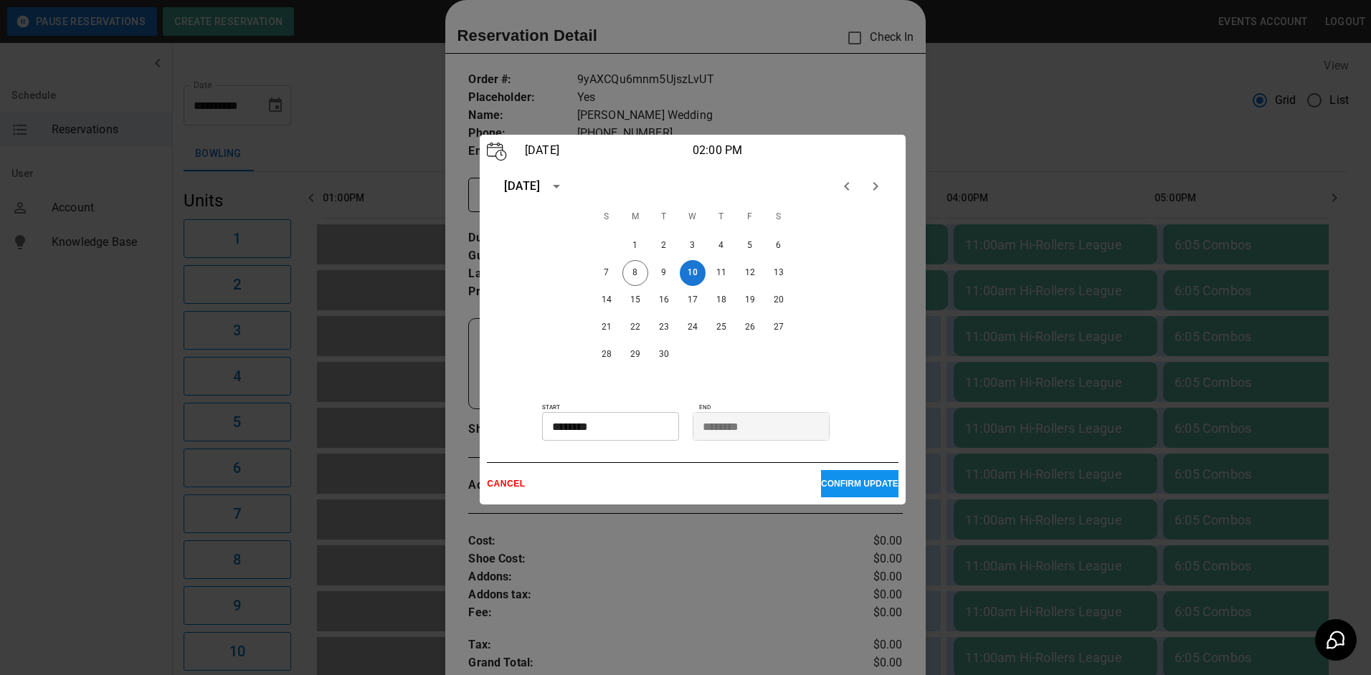
click at [500, 489] on p "CANCEL" at bounding box center [654, 484] width 334 height 10
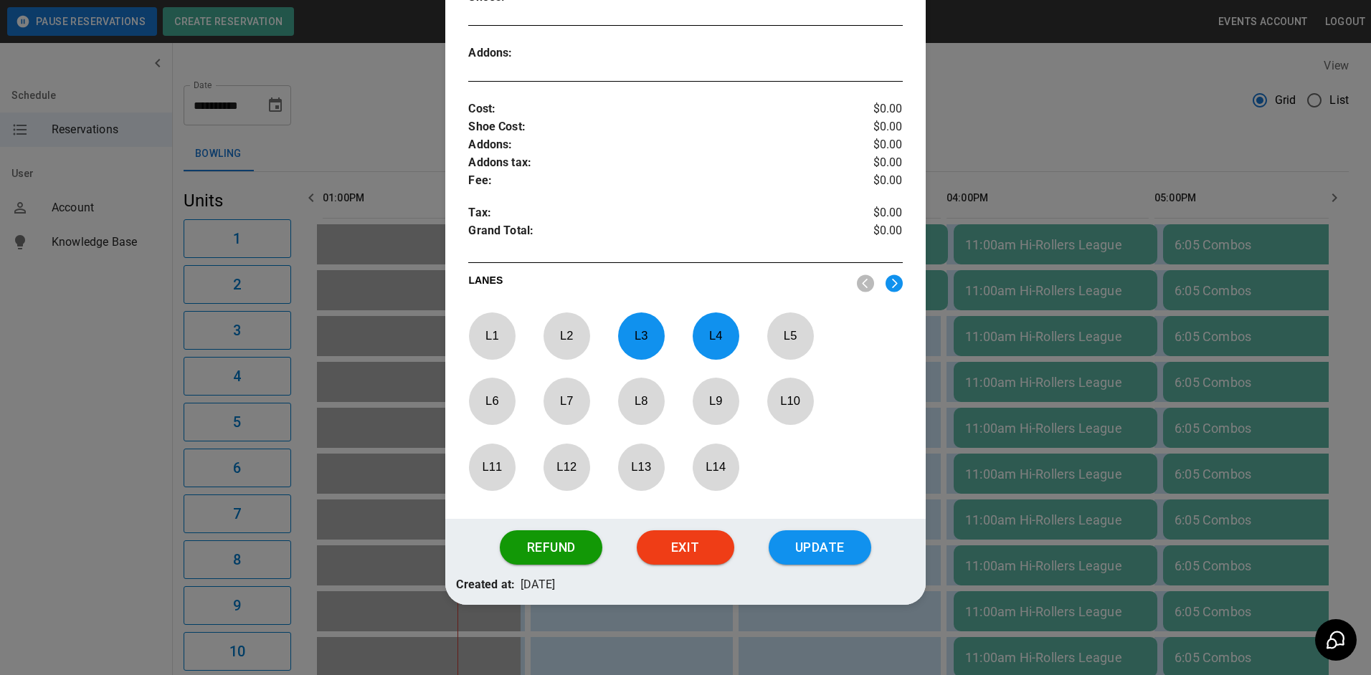
scroll to position [457, 0]
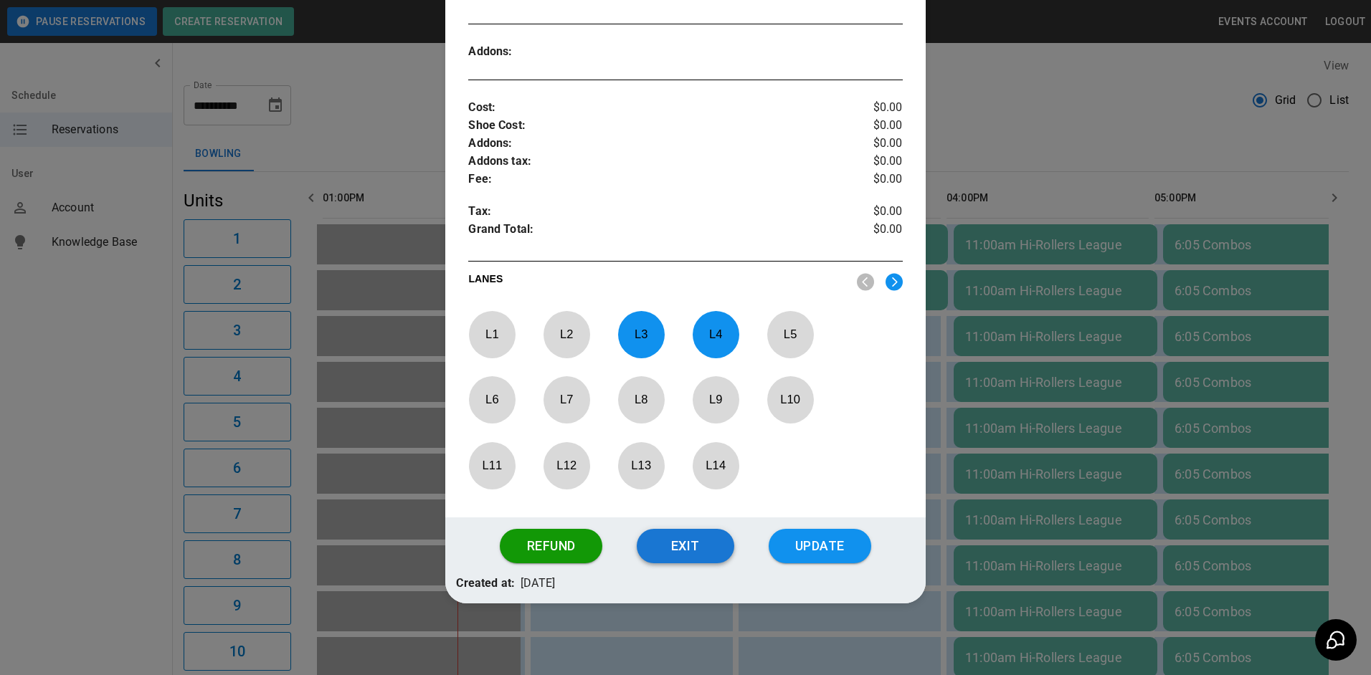
click at [705, 554] on button "Exit" at bounding box center [685, 546] width 97 height 34
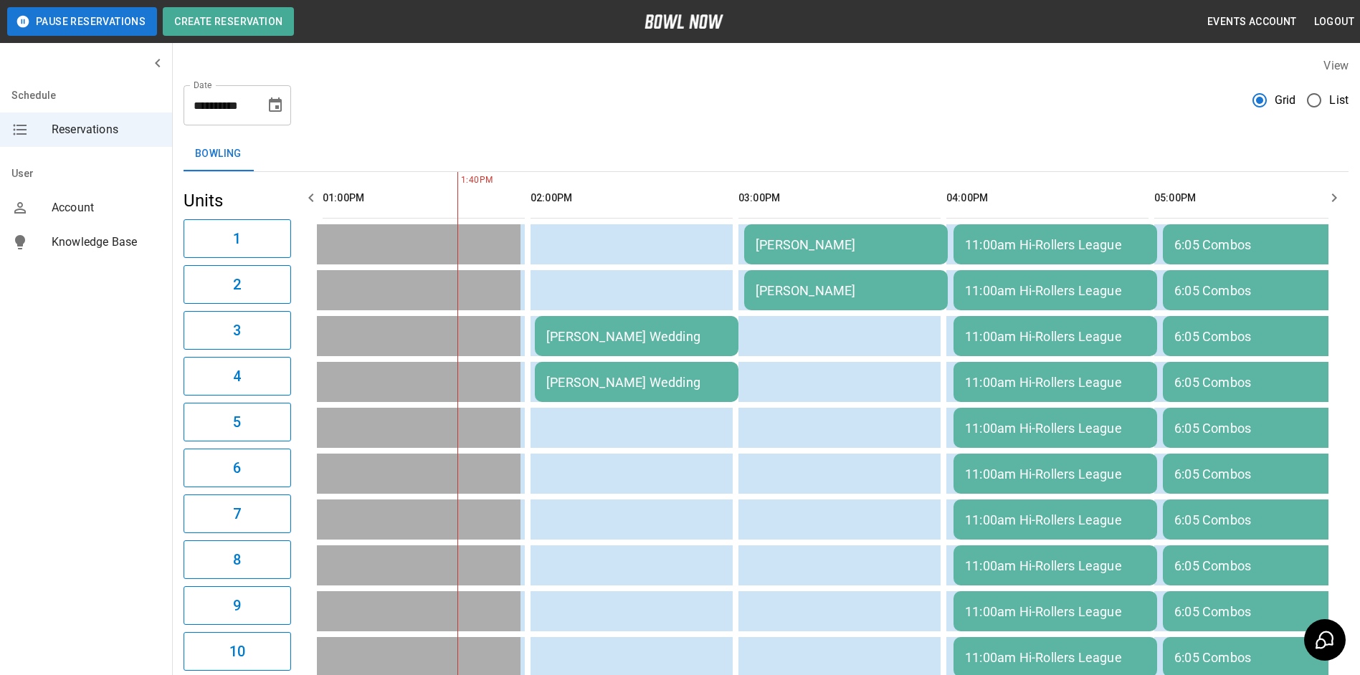
click at [660, 342] on div "[PERSON_NAME] Wedding" at bounding box center [636, 336] width 181 height 15
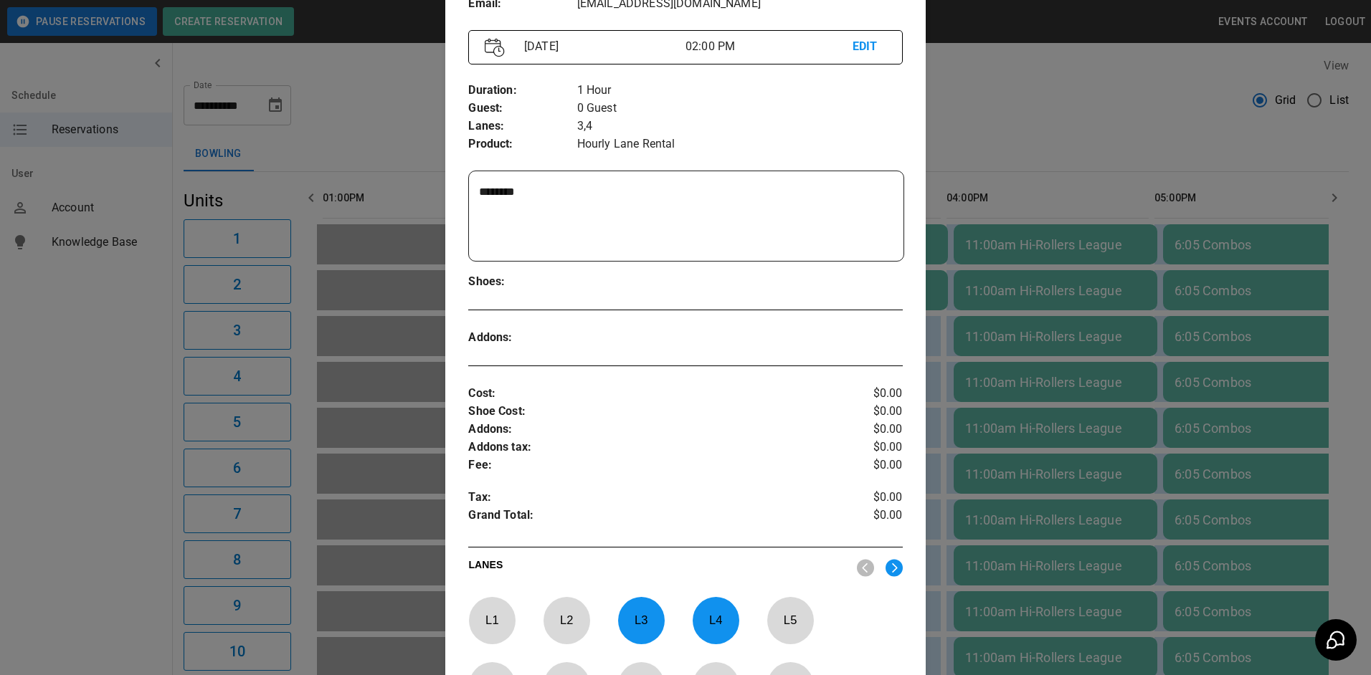
scroll to position [0, 0]
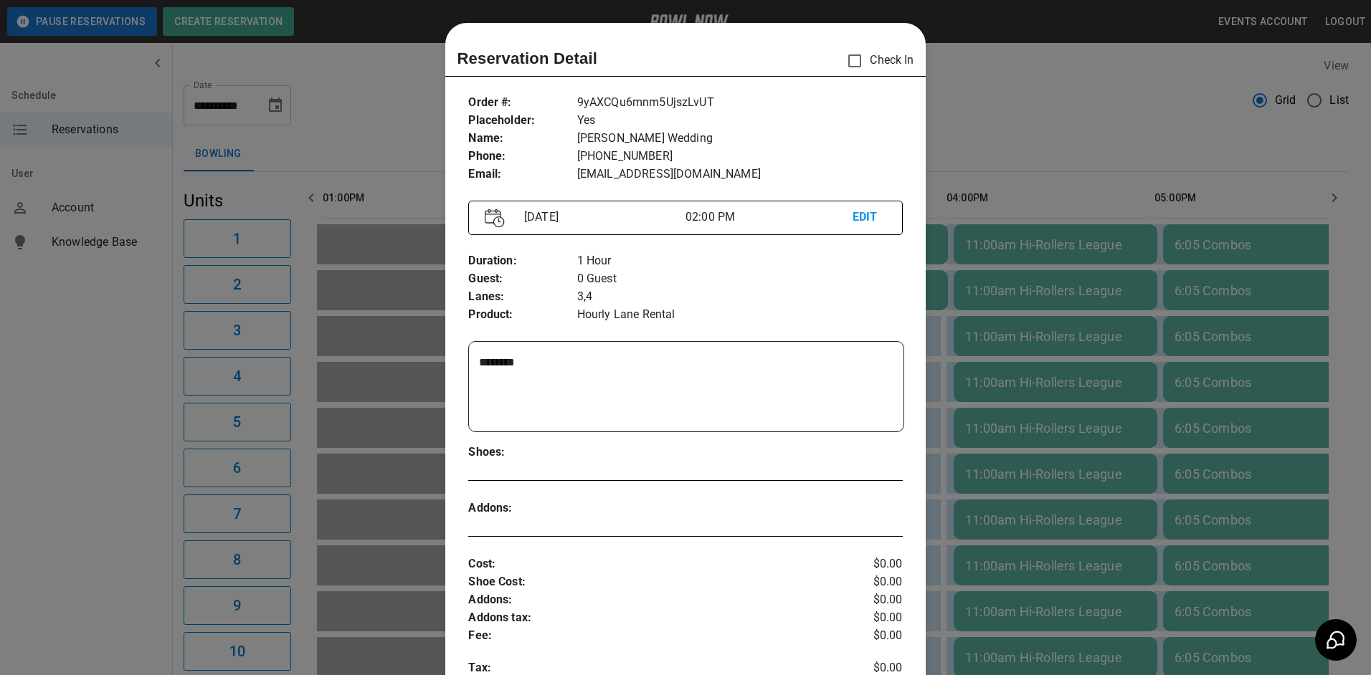
click at [855, 222] on p "EDIT" at bounding box center [869, 218] width 34 height 18
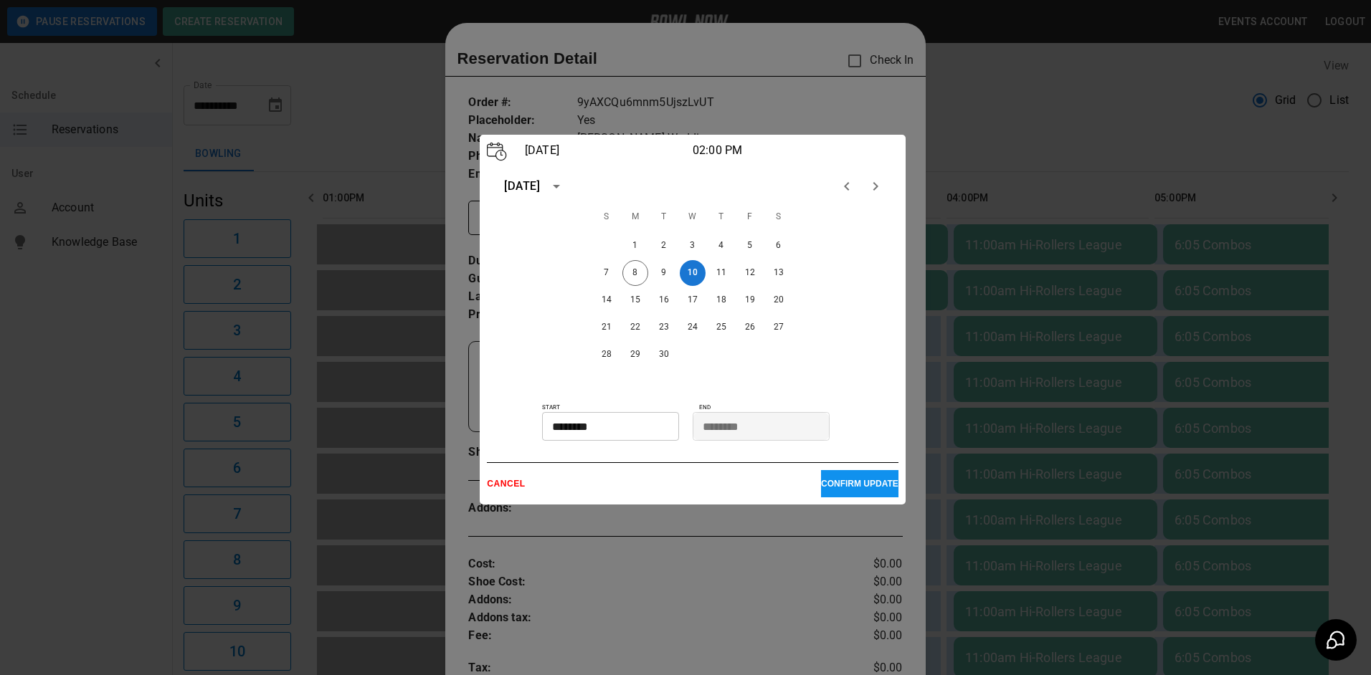
click at [521, 487] on p "CANCEL" at bounding box center [654, 484] width 334 height 10
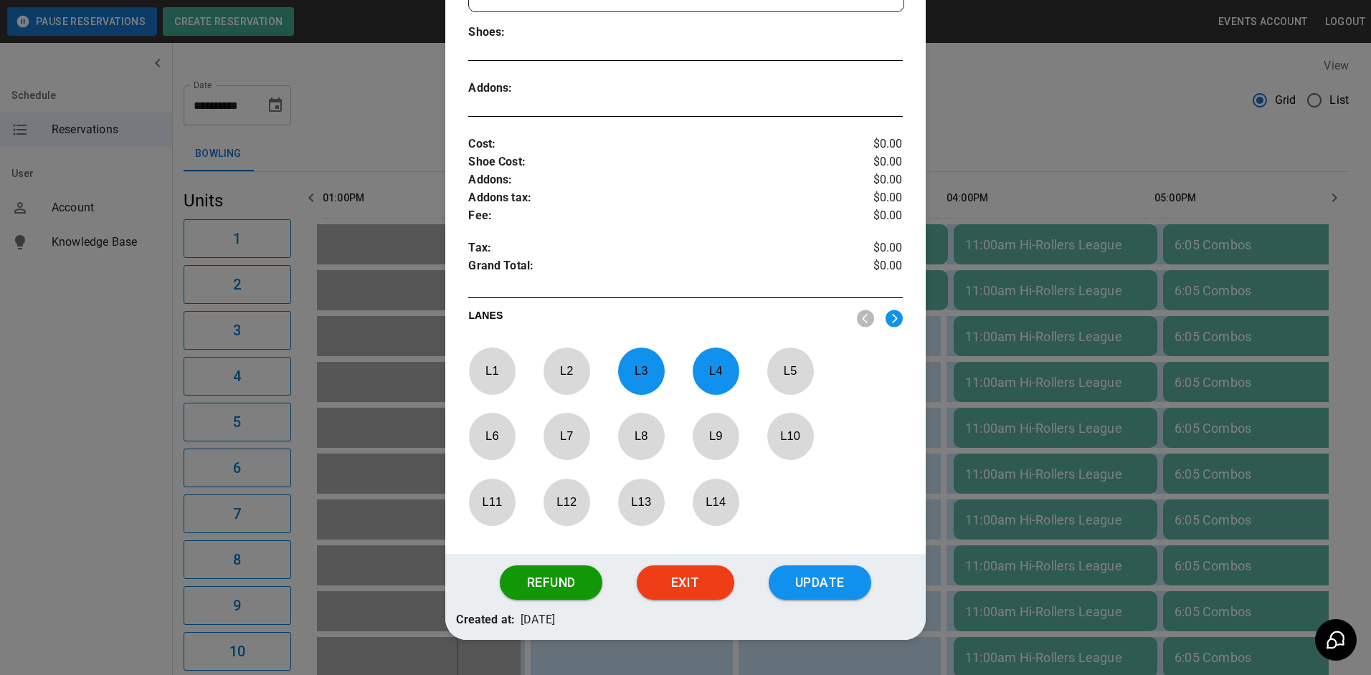
scroll to position [453, 0]
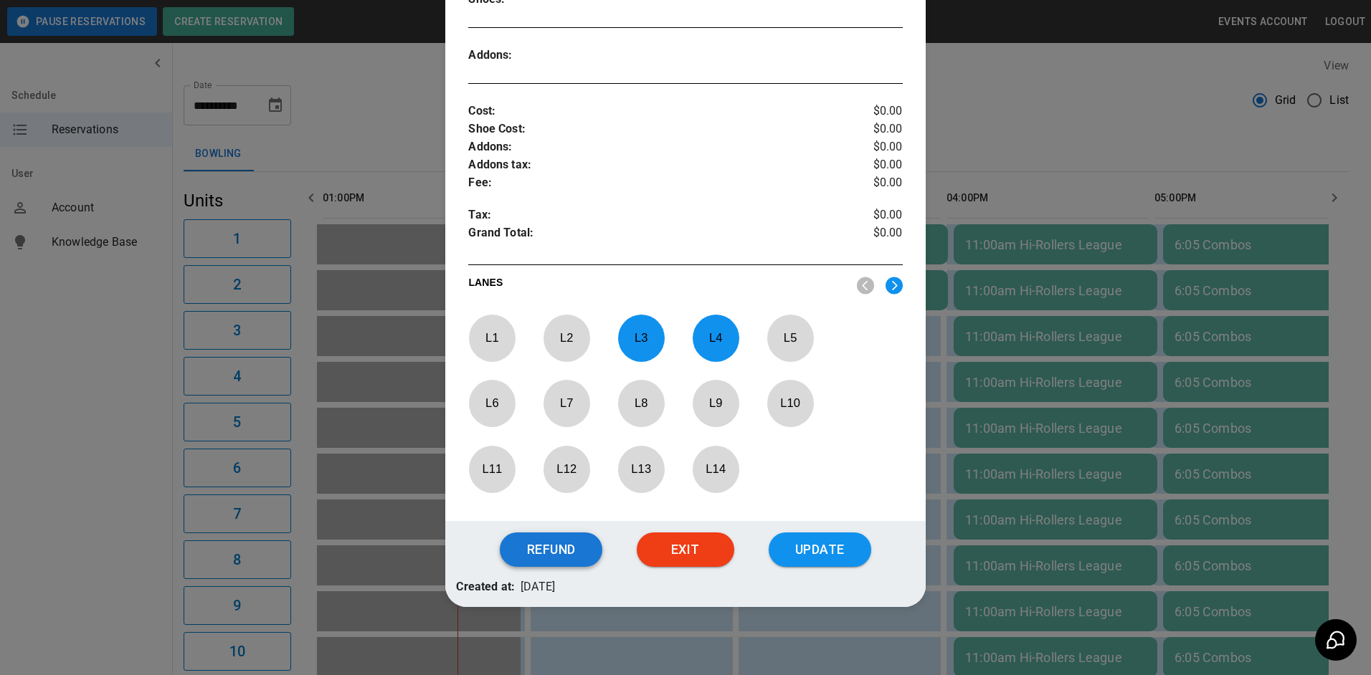
click at [569, 553] on button "Refund" at bounding box center [551, 550] width 102 height 34
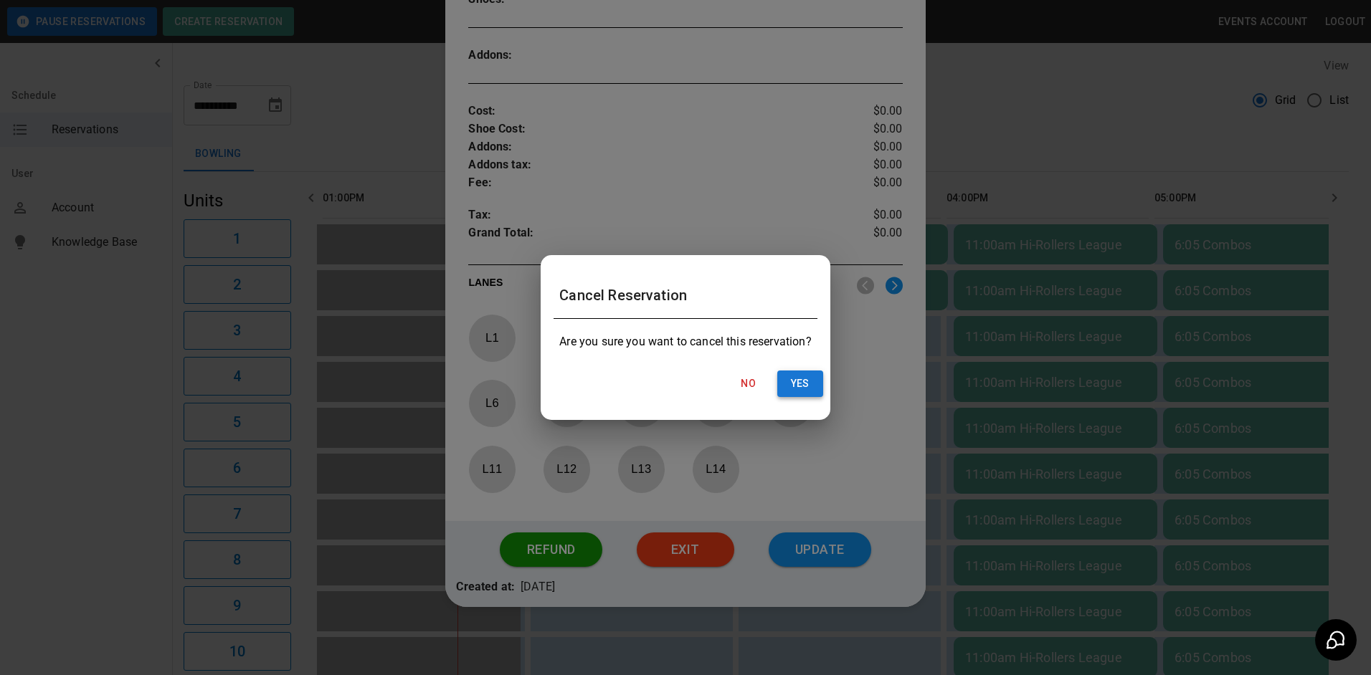
click at [791, 382] on button "Yes" at bounding box center [800, 384] width 46 height 27
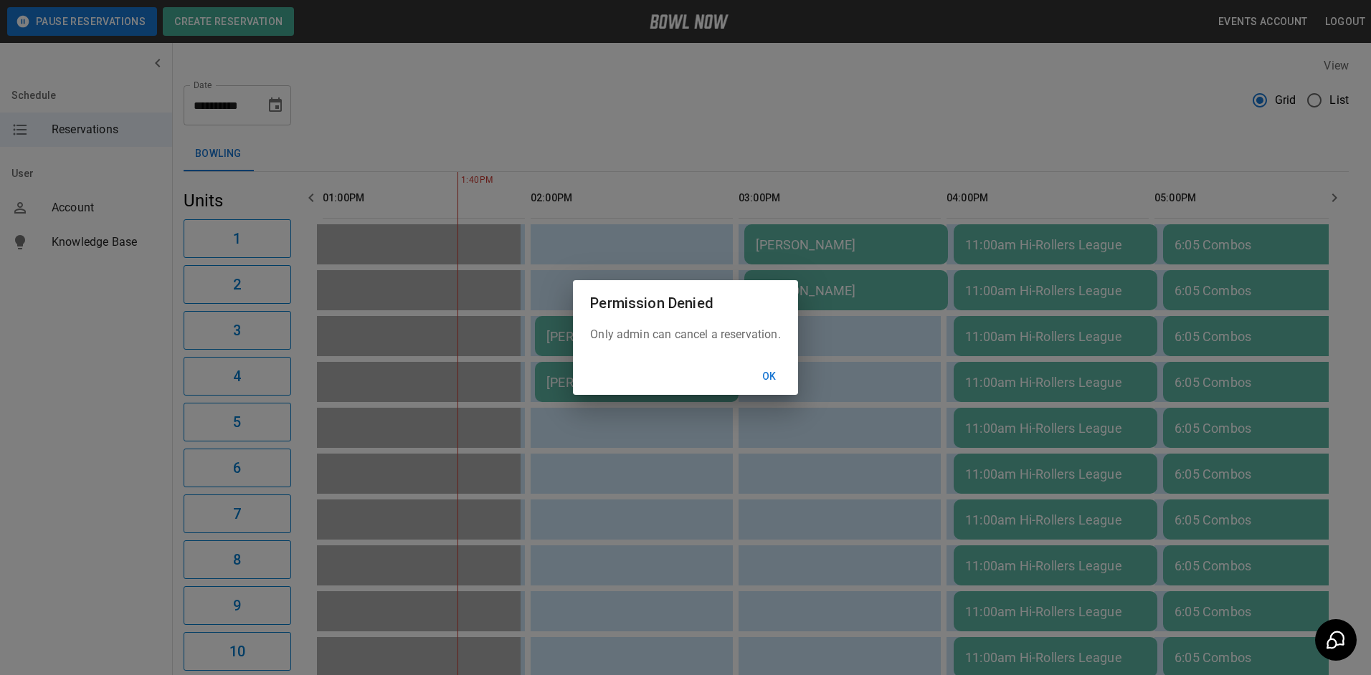
click at [771, 384] on button "Ok" at bounding box center [769, 376] width 46 height 27
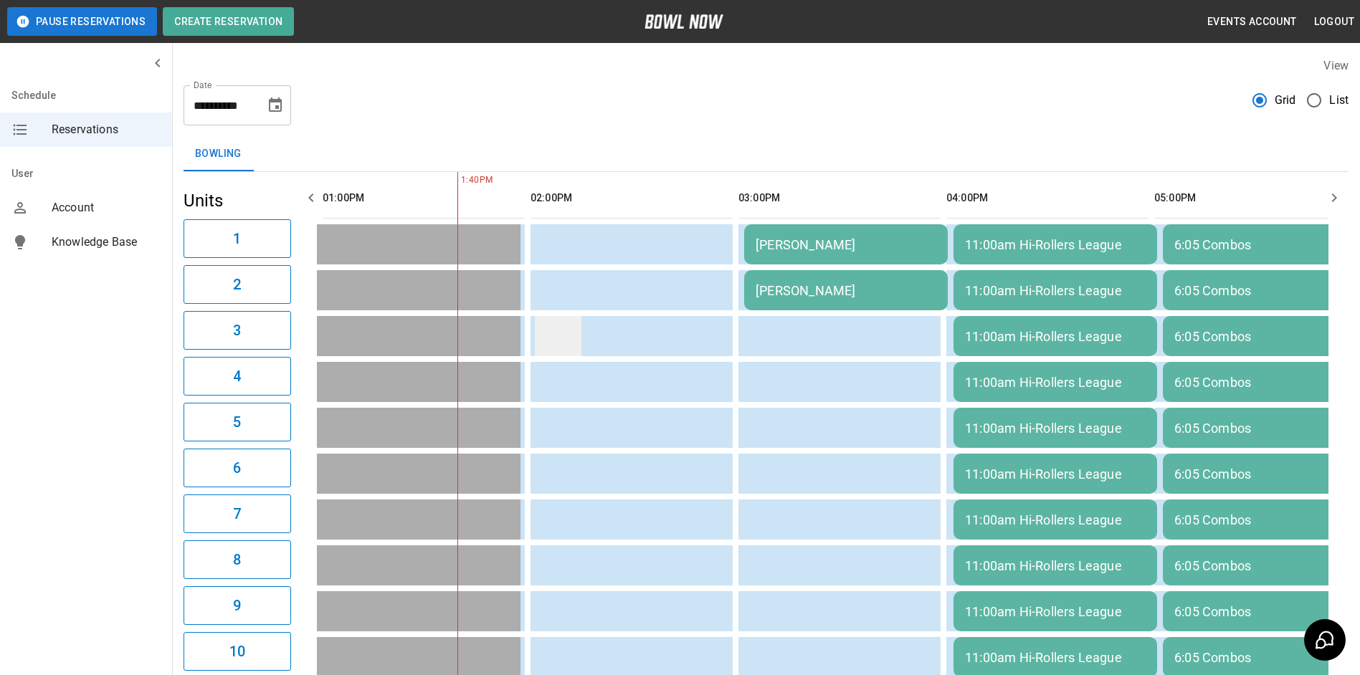
click at [565, 342] on td "sticky table" at bounding box center [558, 336] width 47 height 40
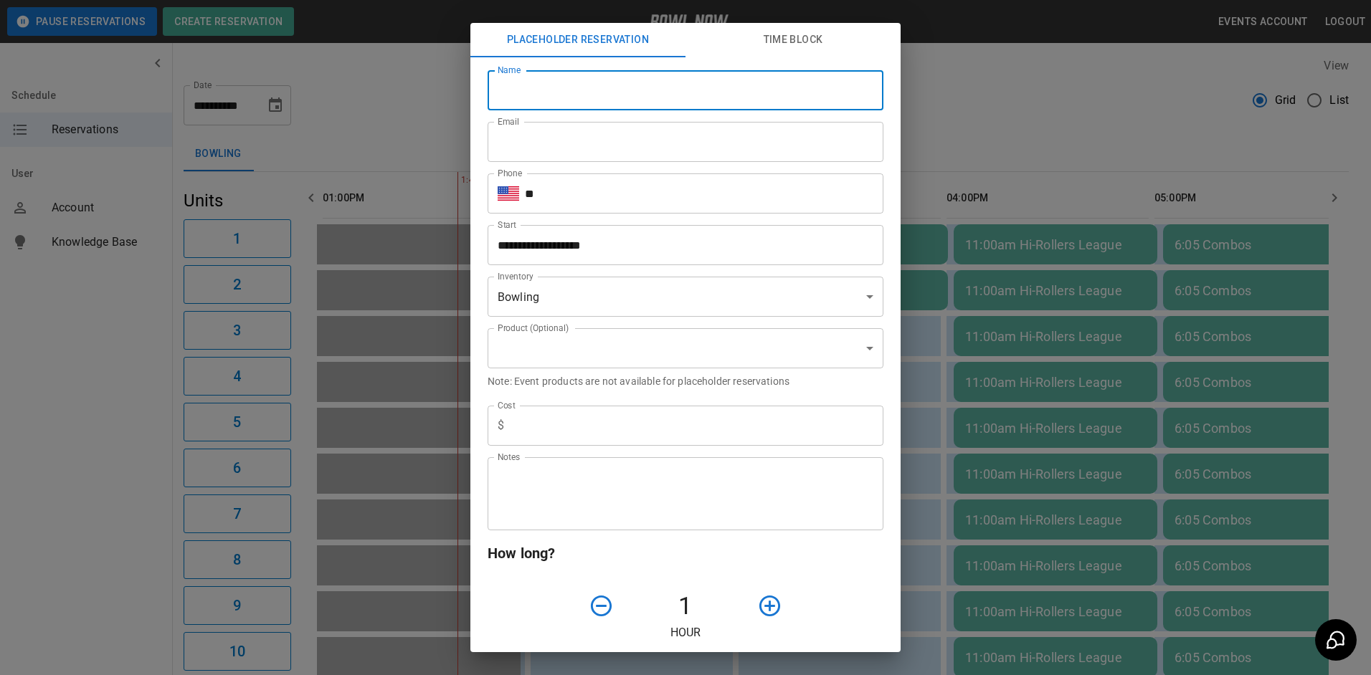
drag, startPoint x: 612, startPoint y: 100, endPoint x: 606, endPoint y: 90, distance: 10.6
click at [609, 89] on input "Name" at bounding box center [685, 90] width 396 height 40
type input "**********"
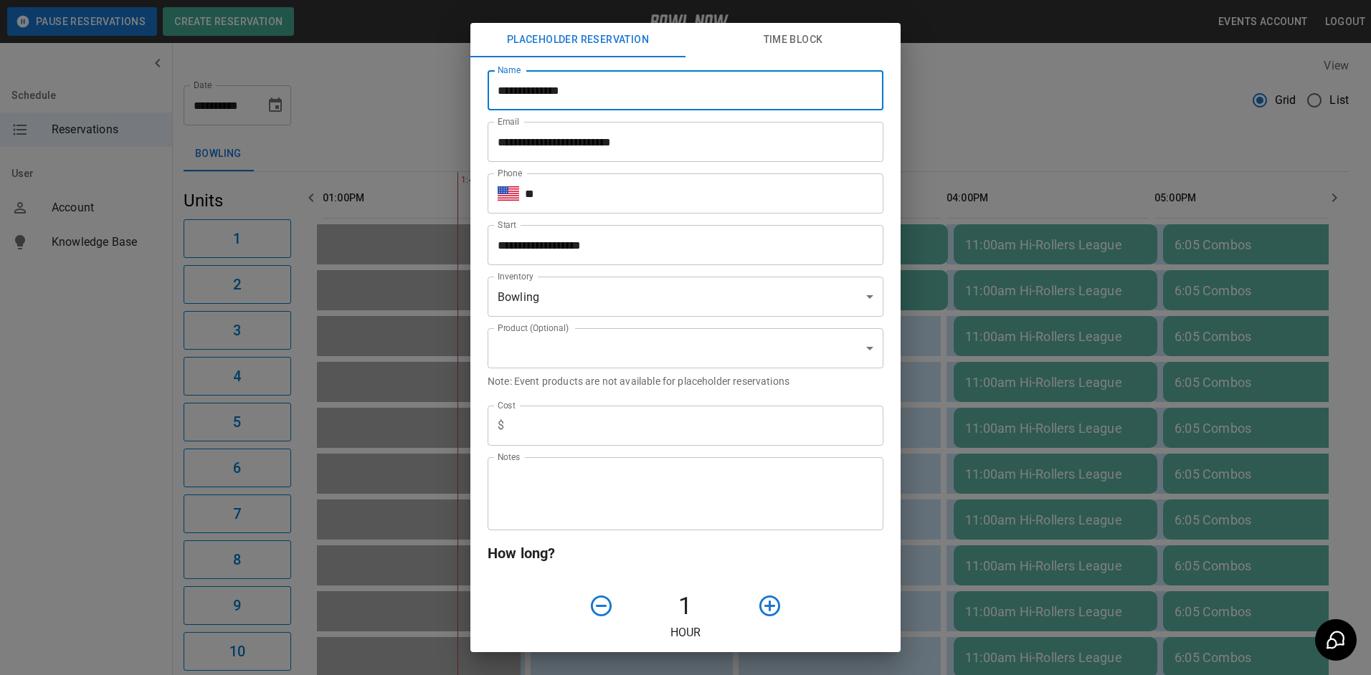
type input "*"
click at [655, 99] on input "**********" at bounding box center [685, 90] width 396 height 40
type input "**********"
click at [636, 181] on input "**" at bounding box center [704, 193] width 358 height 40
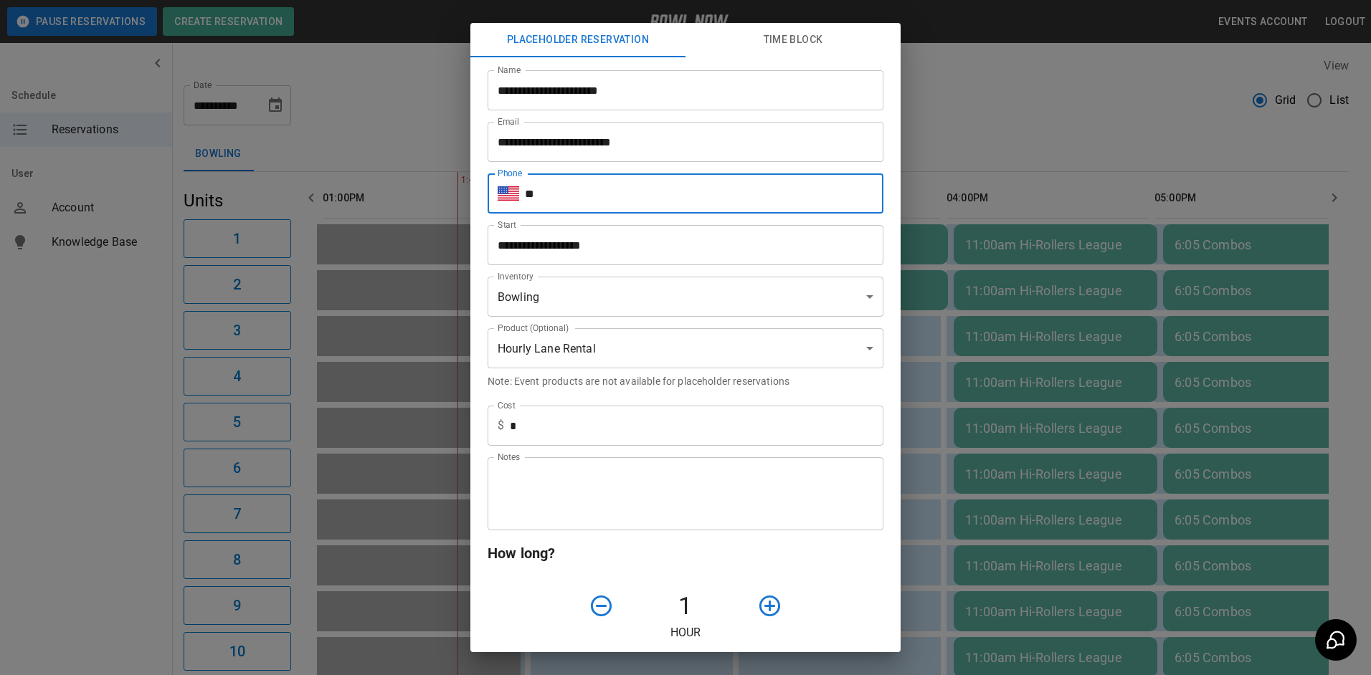
type input "**********"
click at [621, 419] on input "*" at bounding box center [697, 426] width 374 height 40
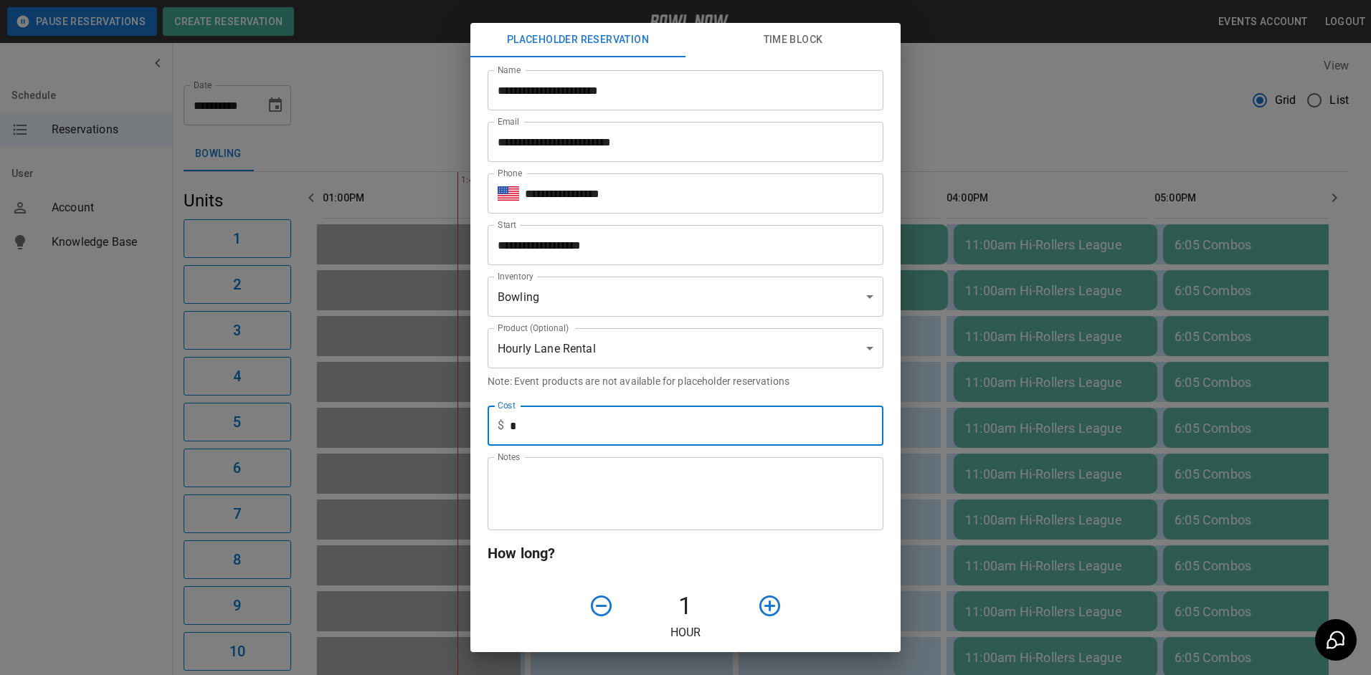
click at [520, 475] on textarea "Notes" at bounding box center [686, 494] width 376 height 49
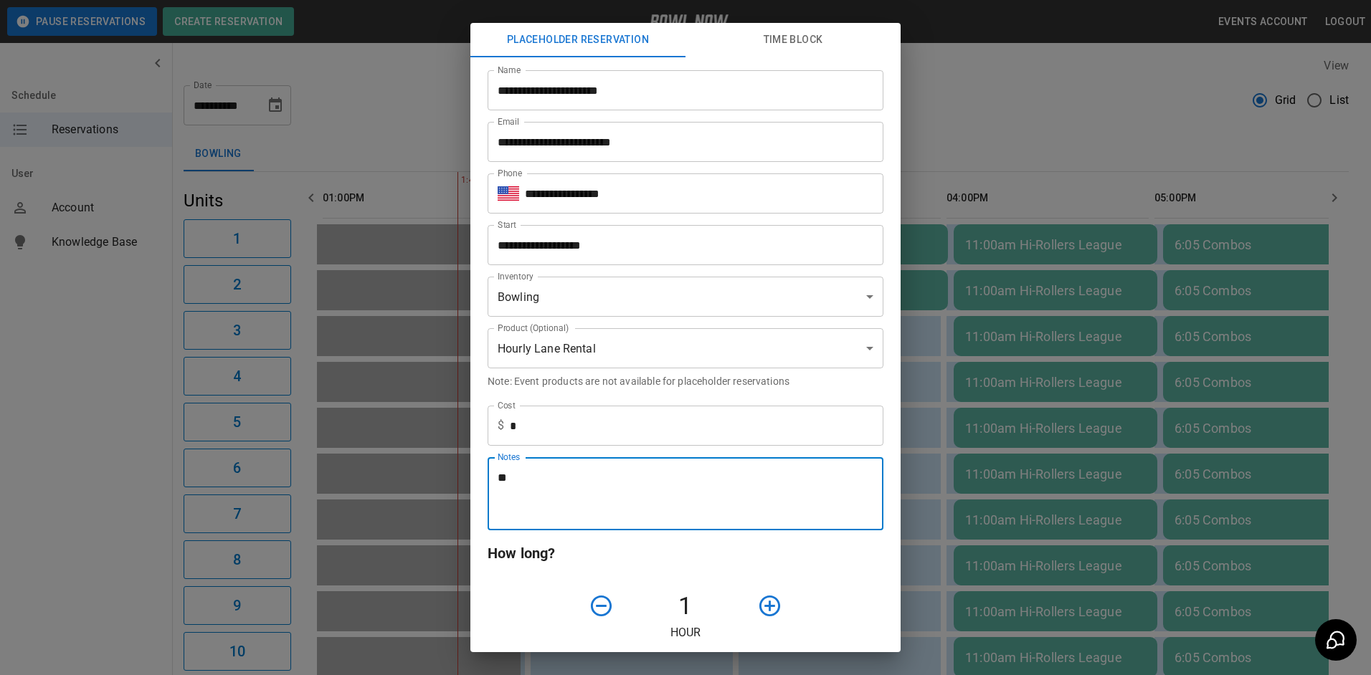
type textarea "*"
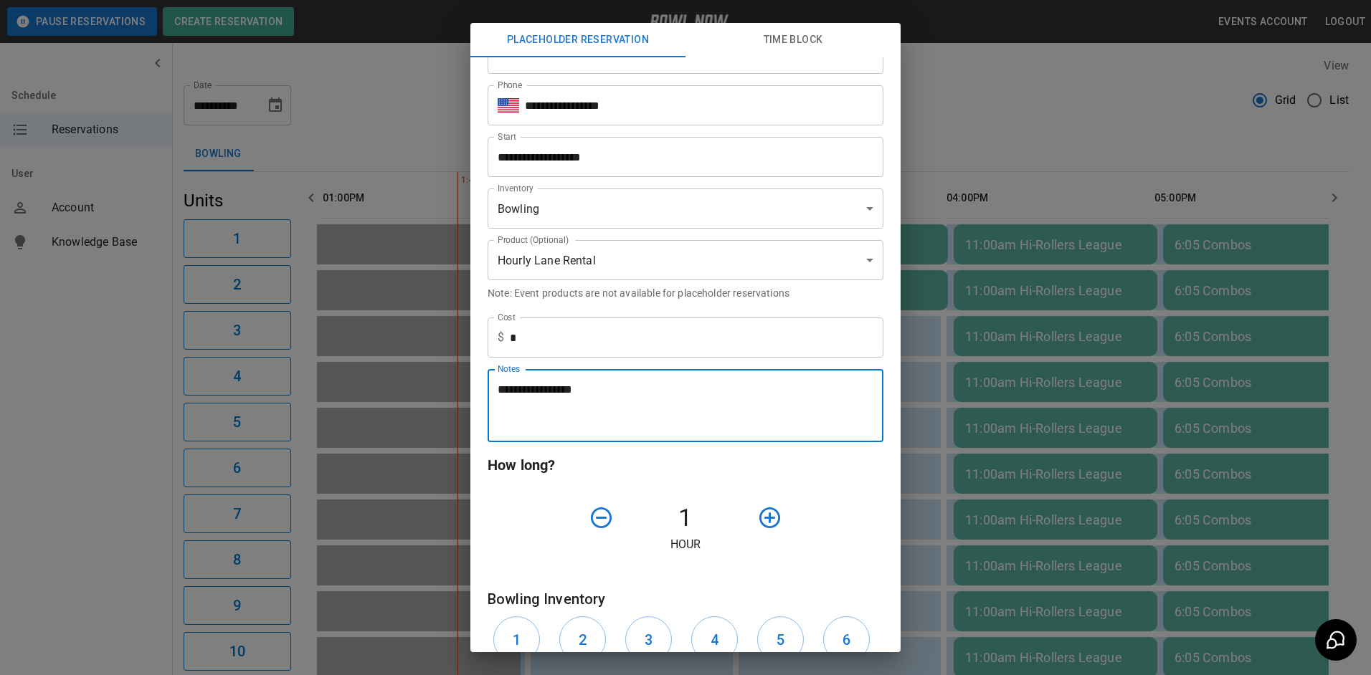
scroll to position [287, 0]
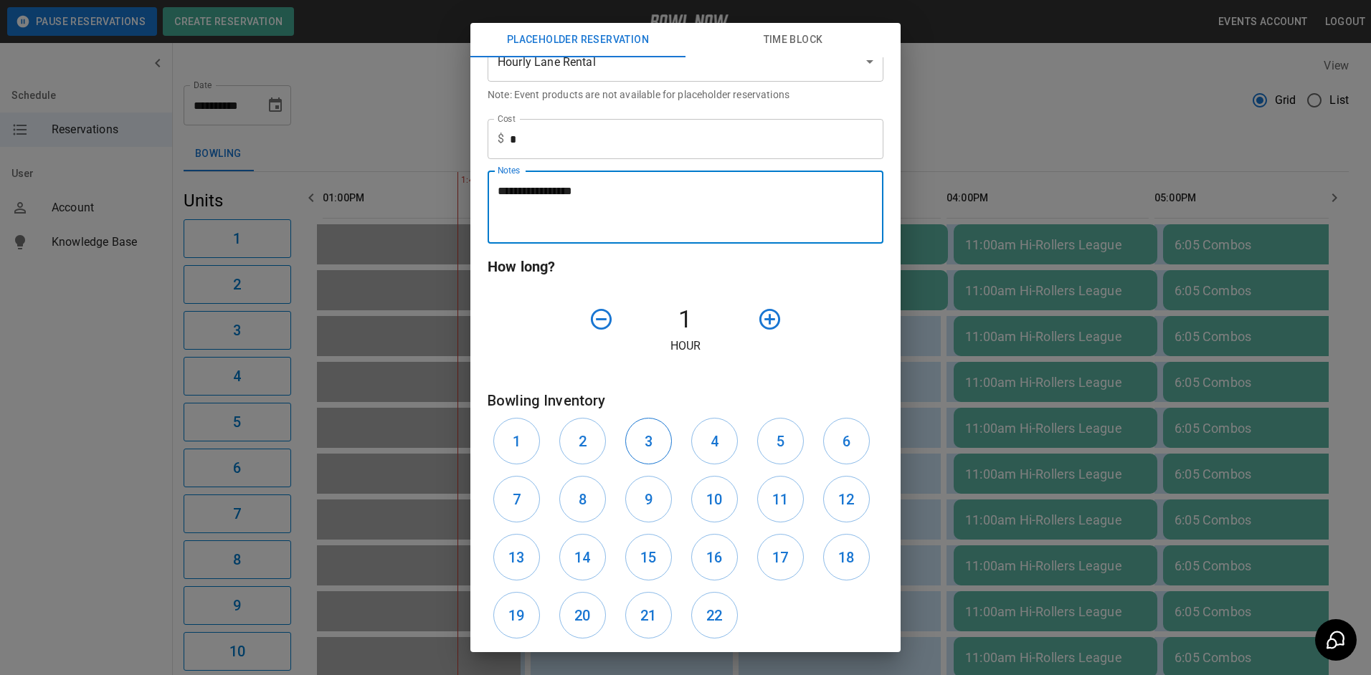
type textarea "**********"
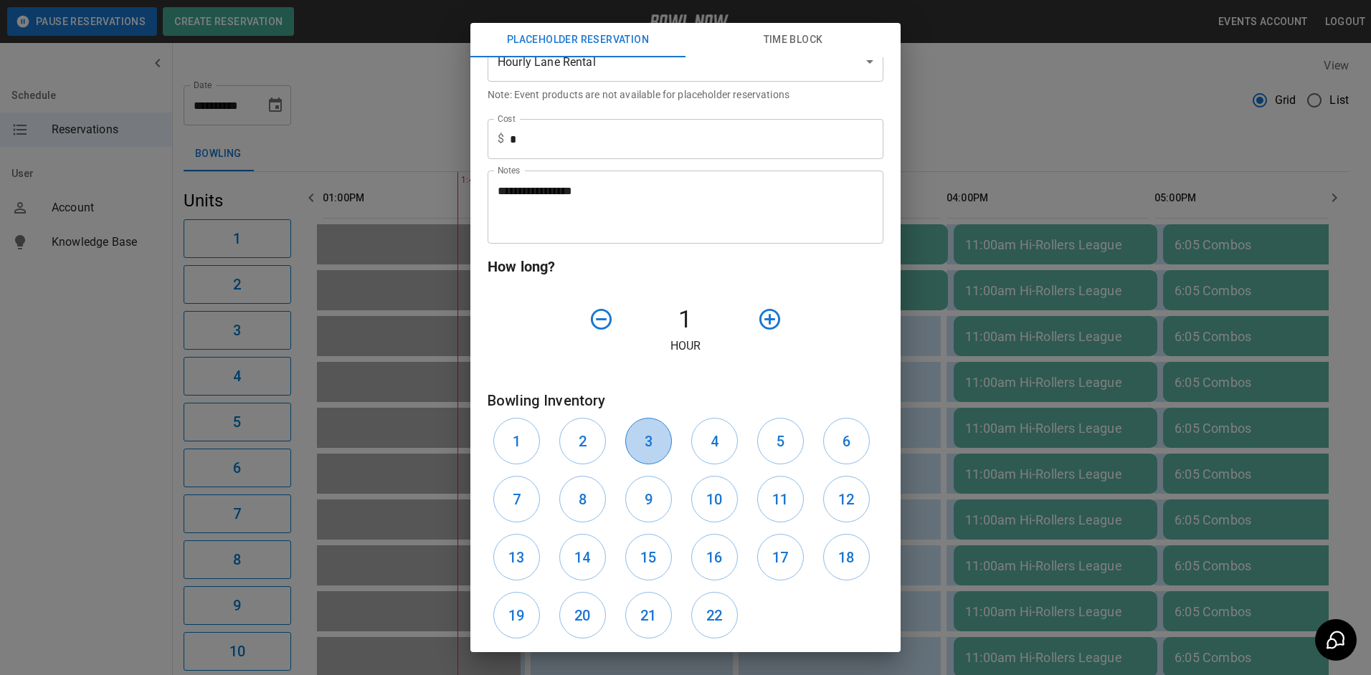
click at [642, 434] on button "3" at bounding box center [648, 441] width 47 height 47
drag, startPoint x: 725, startPoint y: 455, endPoint x: 719, endPoint y: 449, distance: 7.6
click at [725, 454] on button "4" at bounding box center [714, 441] width 47 height 47
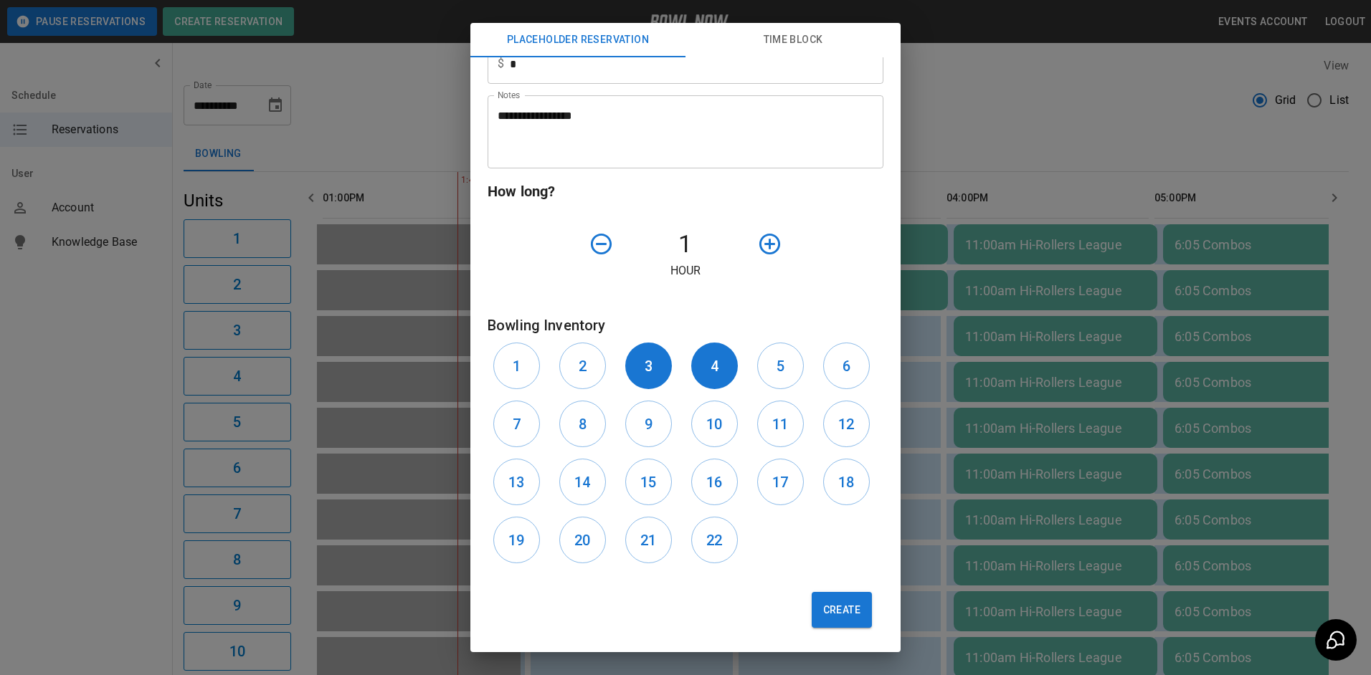
scroll to position [365, 0]
drag, startPoint x: 828, startPoint y: 618, endPoint x: 814, endPoint y: 607, distance: 17.9
click at [814, 607] on button "Create" at bounding box center [842, 609] width 60 height 36
type input "**"
type input "**********"
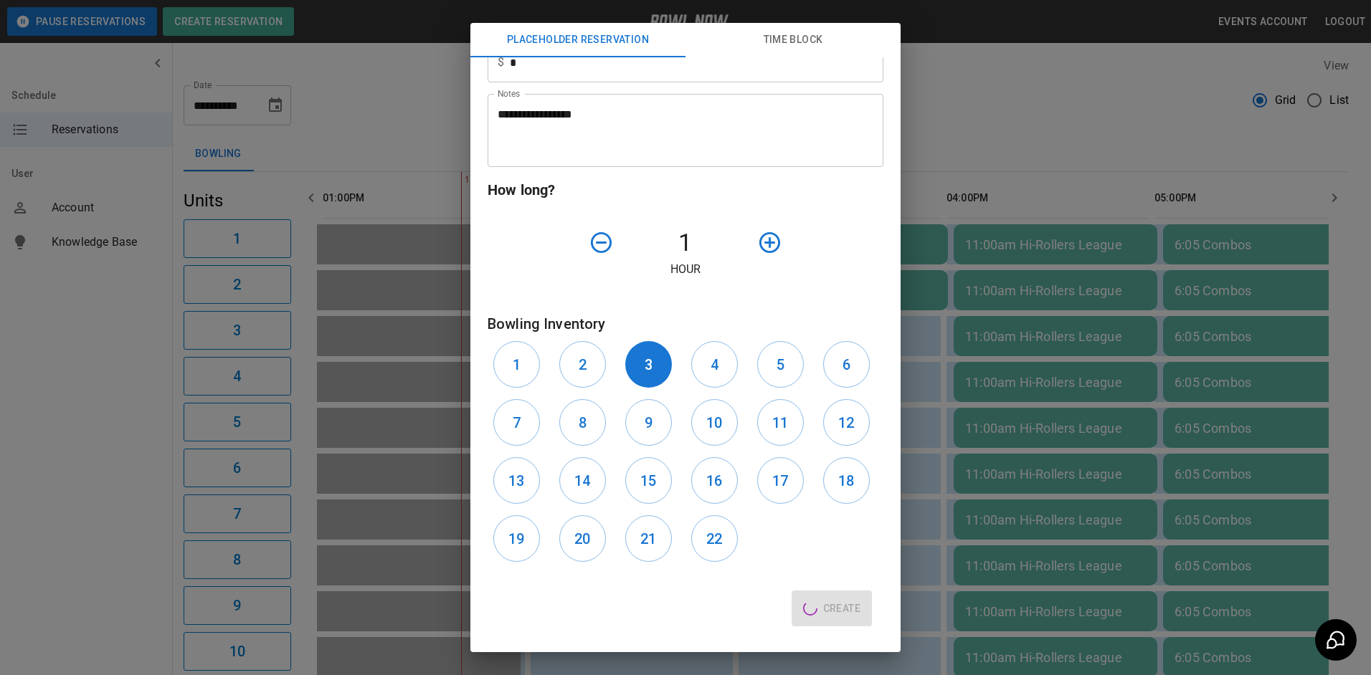
type input "**********"
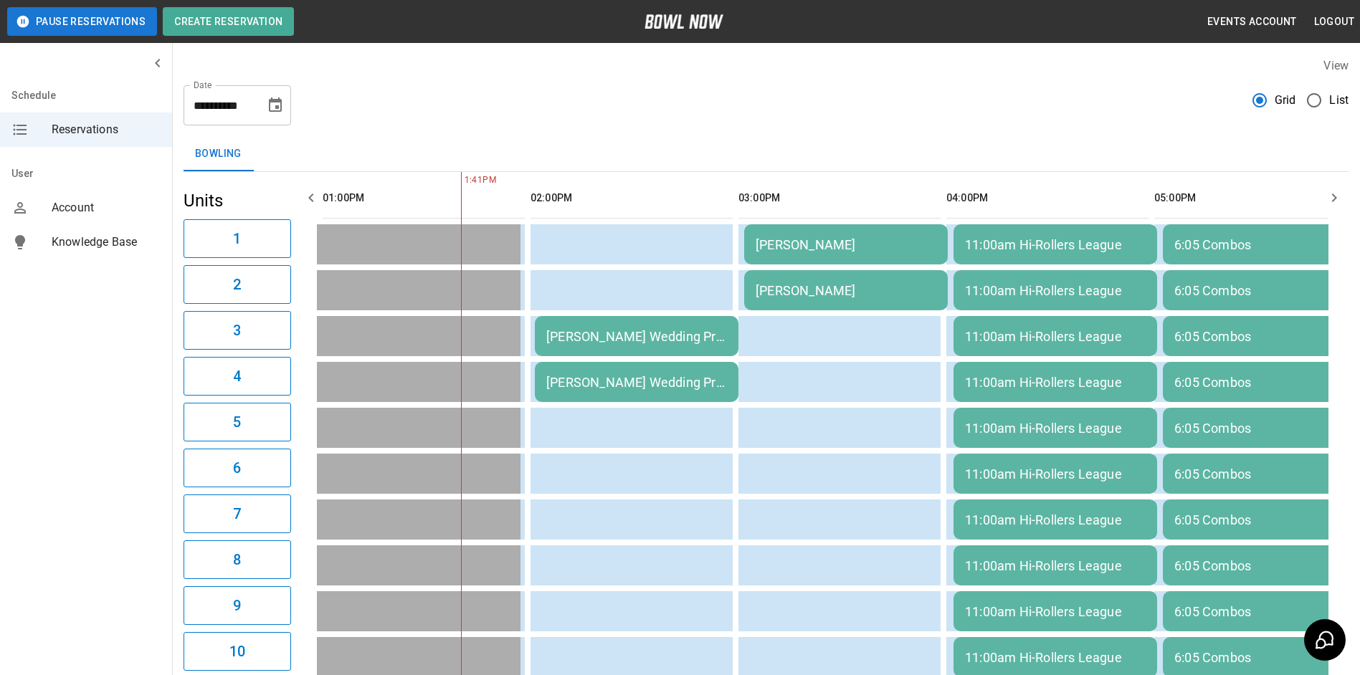
click at [673, 327] on td "[PERSON_NAME] Wedding Pre bowl" at bounding box center [637, 336] width 204 height 40
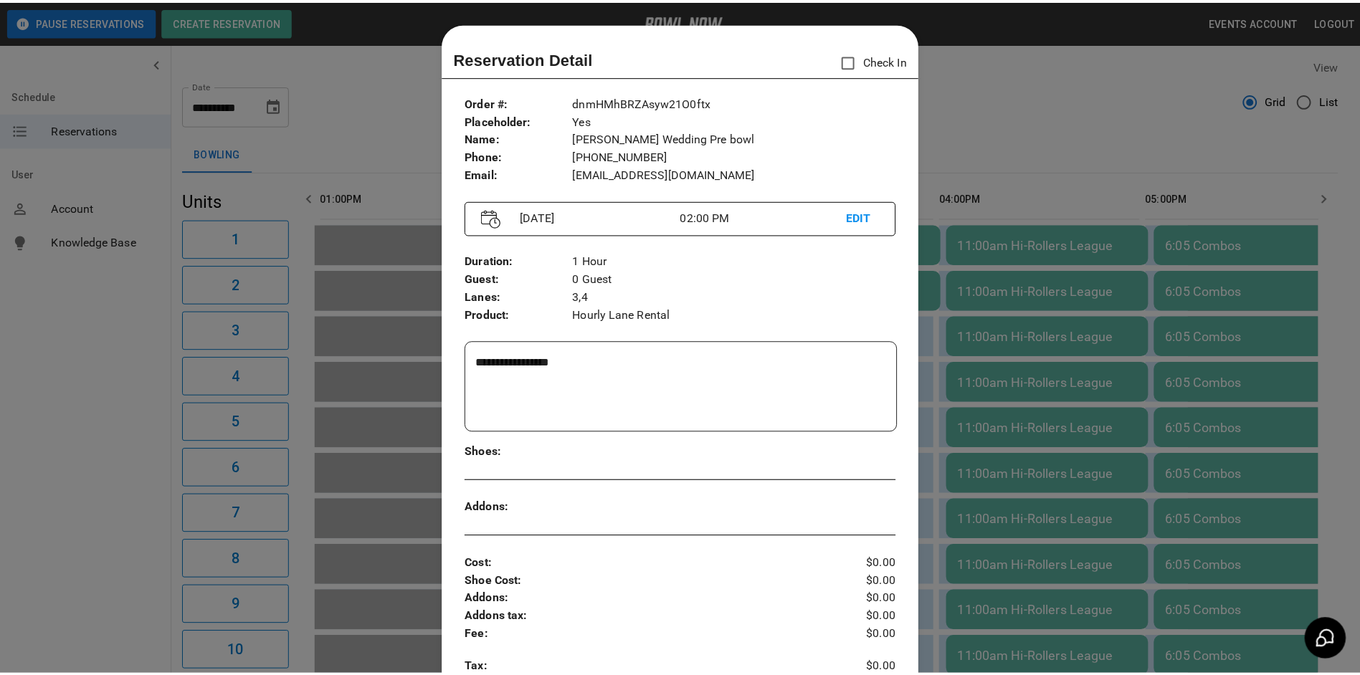
scroll to position [23, 0]
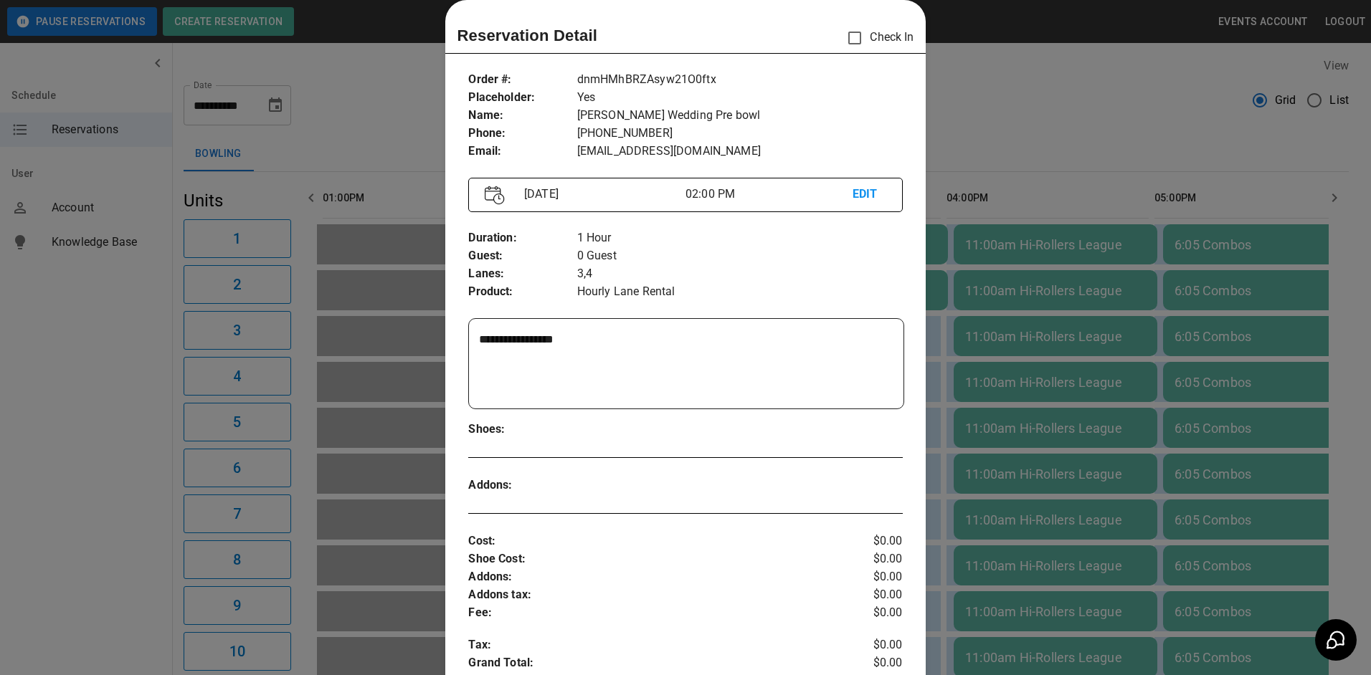
click at [992, 303] on div at bounding box center [685, 337] width 1371 height 675
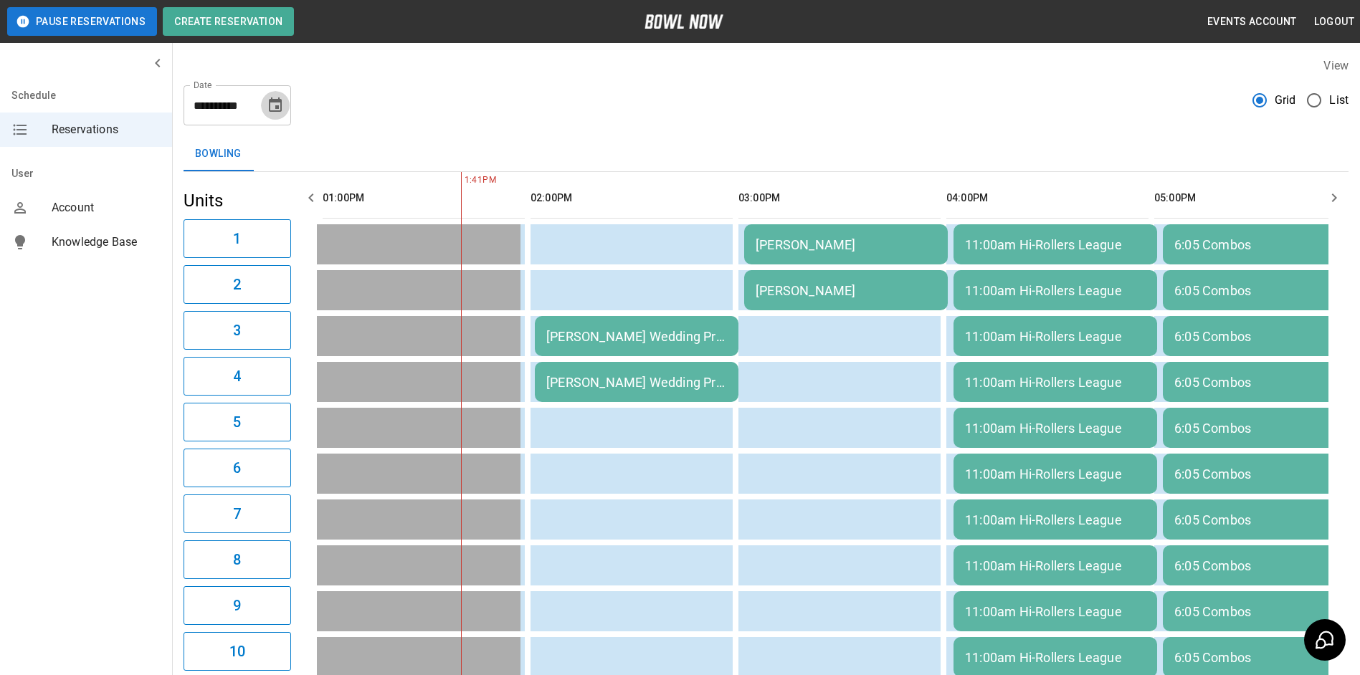
click at [282, 109] on icon "Choose date, selected date is Sep 10, 2025" at bounding box center [275, 105] width 17 height 17
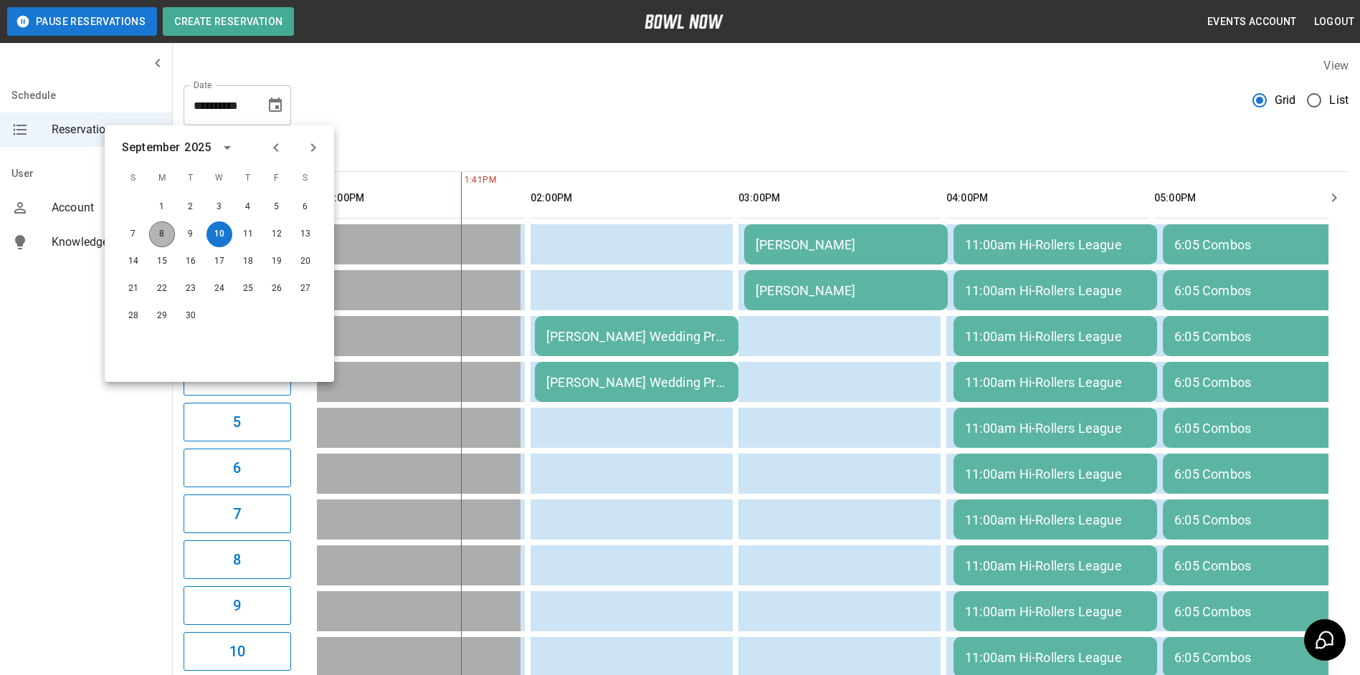
click at [158, 236] on button "8" at bounding box center [162, 235] width 26 height 26
type input "**********"
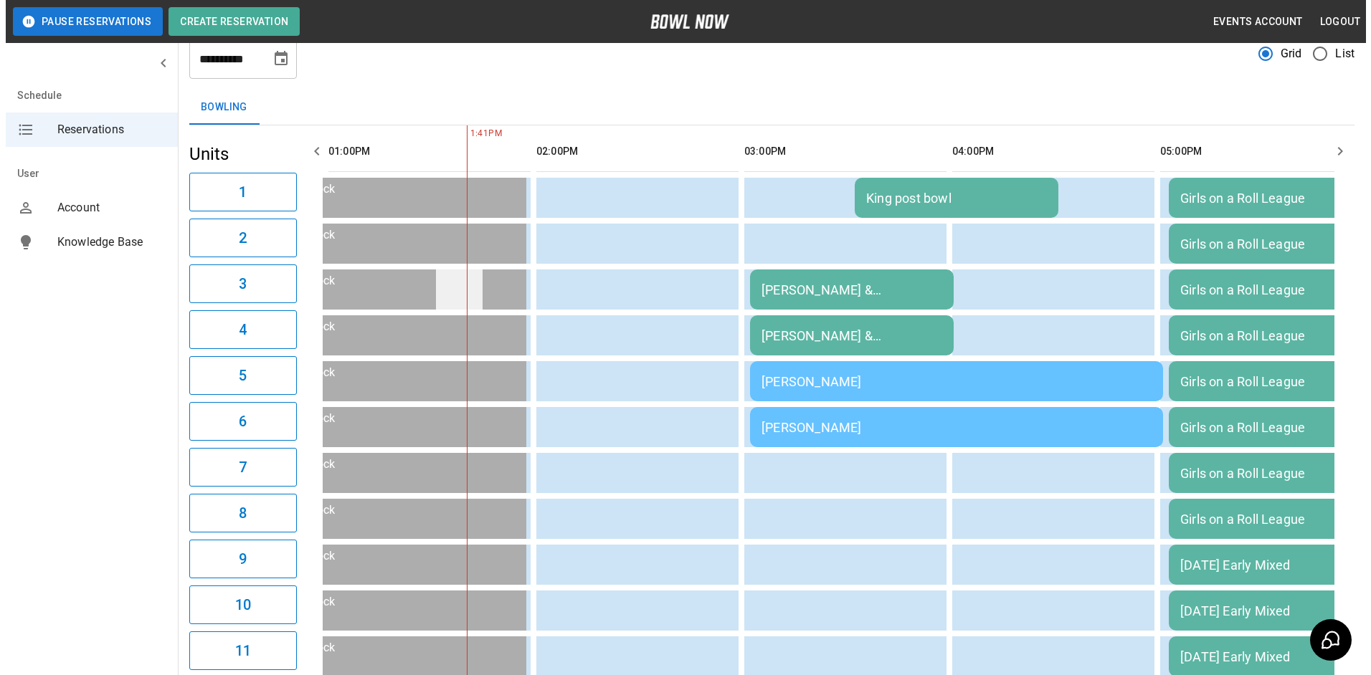
scroll to position [72, 0]
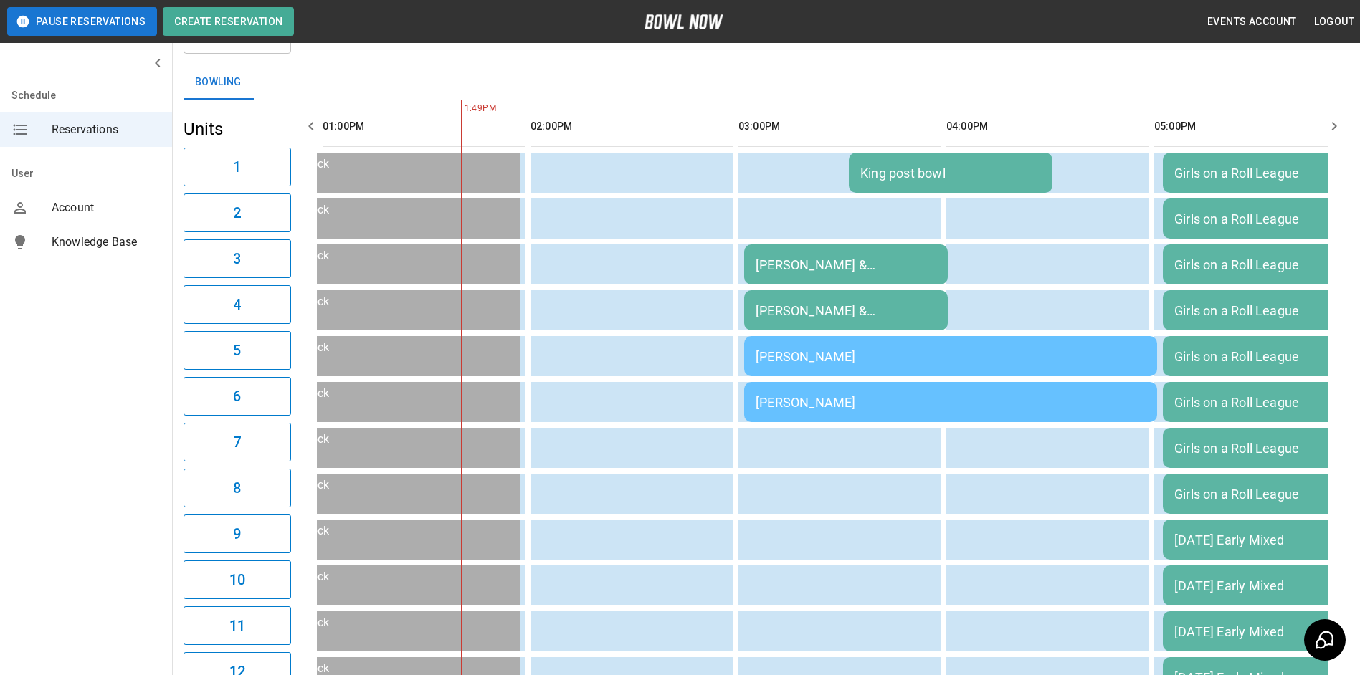
click at [880, 162] on td "King post bowl" at bounding box center [951, 173] width 204 height 40
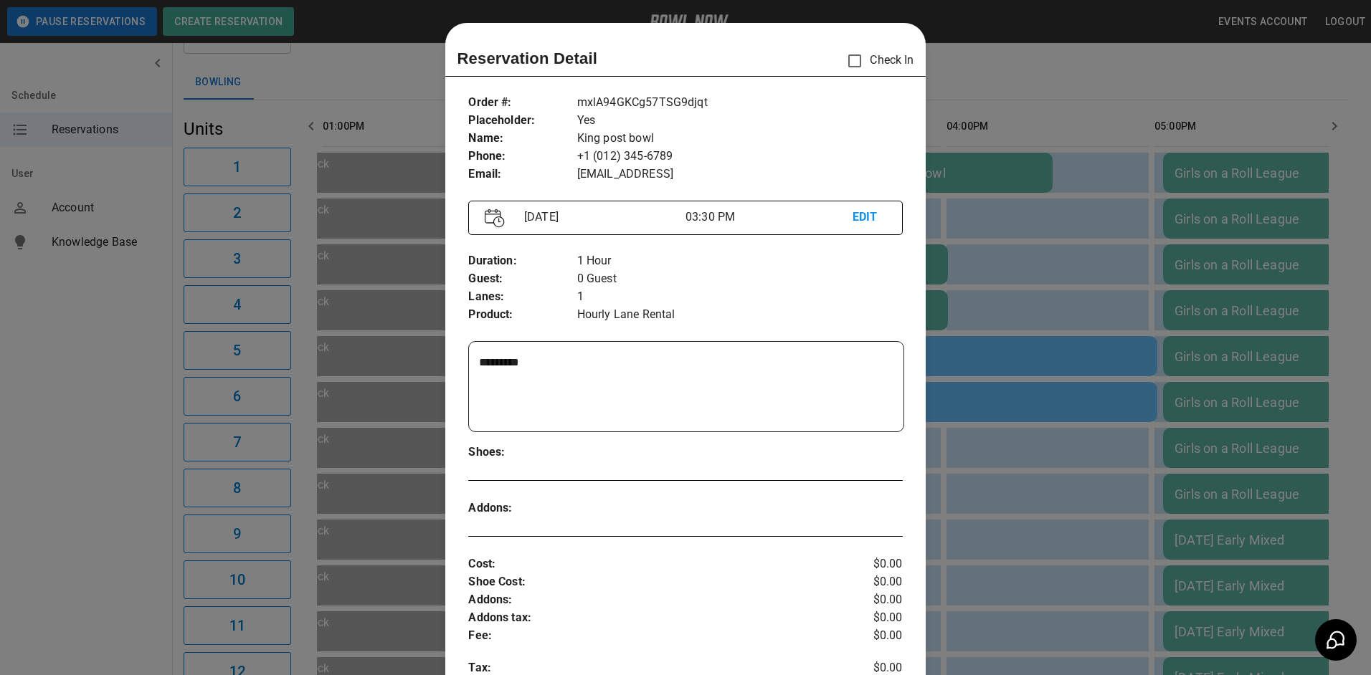
scroll to position [23, 0]
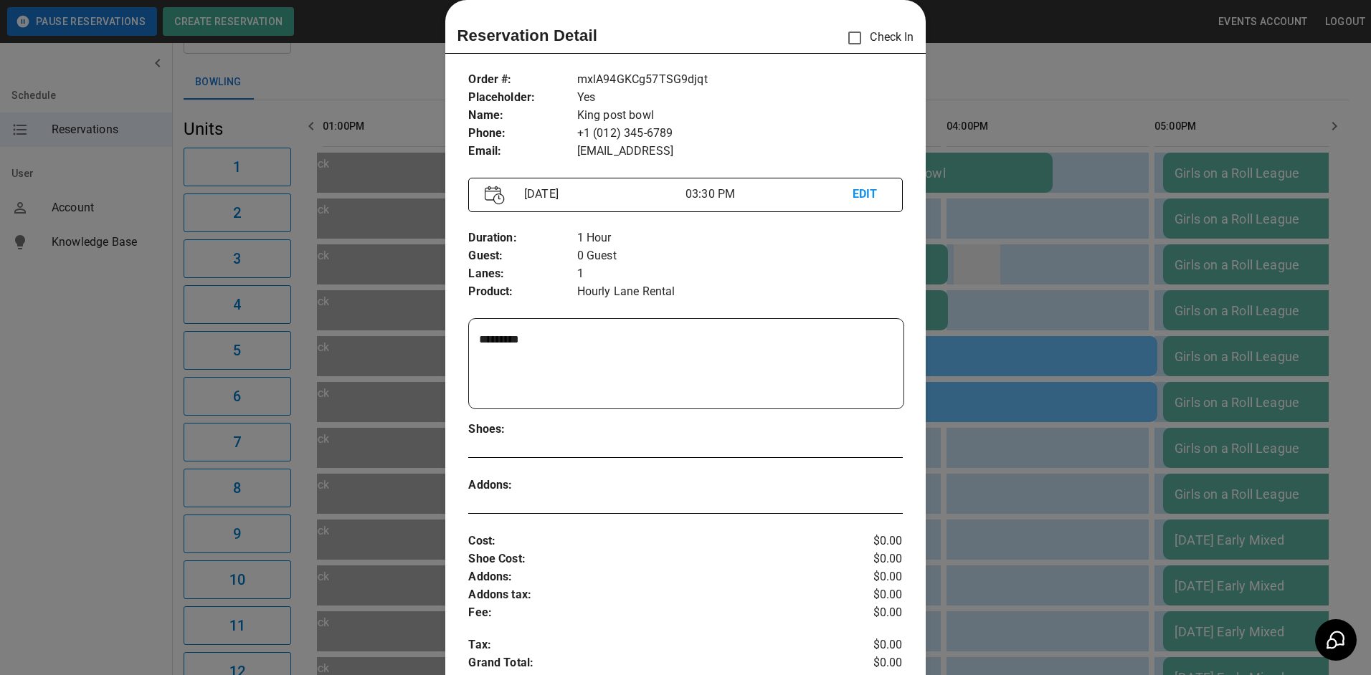
drag, startPoint x: 1015, startPoint y: 292, endPoint x: 978, endPoint y: 282, distance: 38.6
click at [1007, 291] on div at bounding box center [685, 337] width 1371 height 675
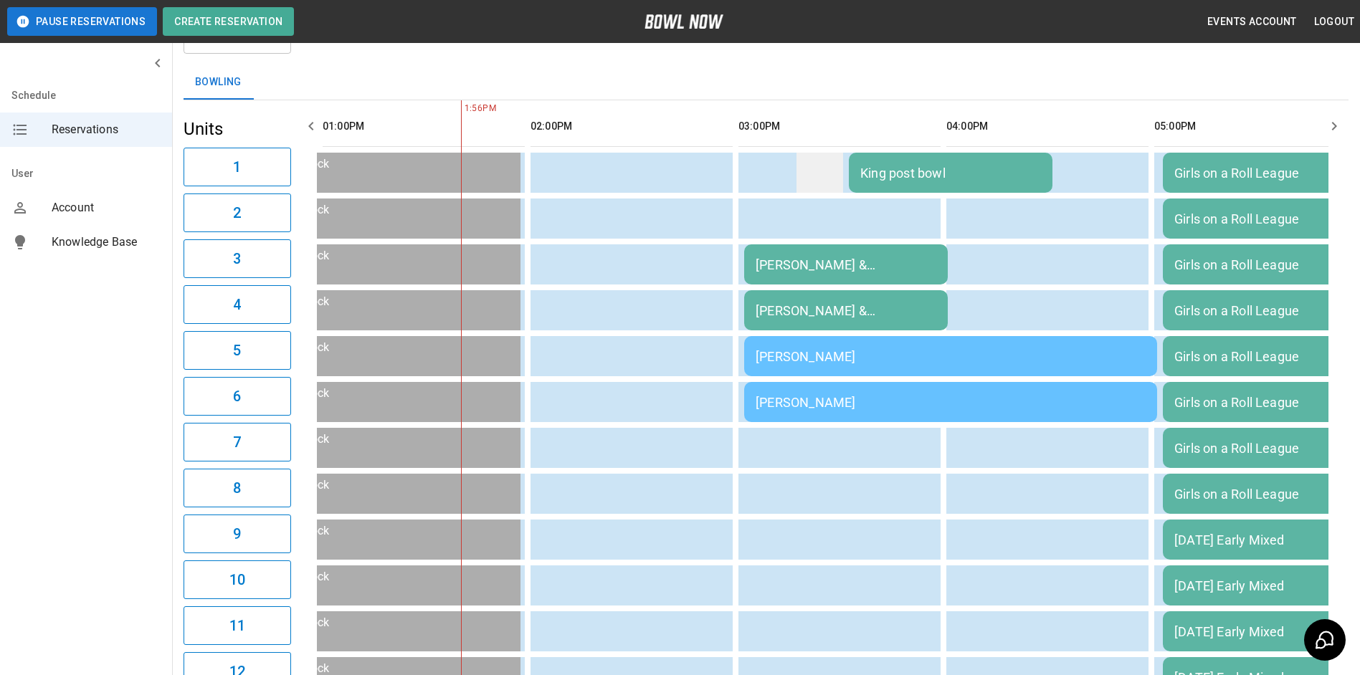
click at [835, 165] on td "sticky table" at bounding box center [819, 173] width 47 height 40
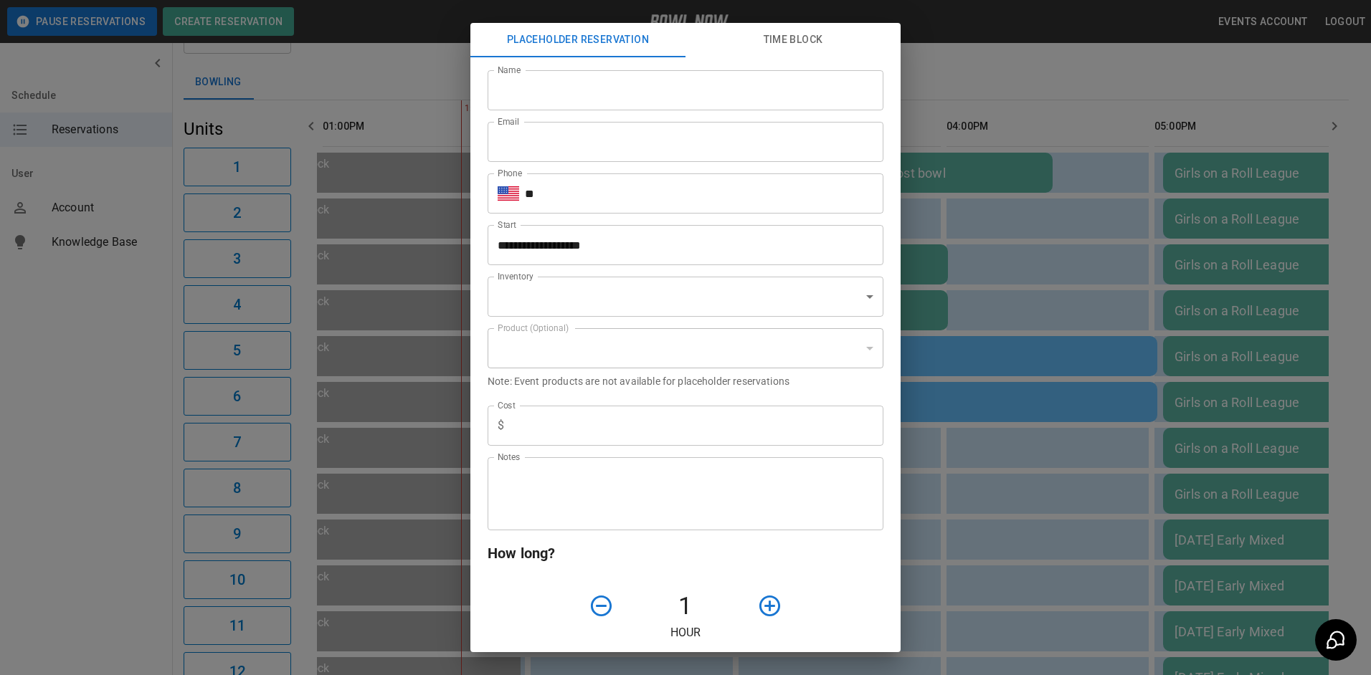
type input "**********"
drag, startPoint x: 994, startPoint y: 199, endPoint x: 916, endPoint y: 182, distance: 79.3
click at [981, 199] on div "**********" at bounding box center [685, 337] width 1371 height 675
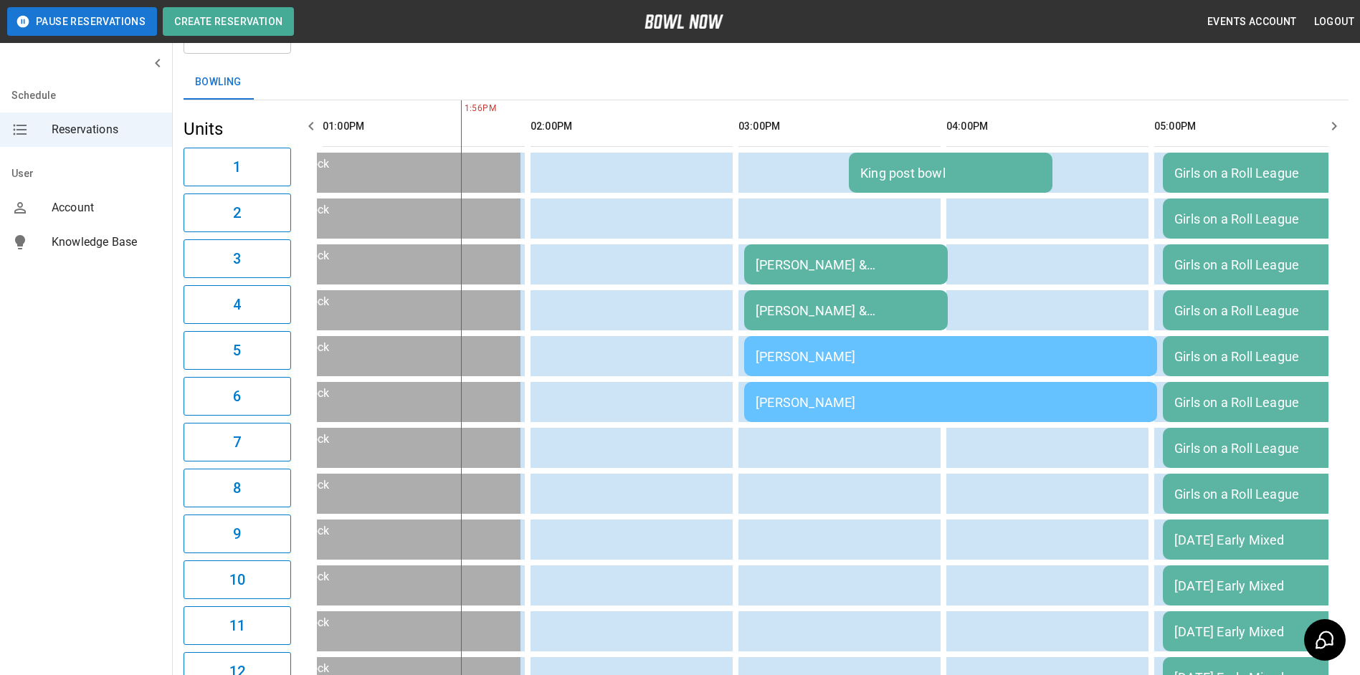
click at [875, 176] on div "King post bowl" at bounding box center [950, 173] width 181 height 15
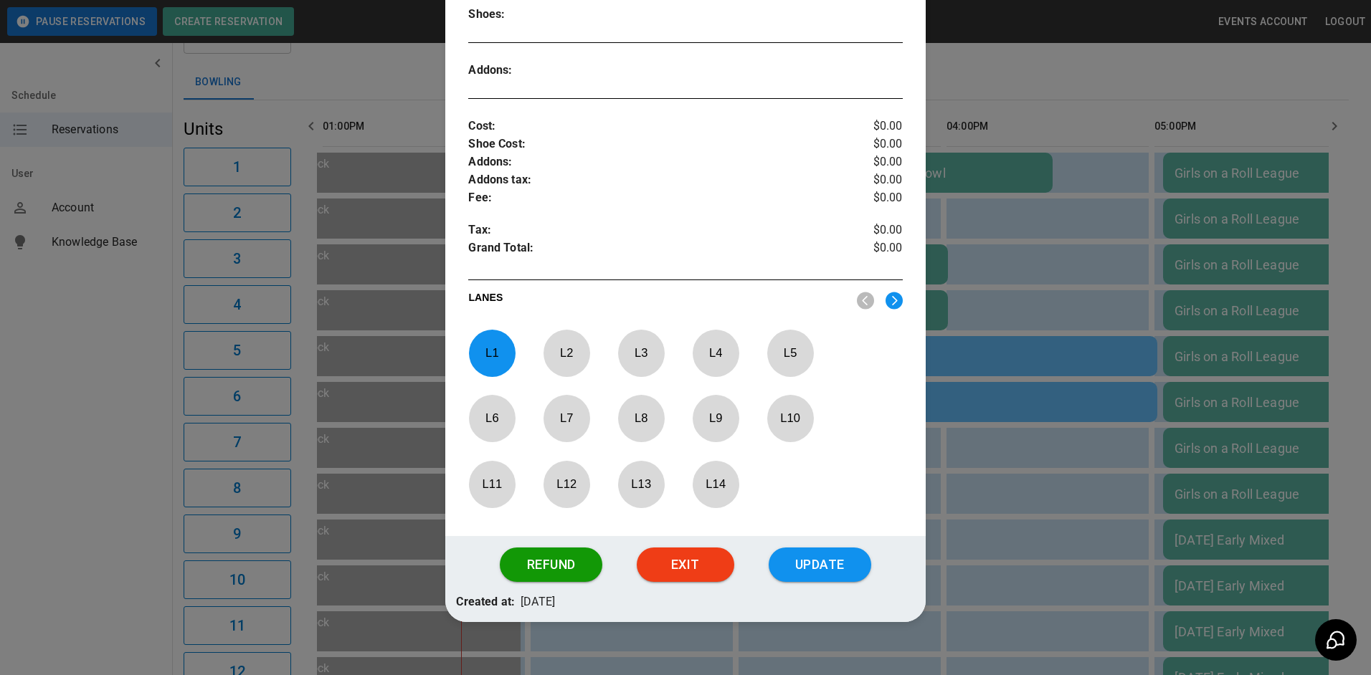
scroll to position [457, 0]
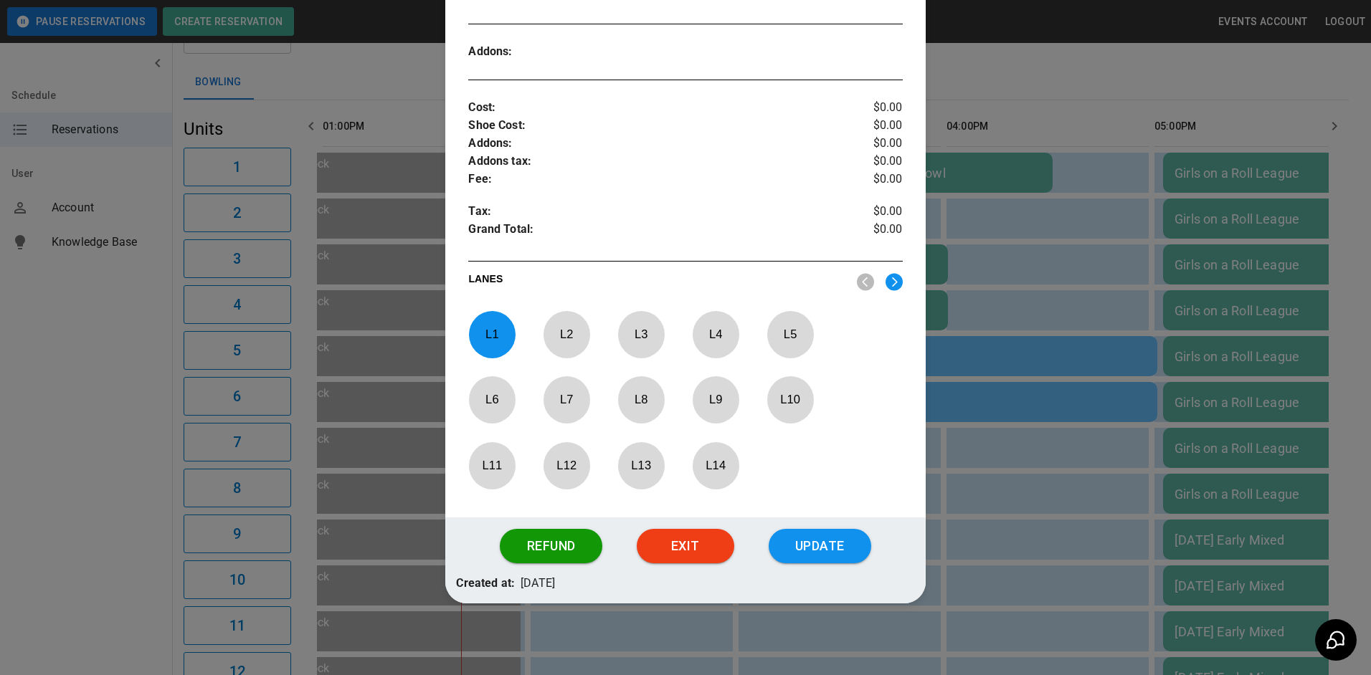
click at [568, 345] on p "L 2" at bounding box center [566, 335] width 47 height 34
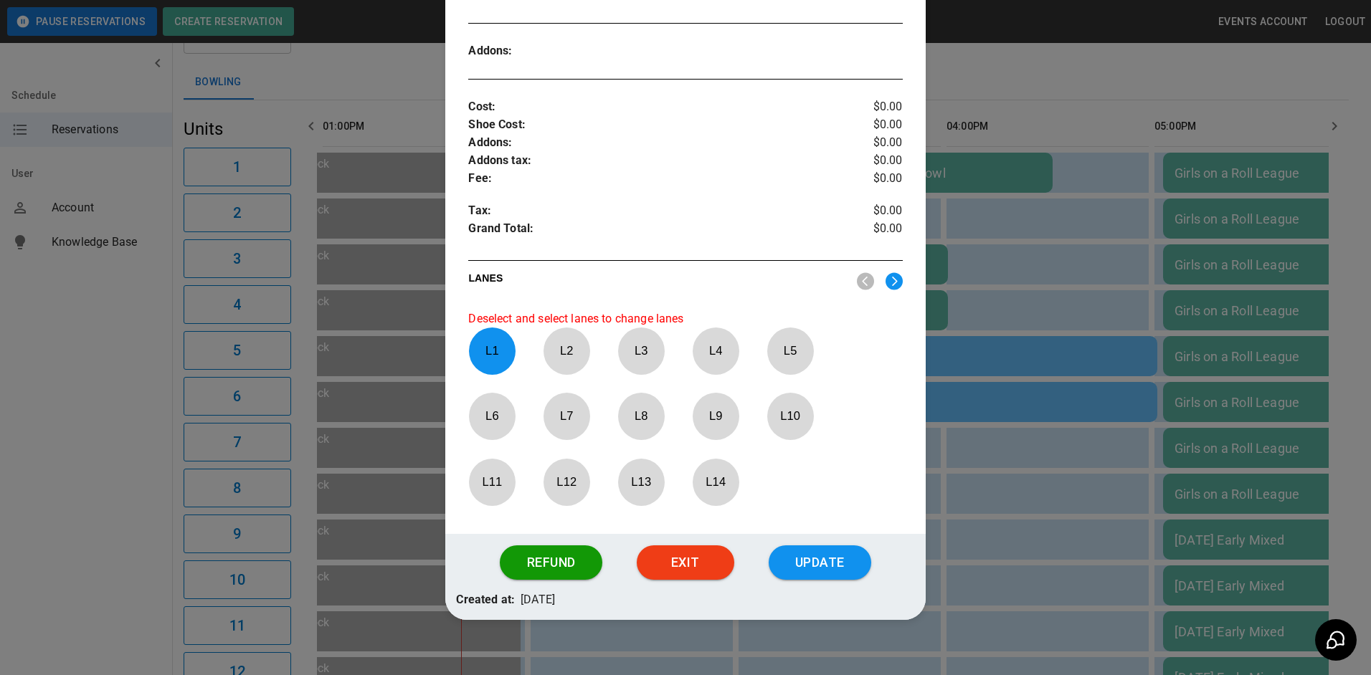
click at [563, 348] on p "L 2" at bounding box center [566, 351] width 47 height 34
click at [500, 353] on p "L 1" at bounding box center [491, 351] width 47 height 34
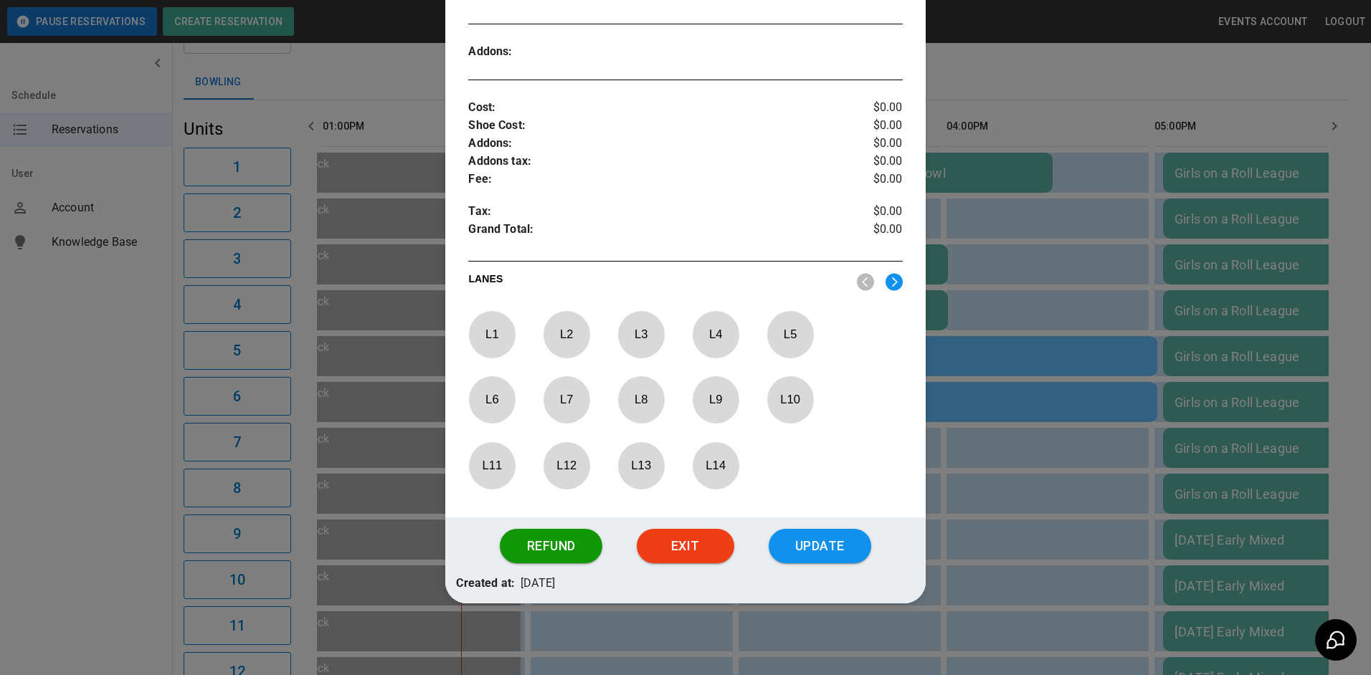
drag, startPoint x: 558, startPoint y: 343, endPoint x: 541, endPoint y: 343, distance: 17.9
click at [556, 343] on p "L 2" at bounding box center [566, 335] width 47 height 34
click at [512, 342] on p "L 1" at bounding box center [491, 335] width 47 height 34
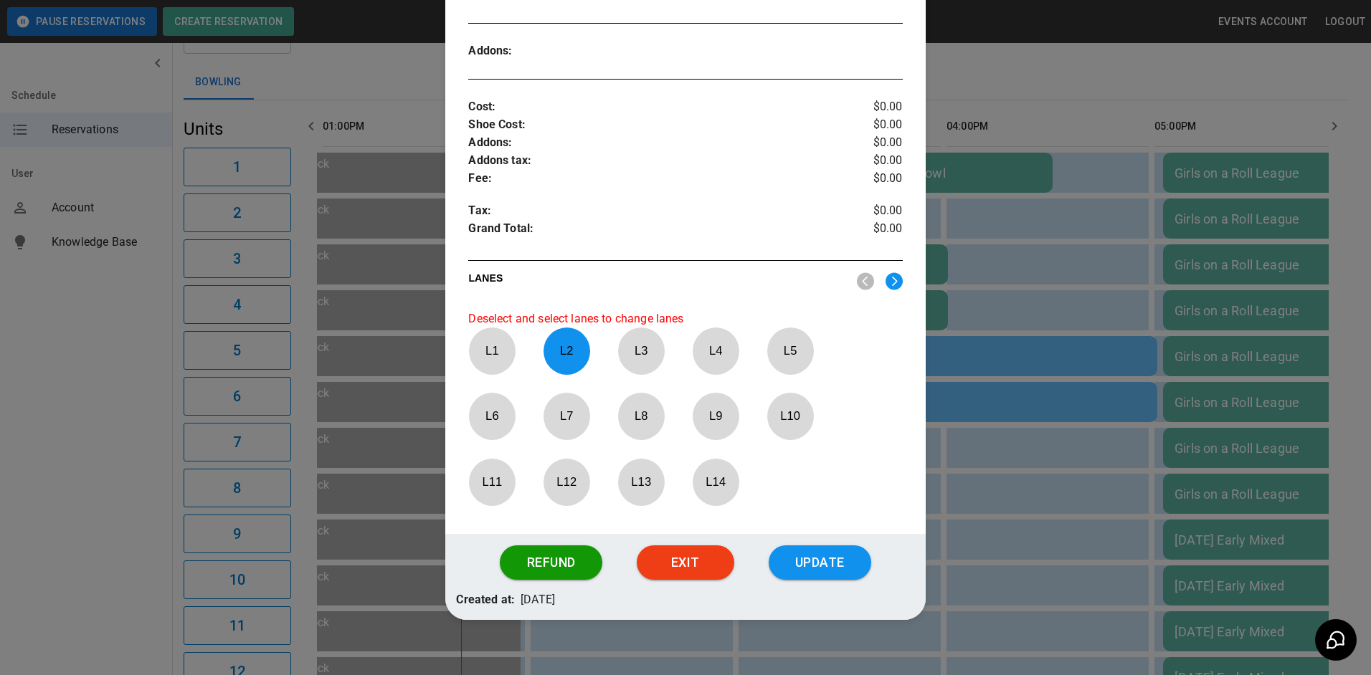
click at [495, 342] on p "L 1" at bounding box center [491, 351] width 47 height 34
click at [544, 344] on p "L 2" at bounding box center [566, 351] width 47 height 34
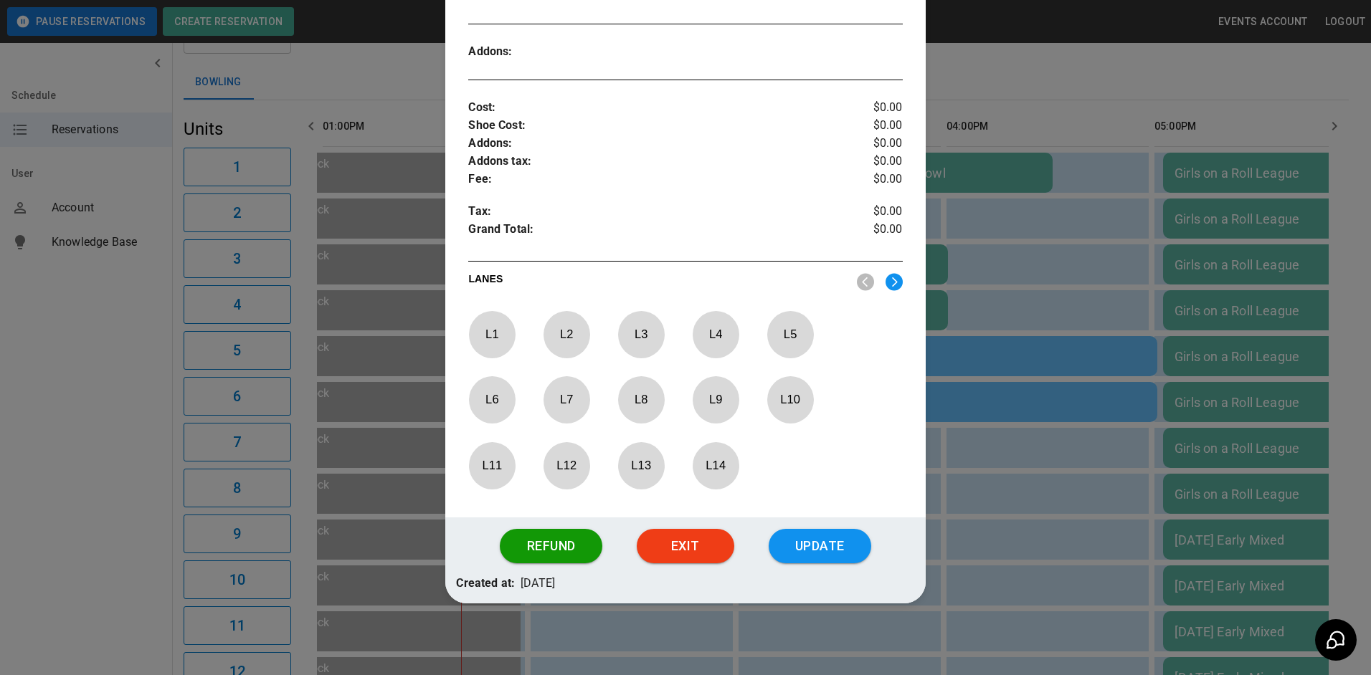
click at [500, 341] on p "L 1" at bounding box center [491, 335] width 47 height 34
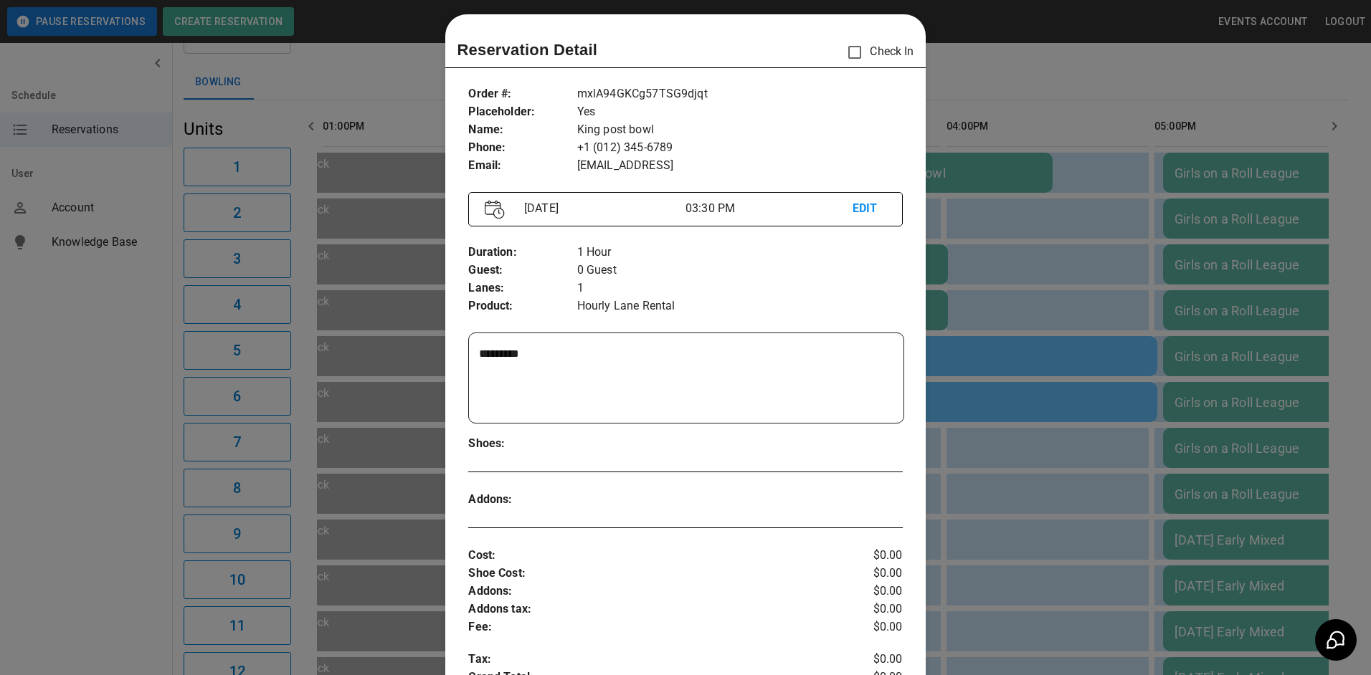
scroll to position [0, 0]
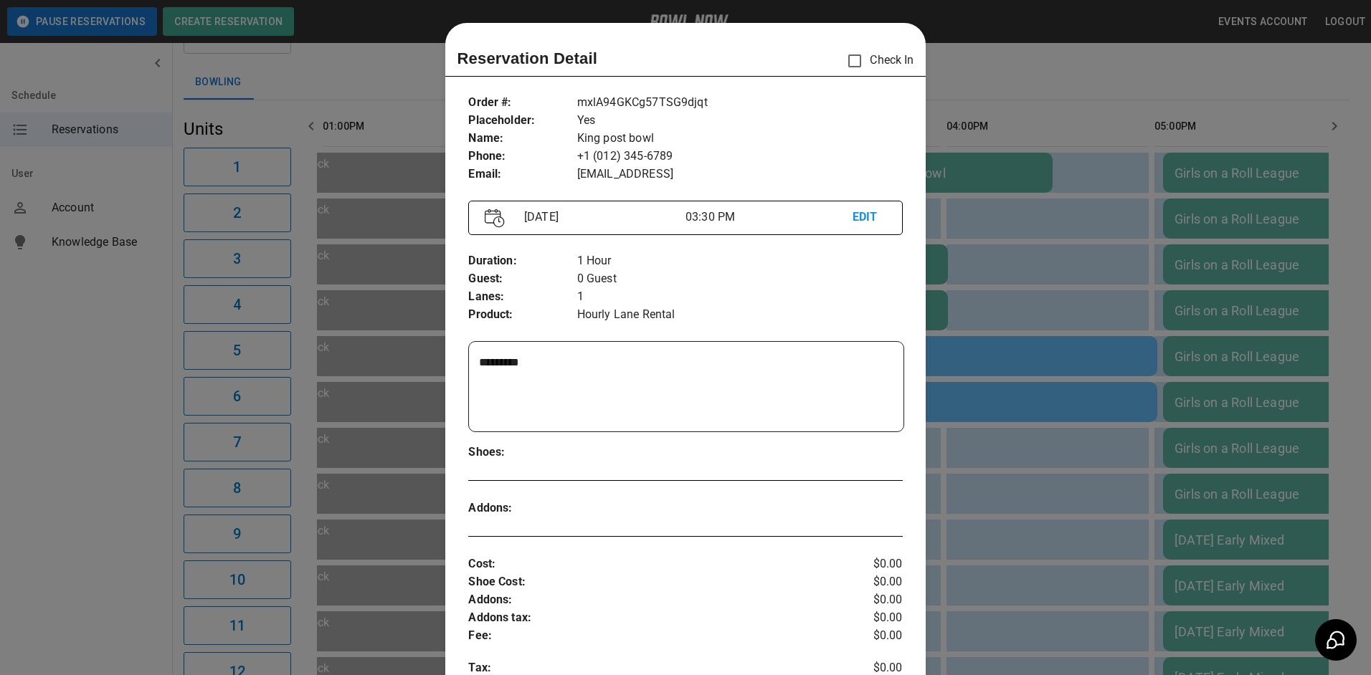
click at [852, 216] on p "EDIT" at bounding box center [869, 218] width 34 height 18
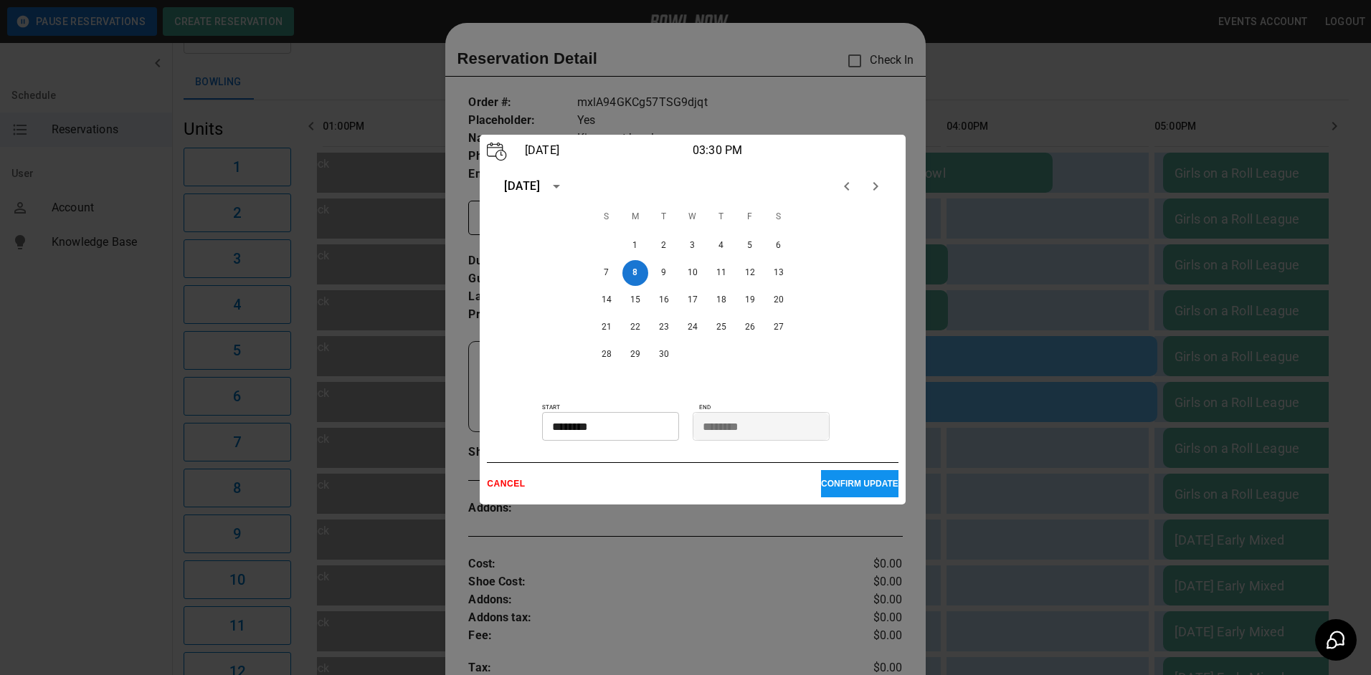
click at [489, 489] on p "CANCEL" at bounding box center [654, 484] width 334 height 10
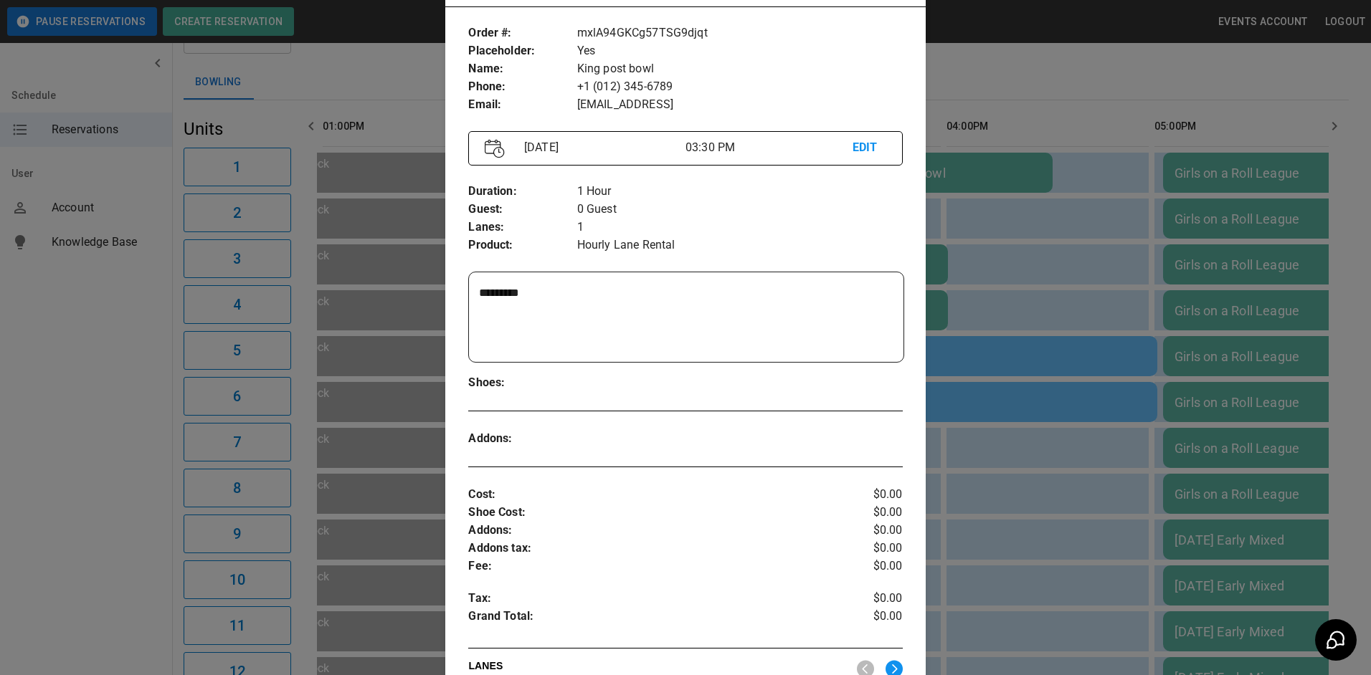
scroll to position [95, 0]
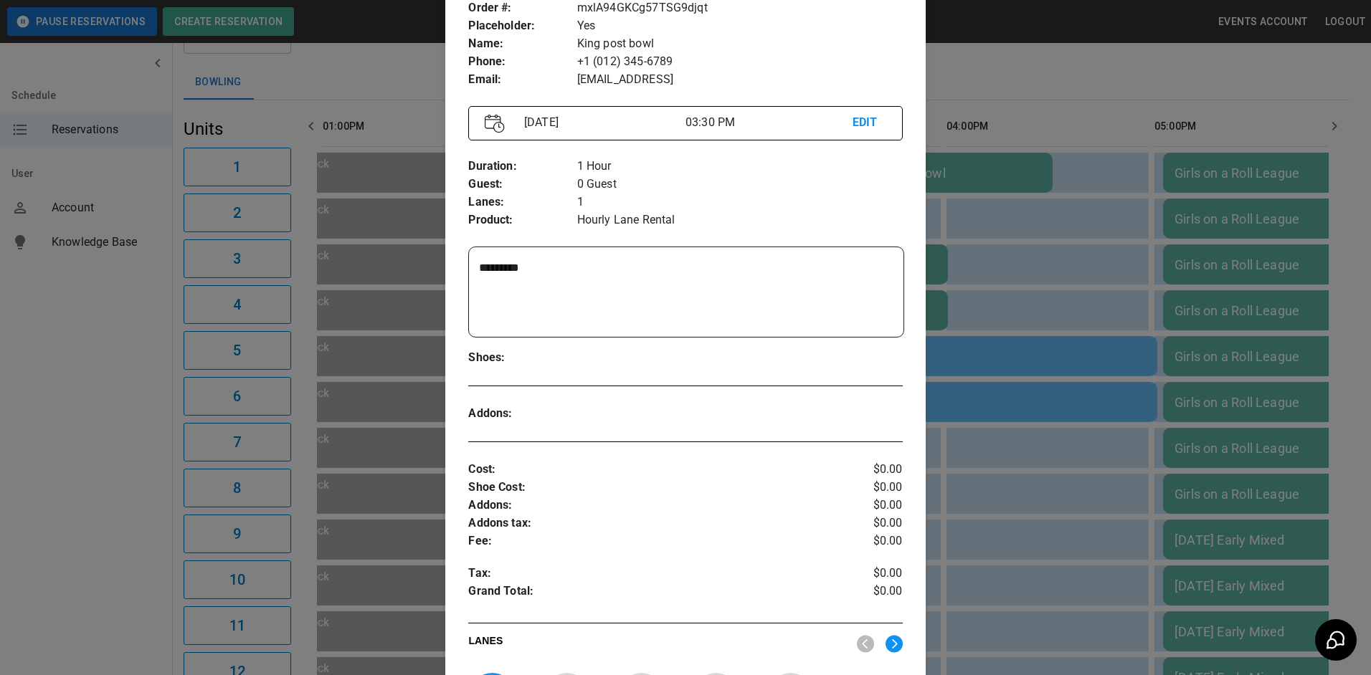
drag, startPoint x: 1133, startPoint y: 440, endPoint x: 1121, endPoint y: 440, distance: 12.9
click at [1133, 440] on div at bounding box center [685, 337] width 1371 height 675
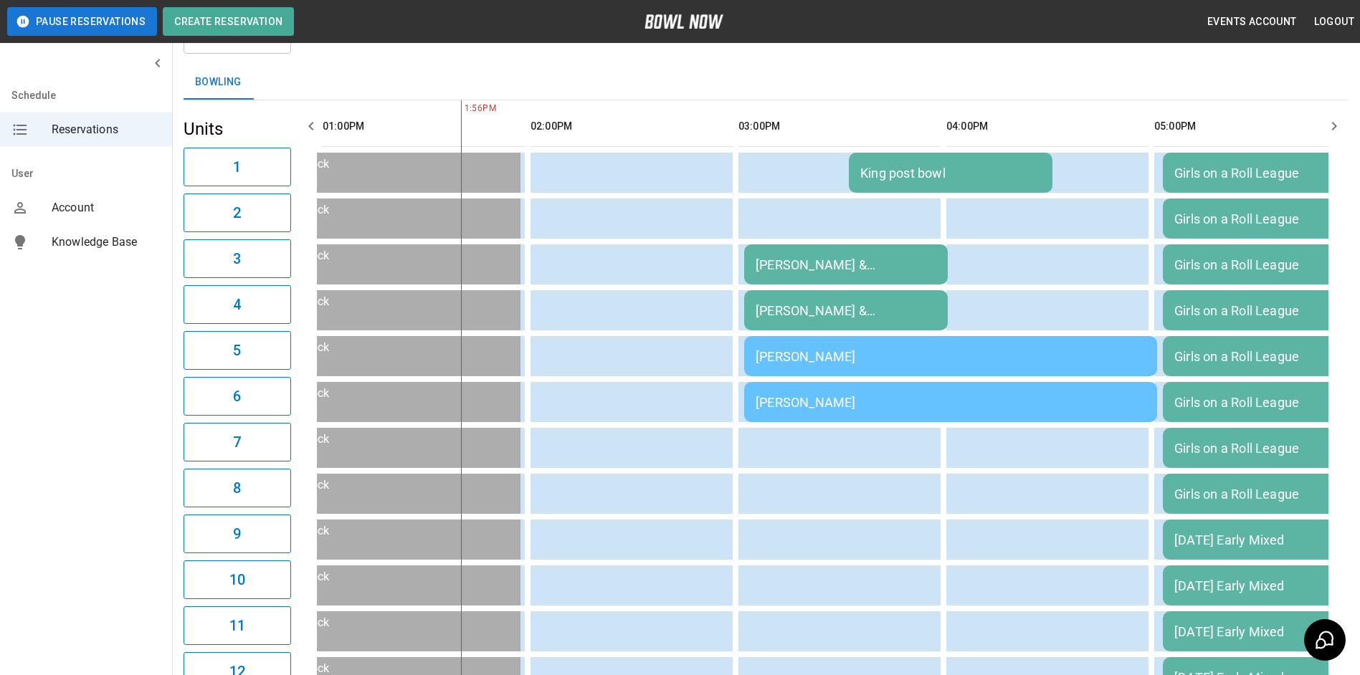
click at [866, 270] on div "[PERSON_NAME] & [PERSON_NAME] [PERSON_NAME] post bowl" at bounding box center [846, 264] width 181 height 15
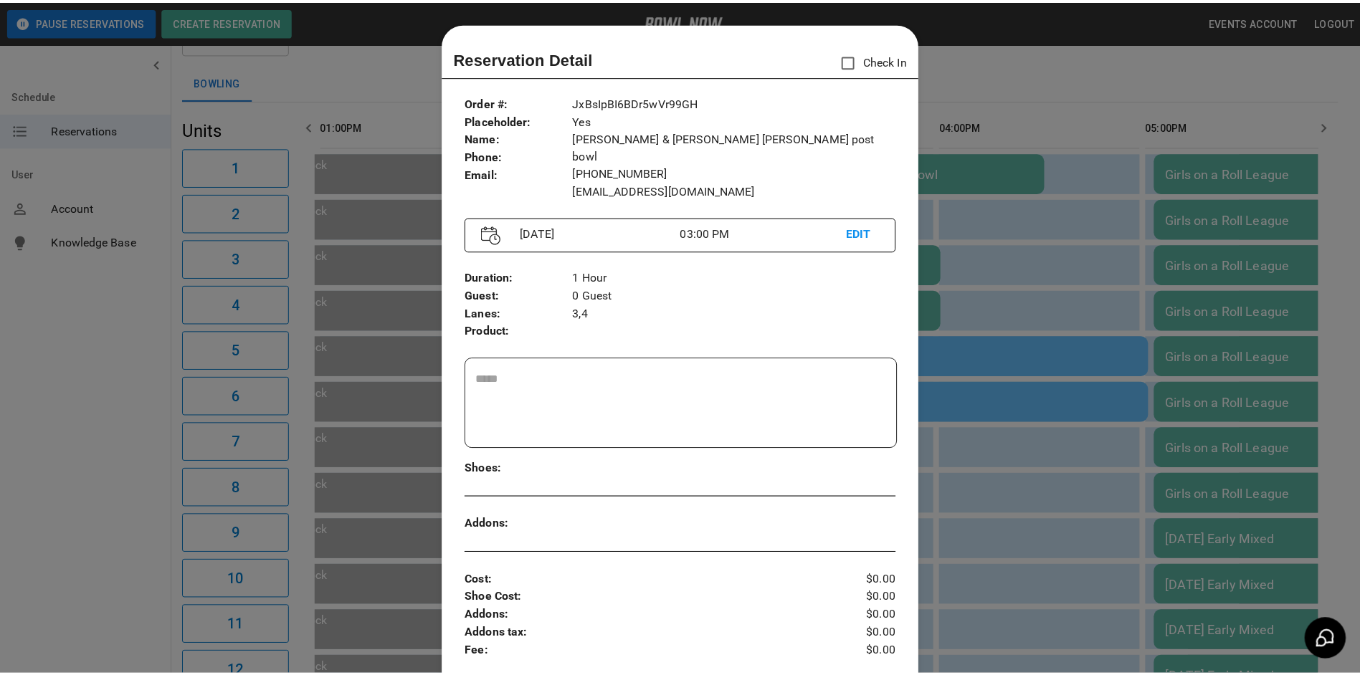
scroll to position [23, 0]
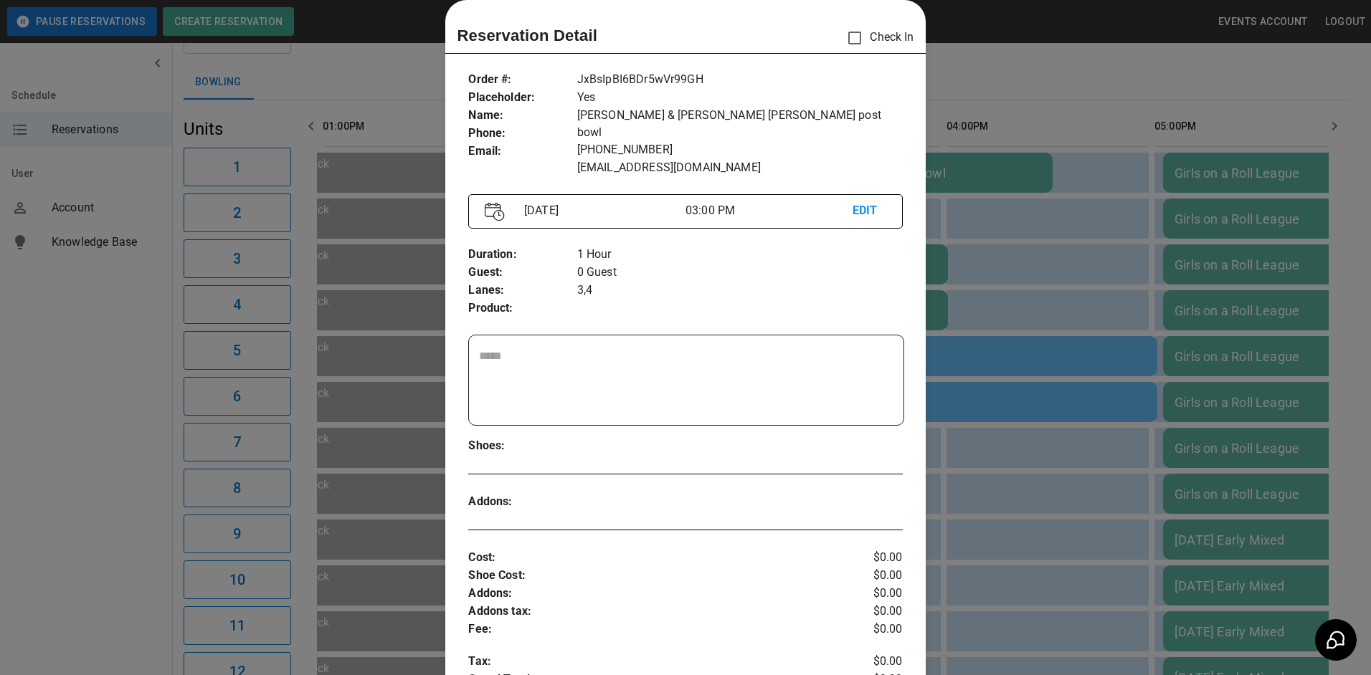
click at [1025, 182] on div at bounding box center [685, 337] width 1371 height 675
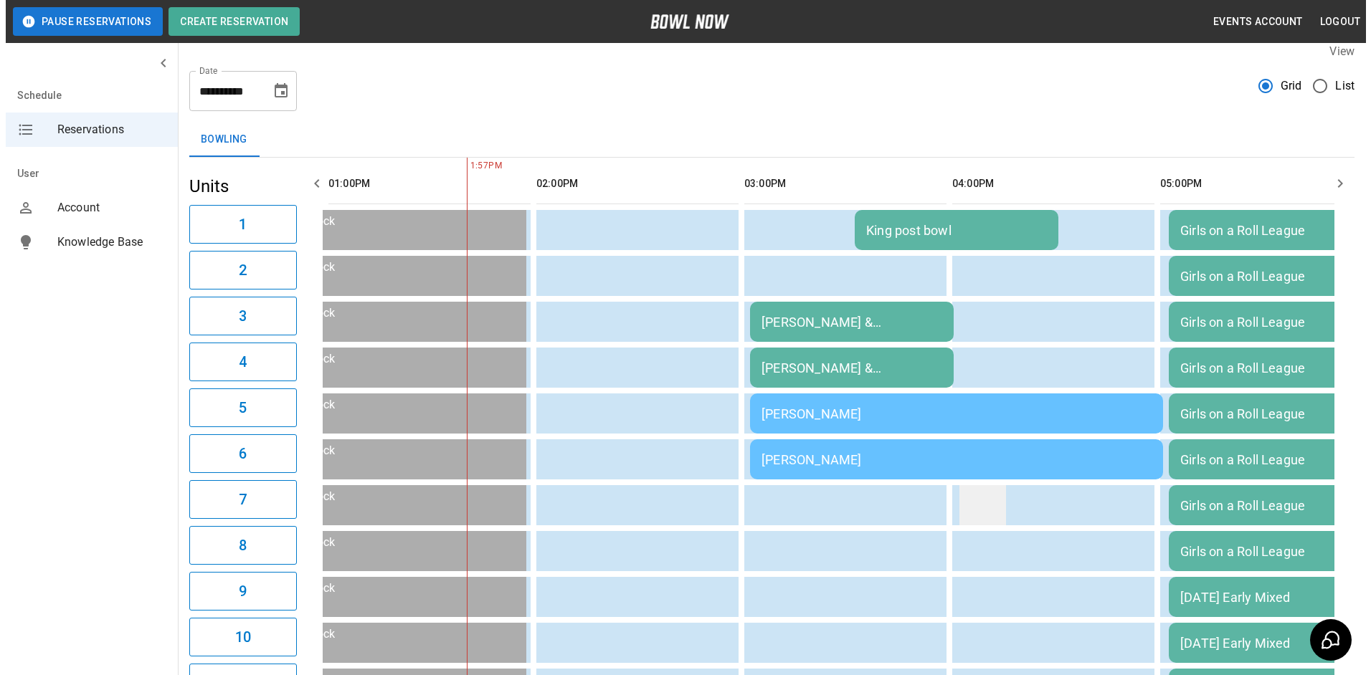
scroll to position [13, 0]
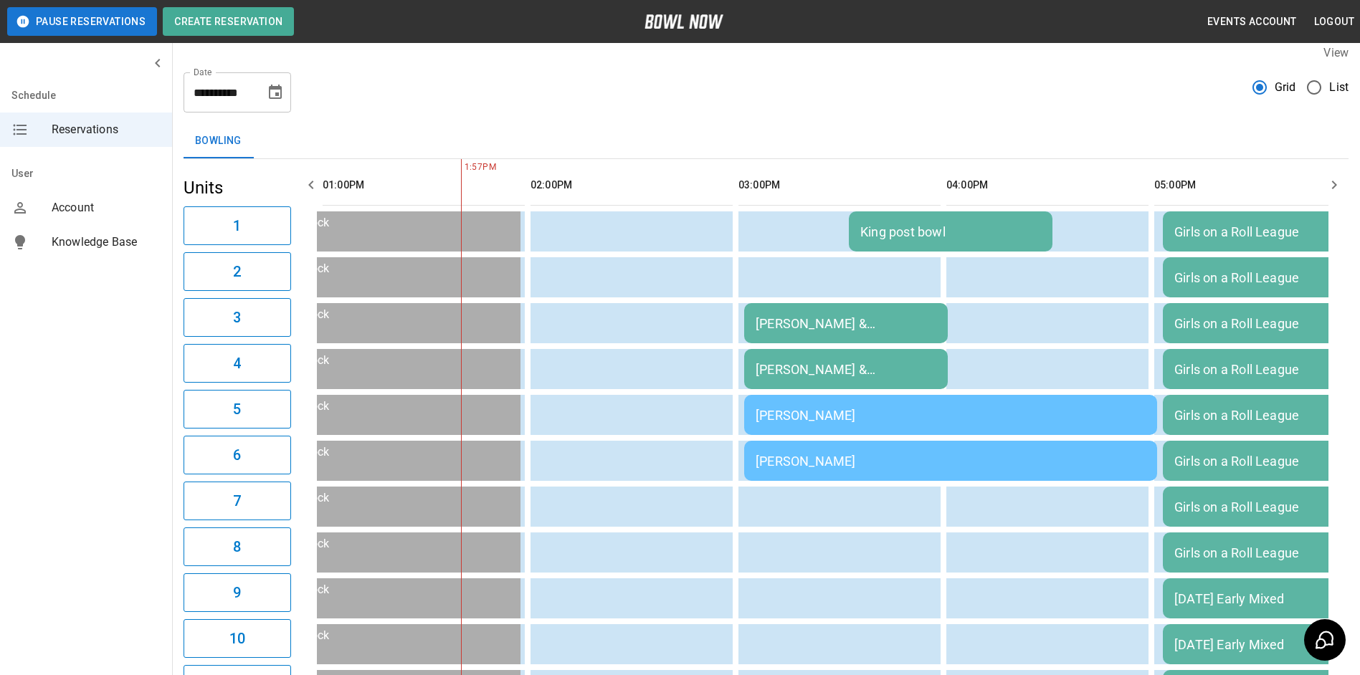
click at [934, 426] on td "[PERSON_NAME]" at bounding box center [950, 415] width 413 height 40
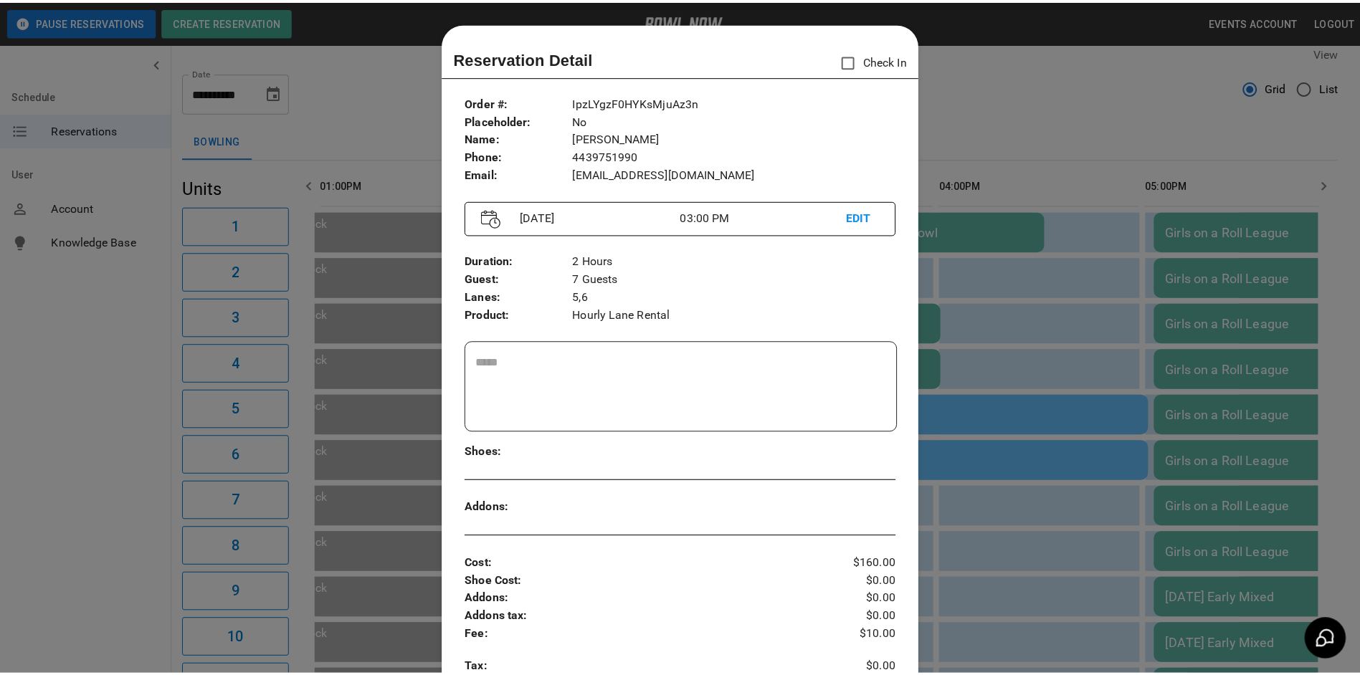
scroll to position [23, 0]
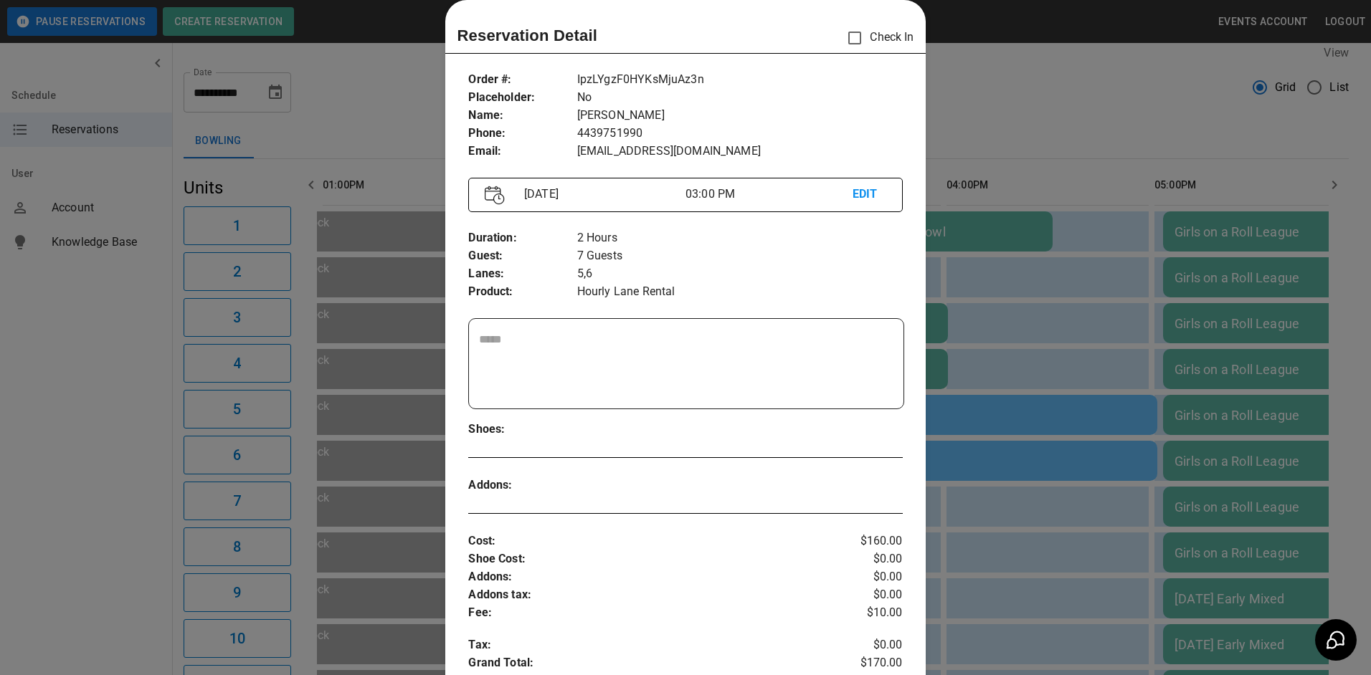
click at [1031, 361] on div at bounding box center [685, 337] width 1371 height 675
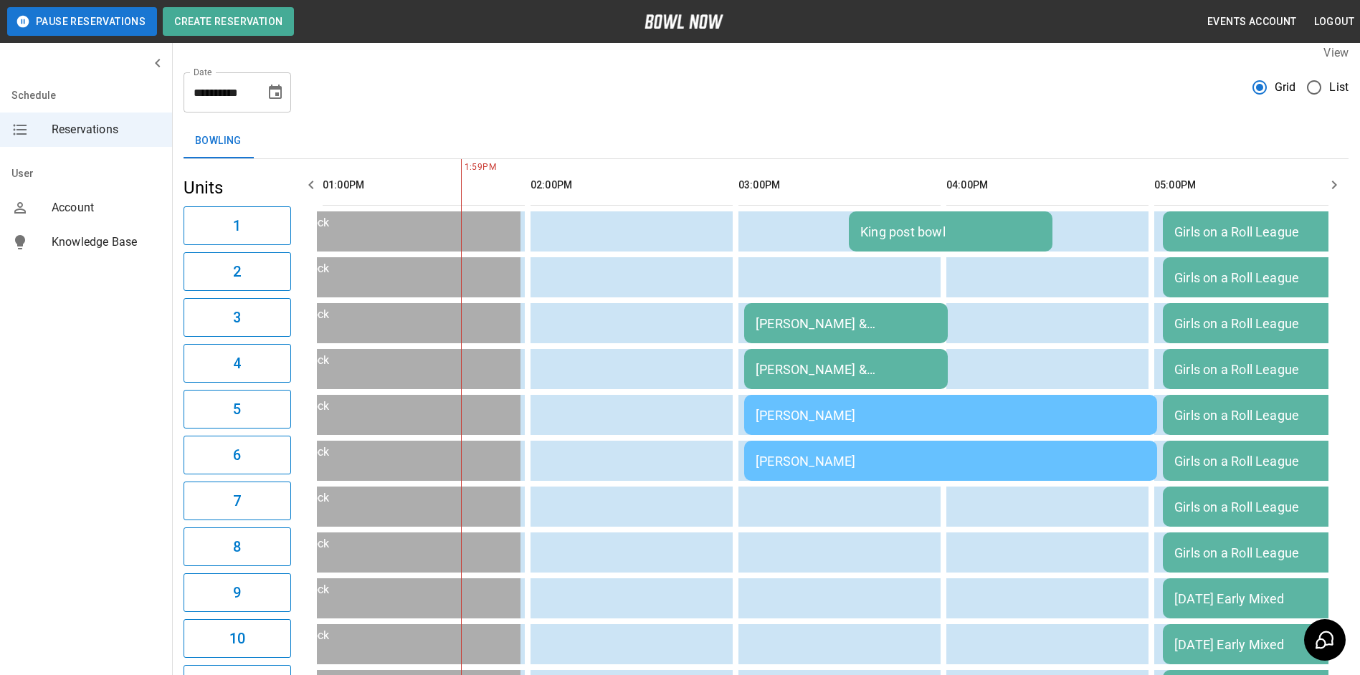
click at [314, 193] on button "button" at bounding box center [311, 185] width 29 height 29
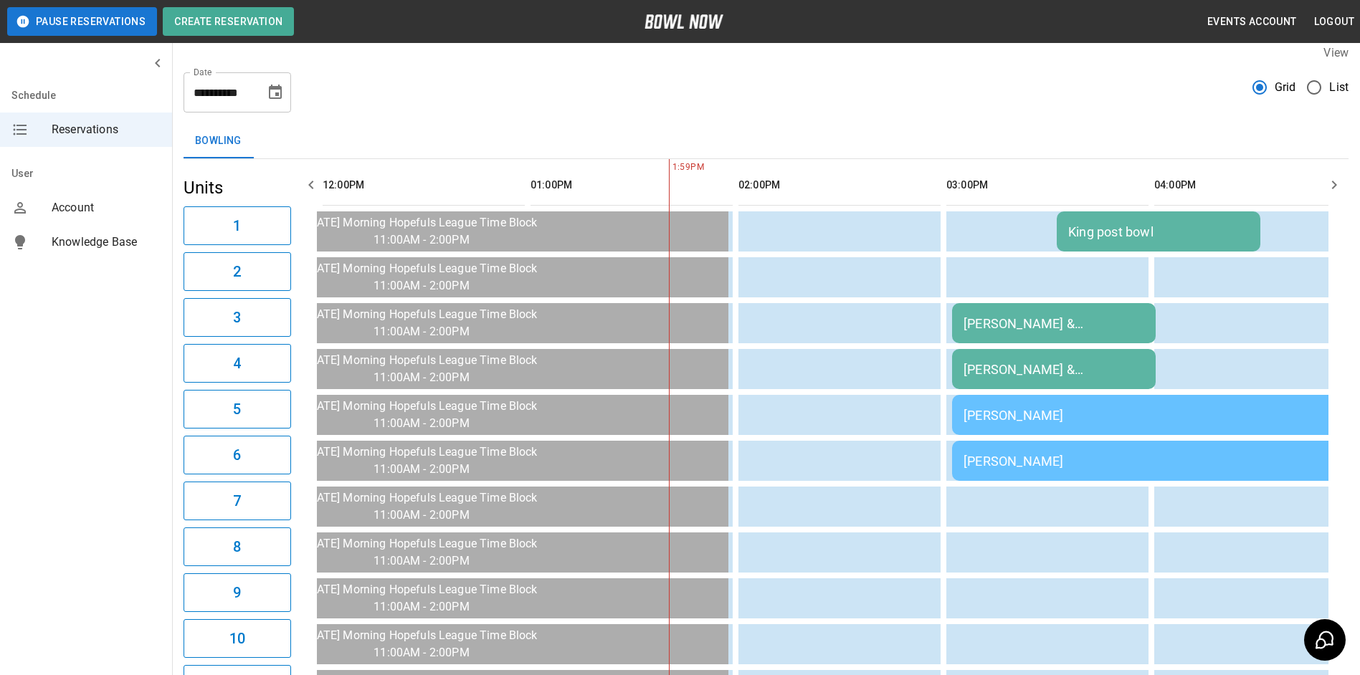
drag, startPoint x: 314, startPoint y: 193, endPoint x: 422, endPoint y: 92, distance: 147.6
click at [422, 92] on div "**********" at bounding box center [766, 87] width 1165 height 52
click at [307, 183] on icon "button" at bounding box center [311, 184] width 17 height 17
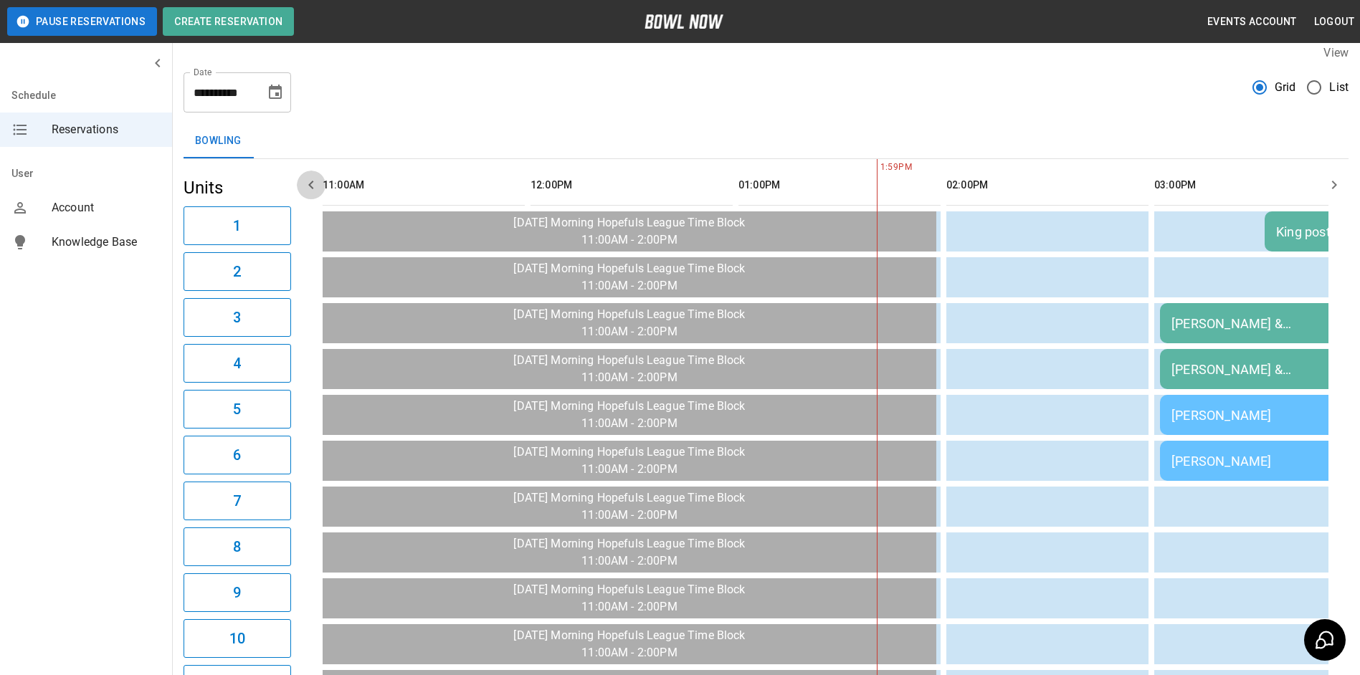
click at [308, 183] on icon "button" at bounding box center [311, 184] width 17 height 17
click at [1340, 192] on icon "button" at bounding box center [1334, 184] width 17 height 17
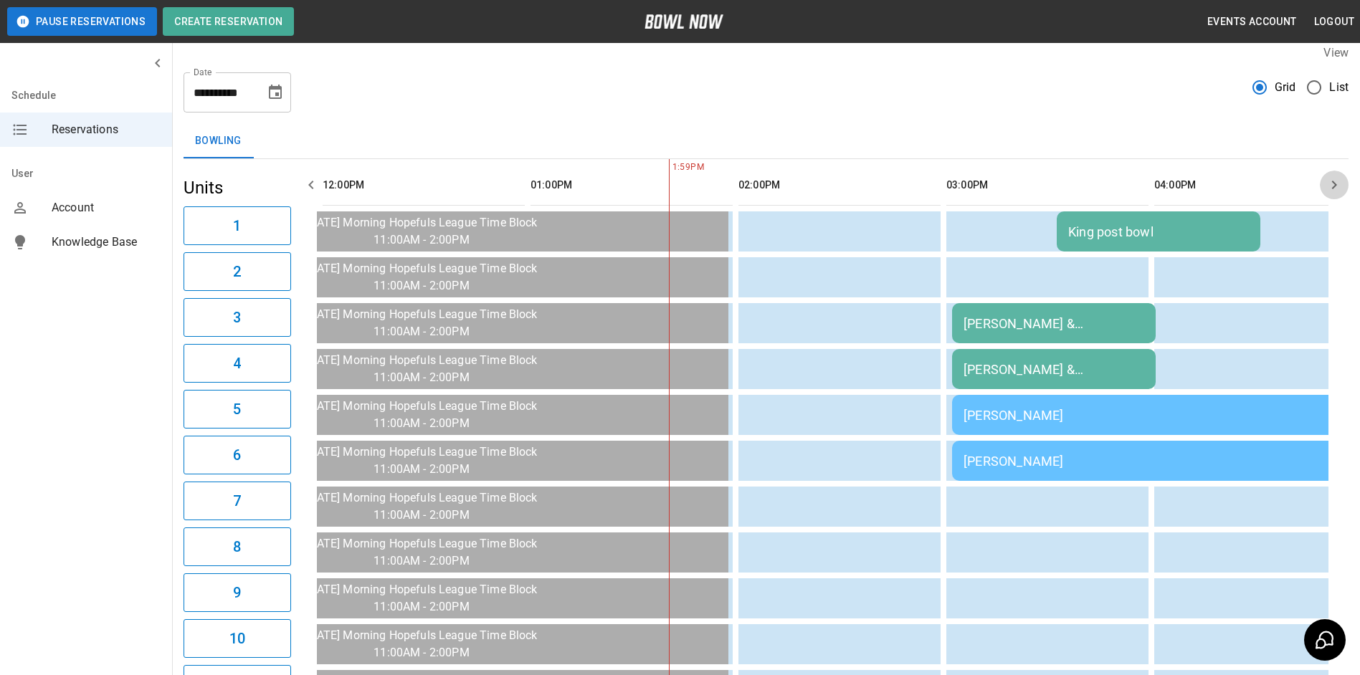
click at [1342, 193] on icon "button" at bounding box center [1334, 184] width 17 height 17
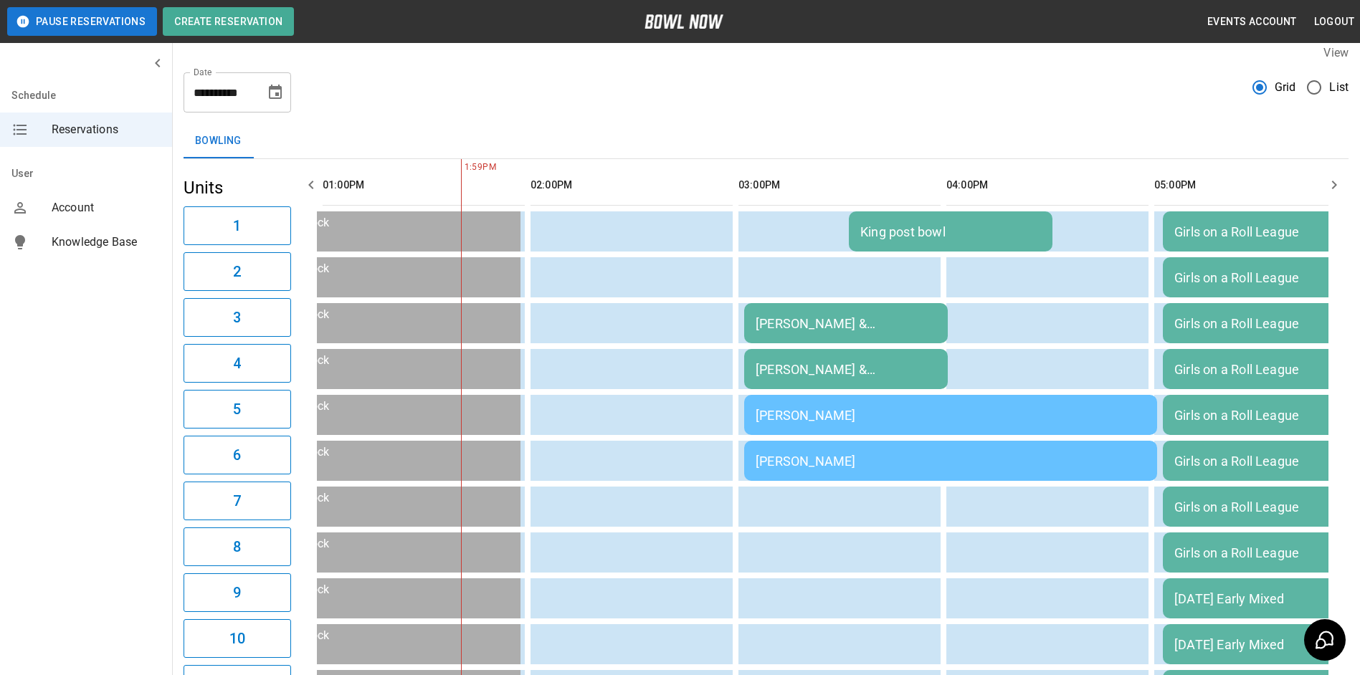
click at [1343, 193] on button "button" at bounding box center [1334, 185] width 29 height 29
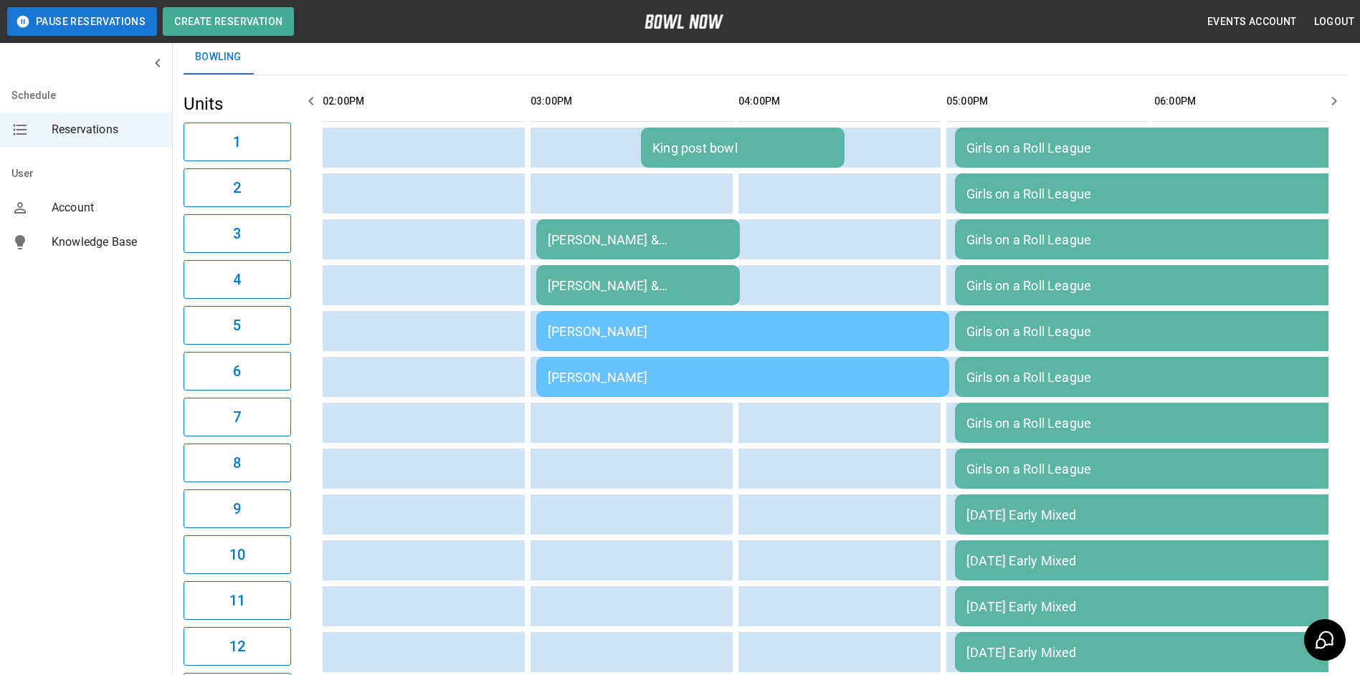
scroll to position [72, 0]
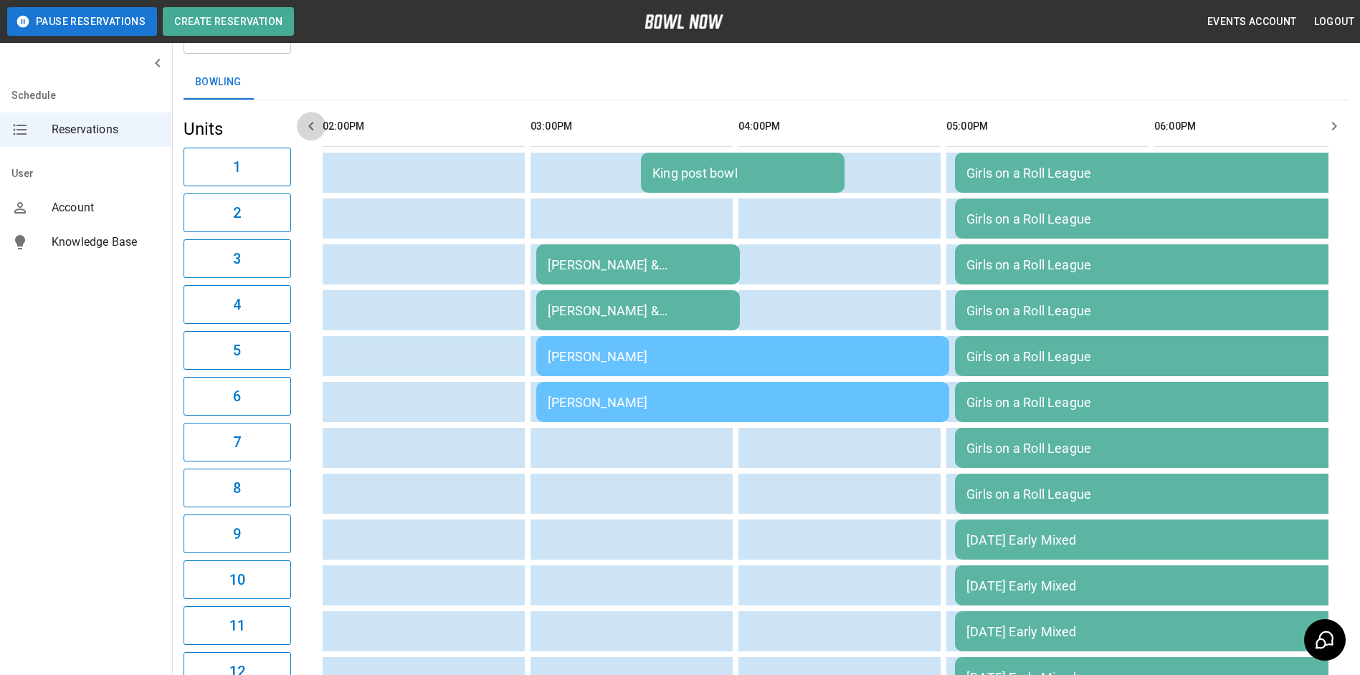
click at [315, 122] on icon "button" at bounding box center [311, 126] width 17 height 17
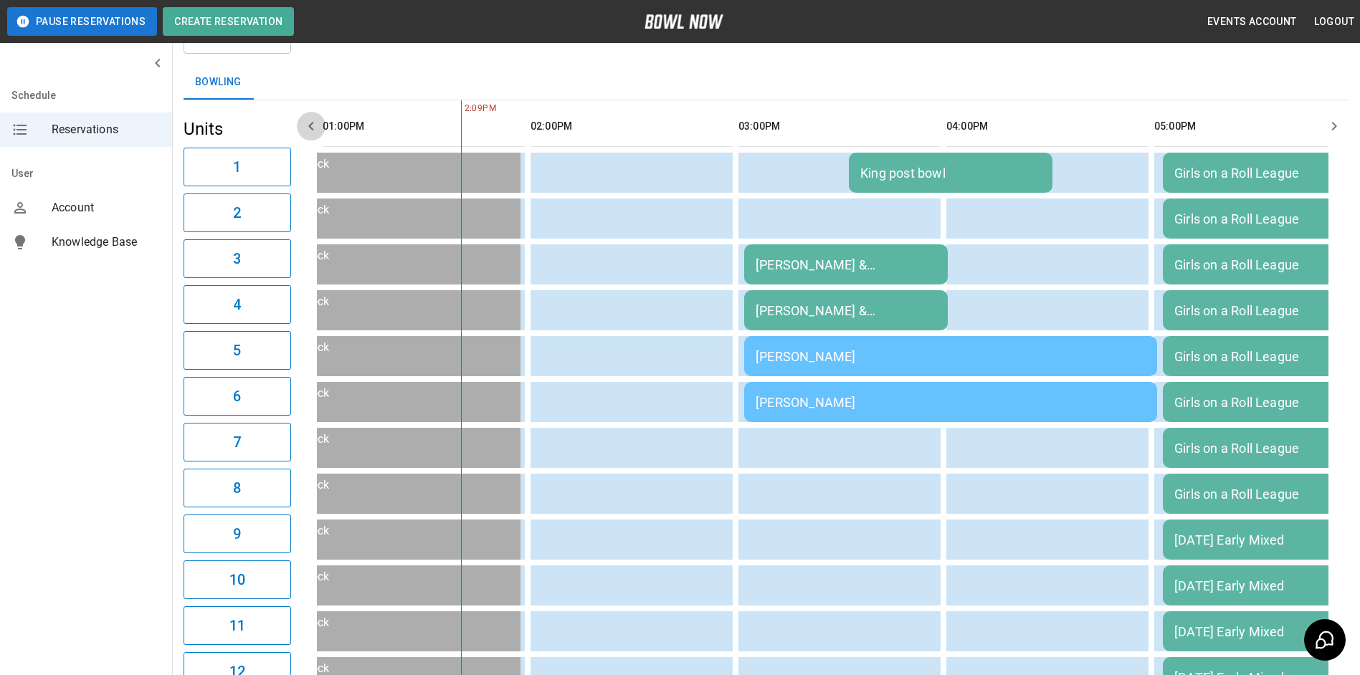
click at [315, 122] on icon "button" at bounding box center [311, 126] width 17 height 17
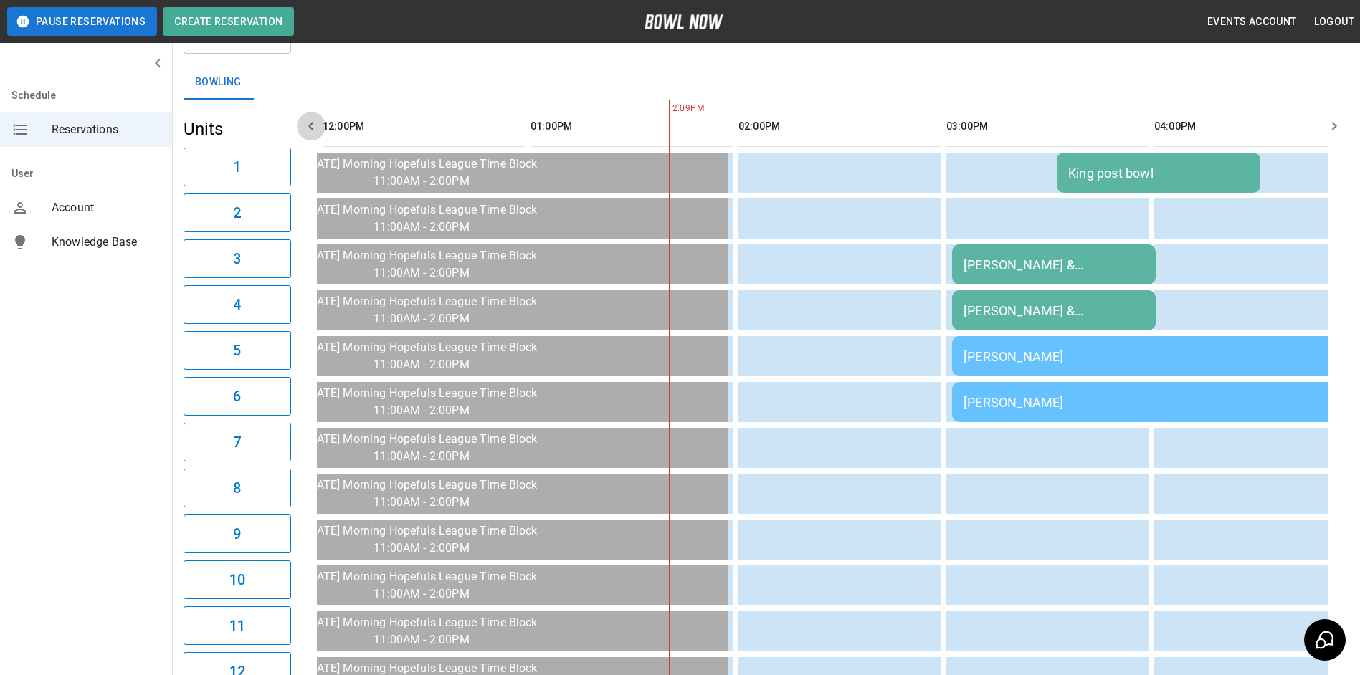
drag, startPoint x: 313, startPoint y: 122, endPoint x: 291, endPoint y: 123, distance: 22.3
click at [299, 123] on button "button" at bounding box center [311, 126] width 29 height 29
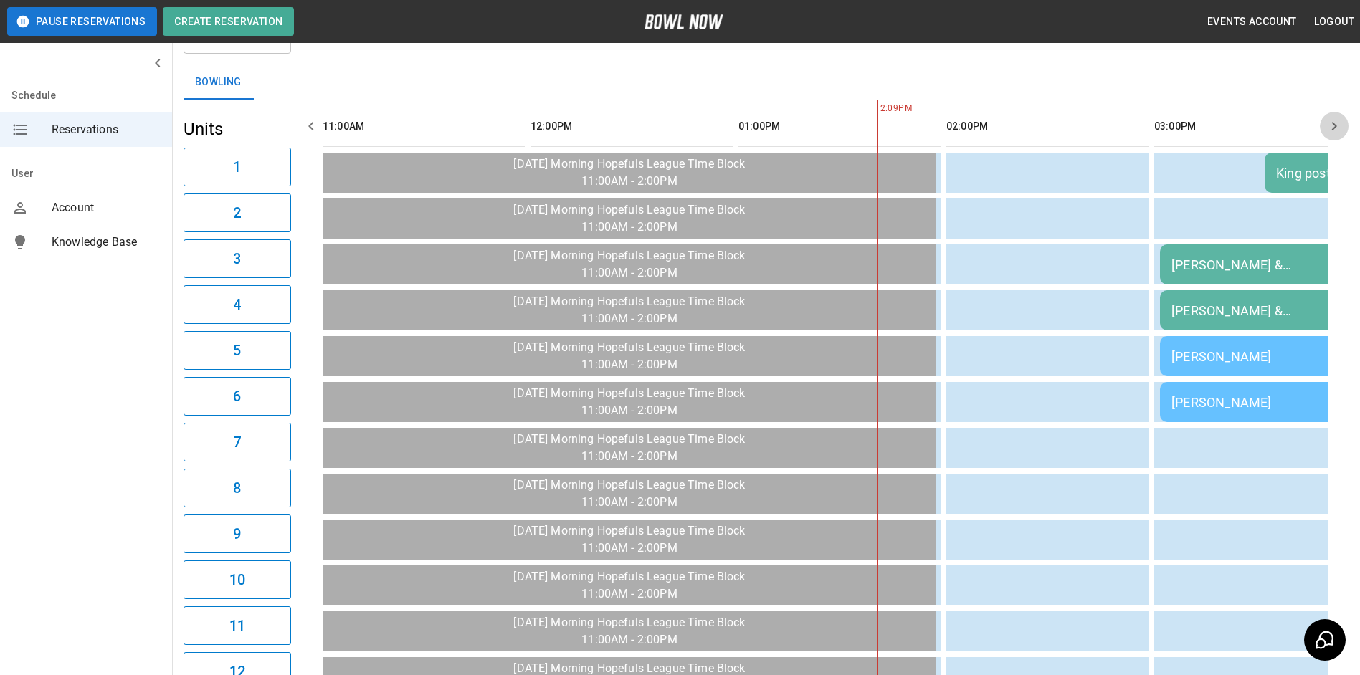
click at [1335, 125] on icon "button" at bounding box center [1334, 126] width 5 height 9
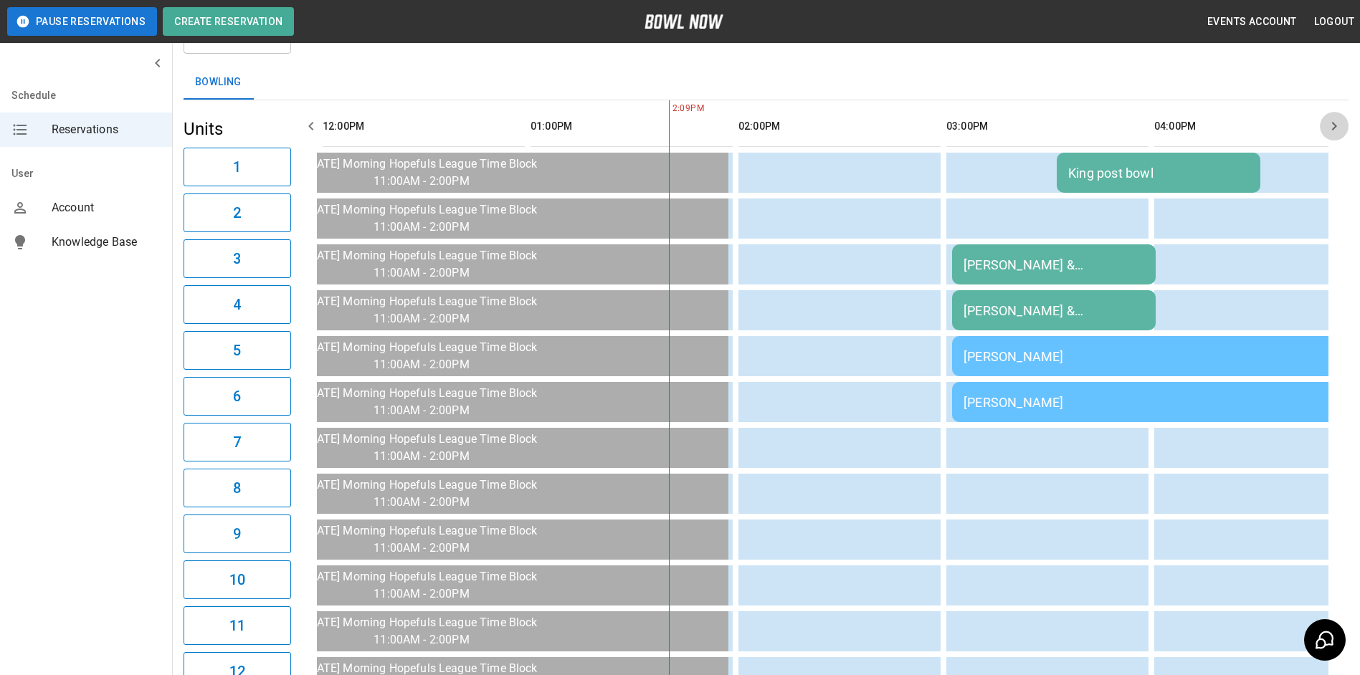
click at [1335, 125] on icon "button" at bounding box center [1334, 126] width 5 height 9
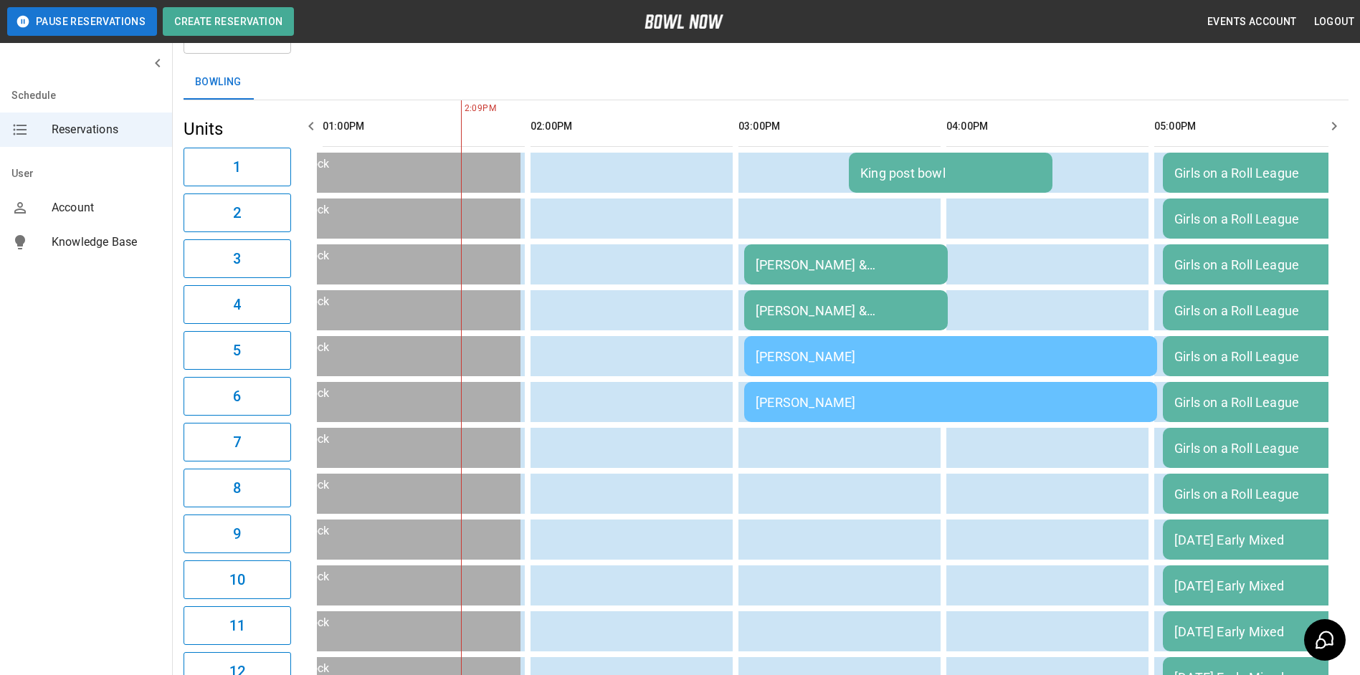
click at [1335, 125] on icon "button" at bounding box center [1334, 126] width 5 height 9
